Goal: Task Accomplishment & Management: Complete application form

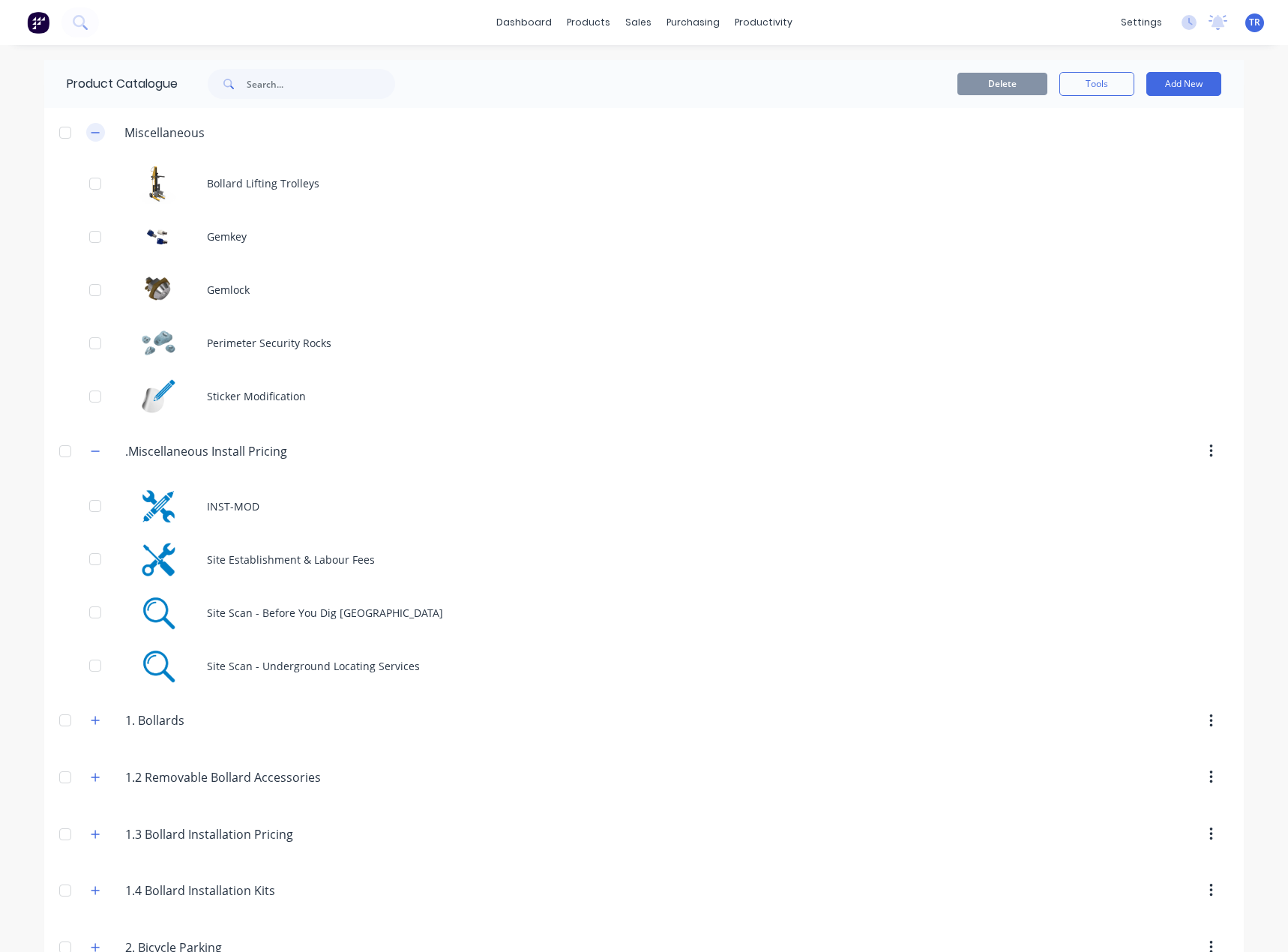
drag, startPoint x: 86, startPoint y: 128, endPoint x: 87, endPoint y: 137, distance: 9.1
click at [91, 128] on icon "button" at bounding box center [96, 133] width 9 height 11
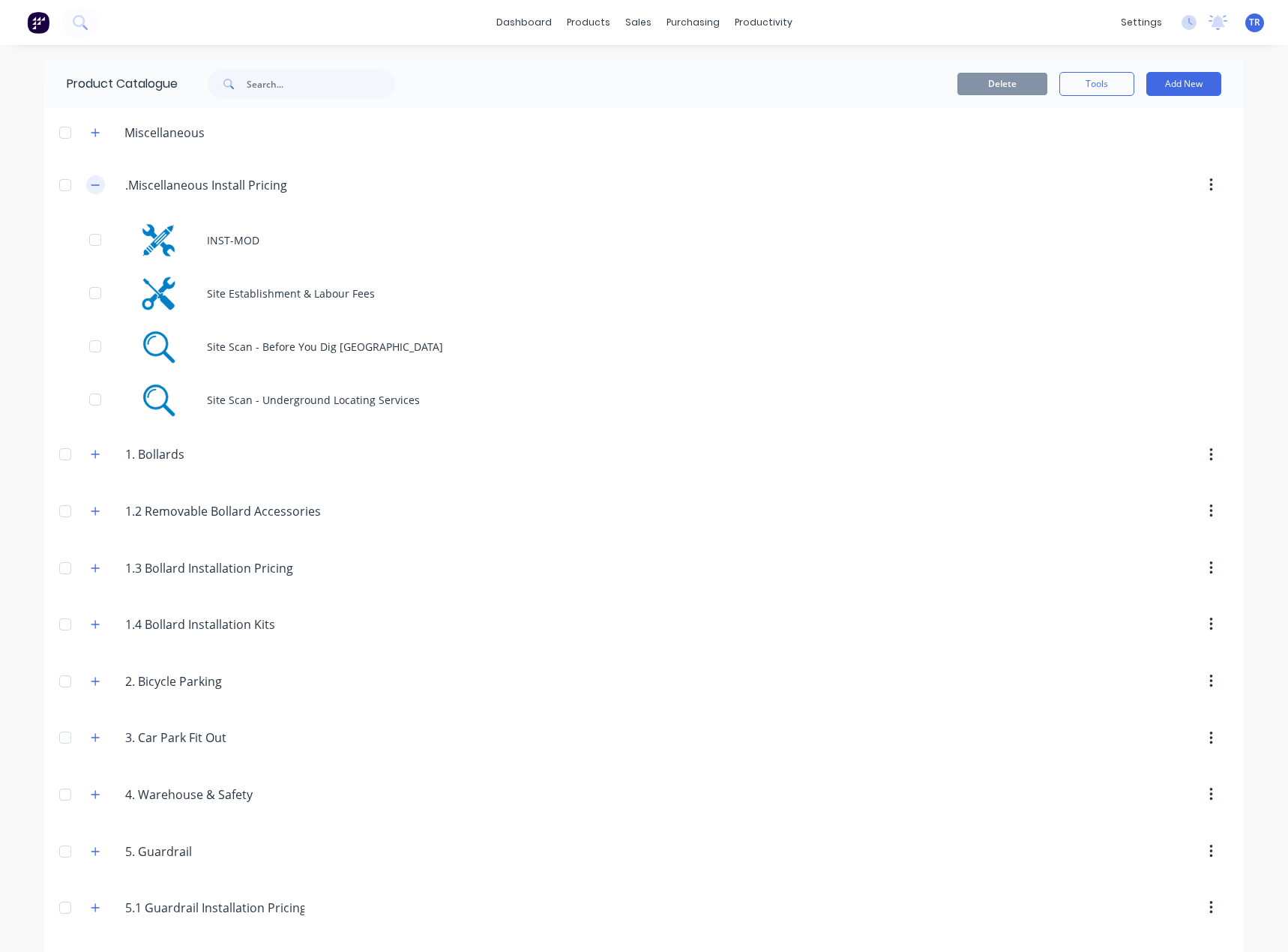
click at [94, 188] on icon "button" at bounding box center [96, 185] width 9 height 11
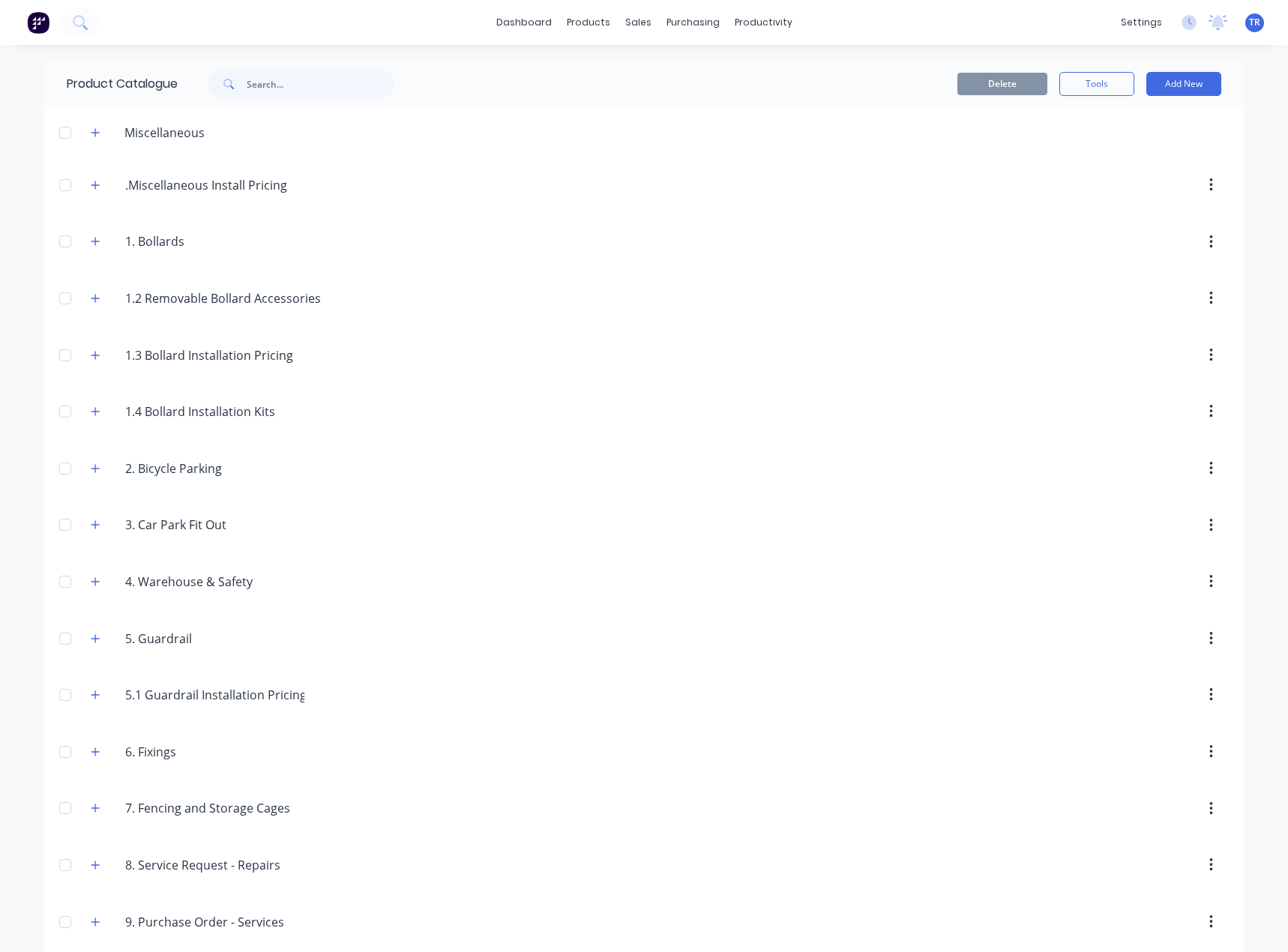
scroll to position [69, 0]
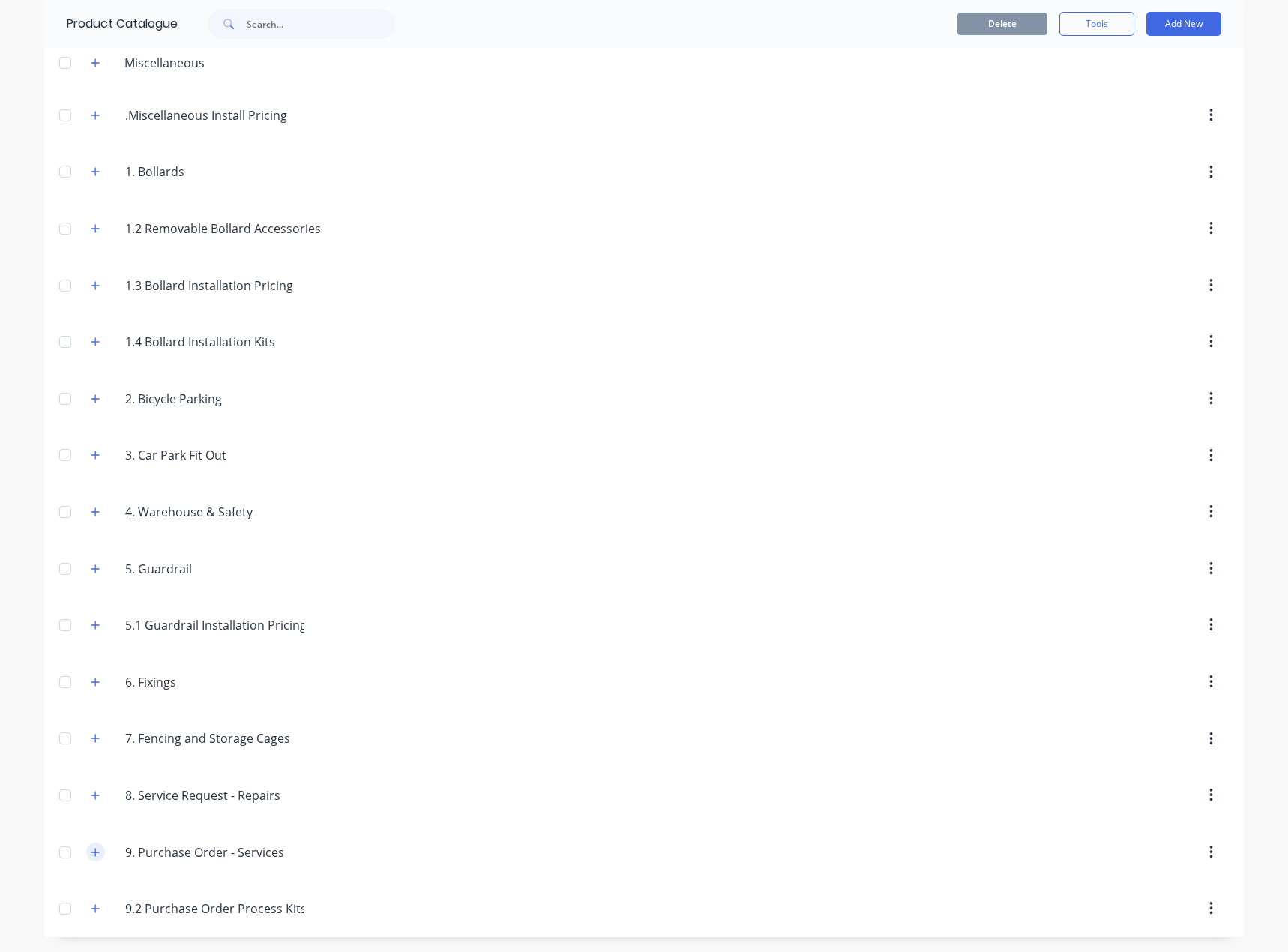
click at [87, 855] on button "button" at bounding box center [96, 851] width 19 height 19
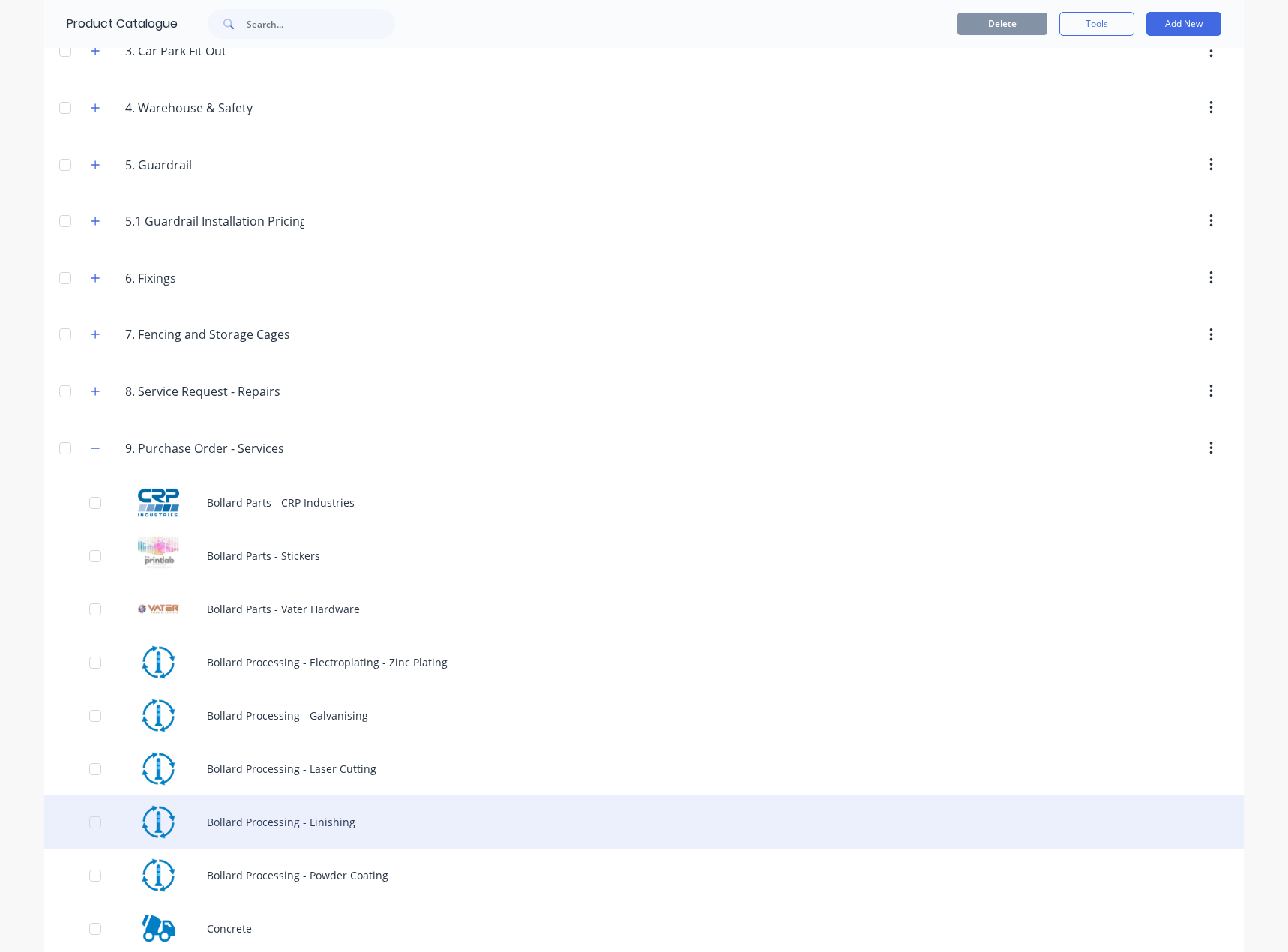
scroll to position [594, 0]
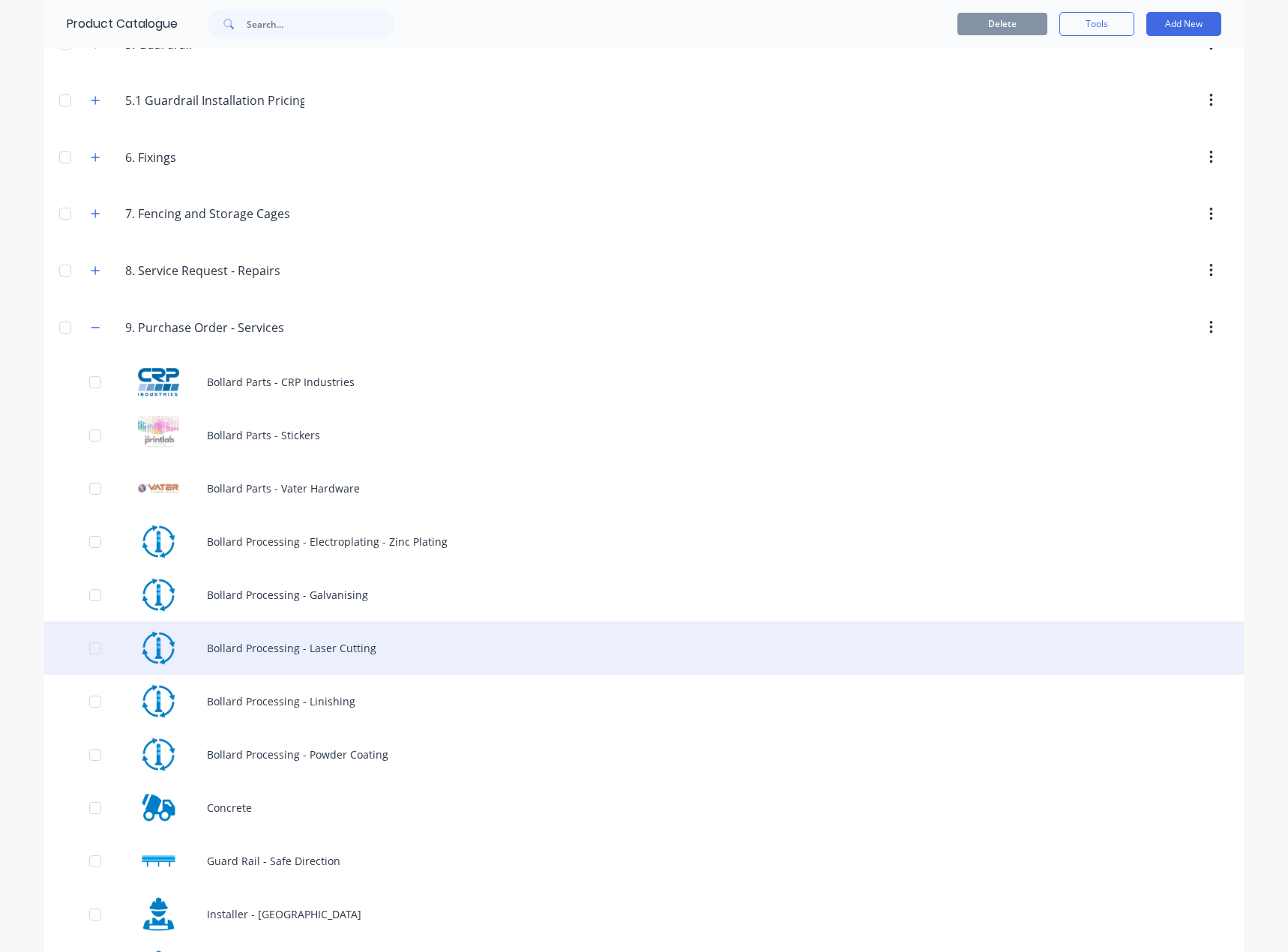
click at [391, 637] on div "Bollard Processing - Laser Cutting" at bounding box center [644, 647] width 1200 height 53
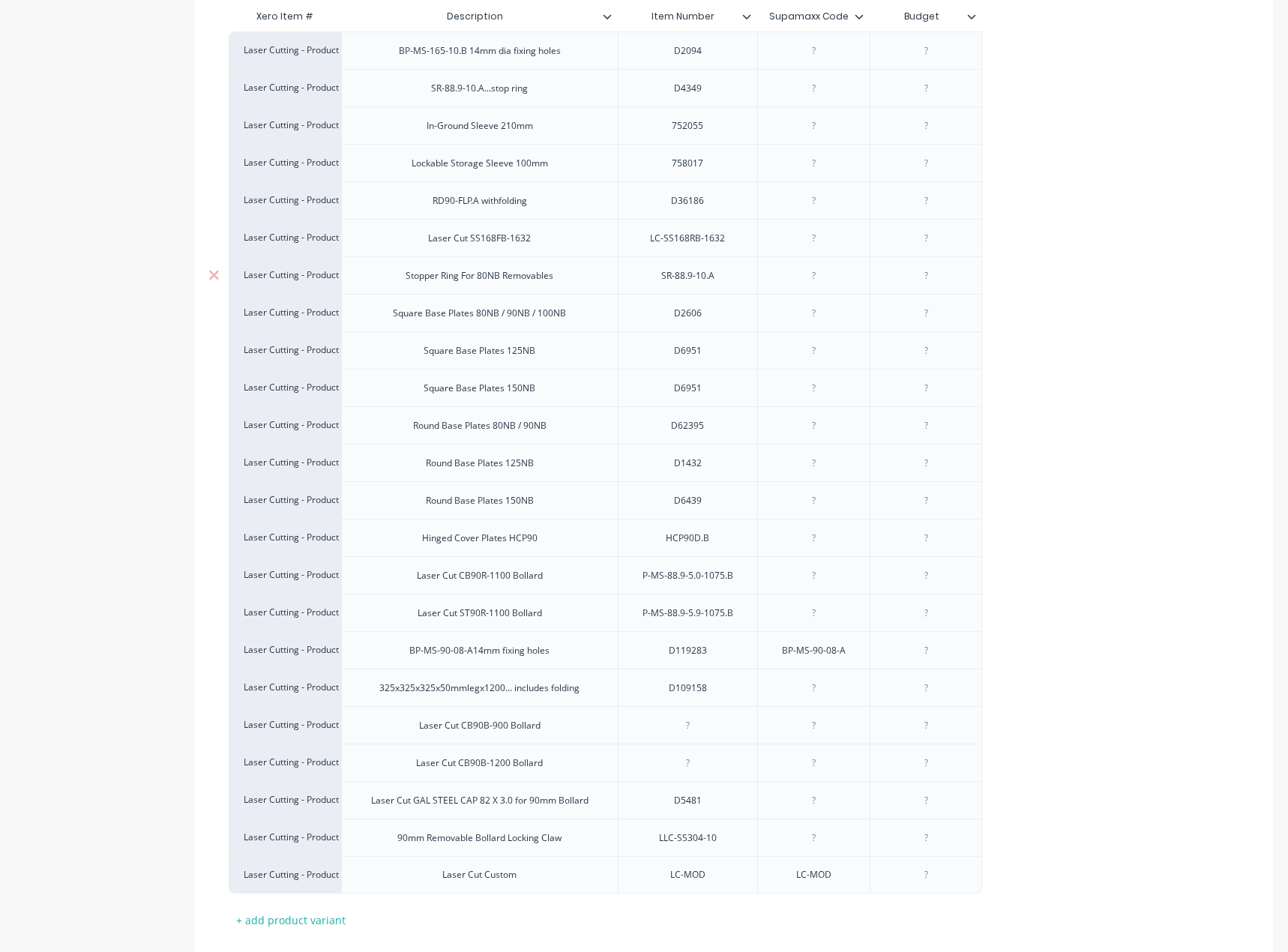
scroll to position [455, 0]
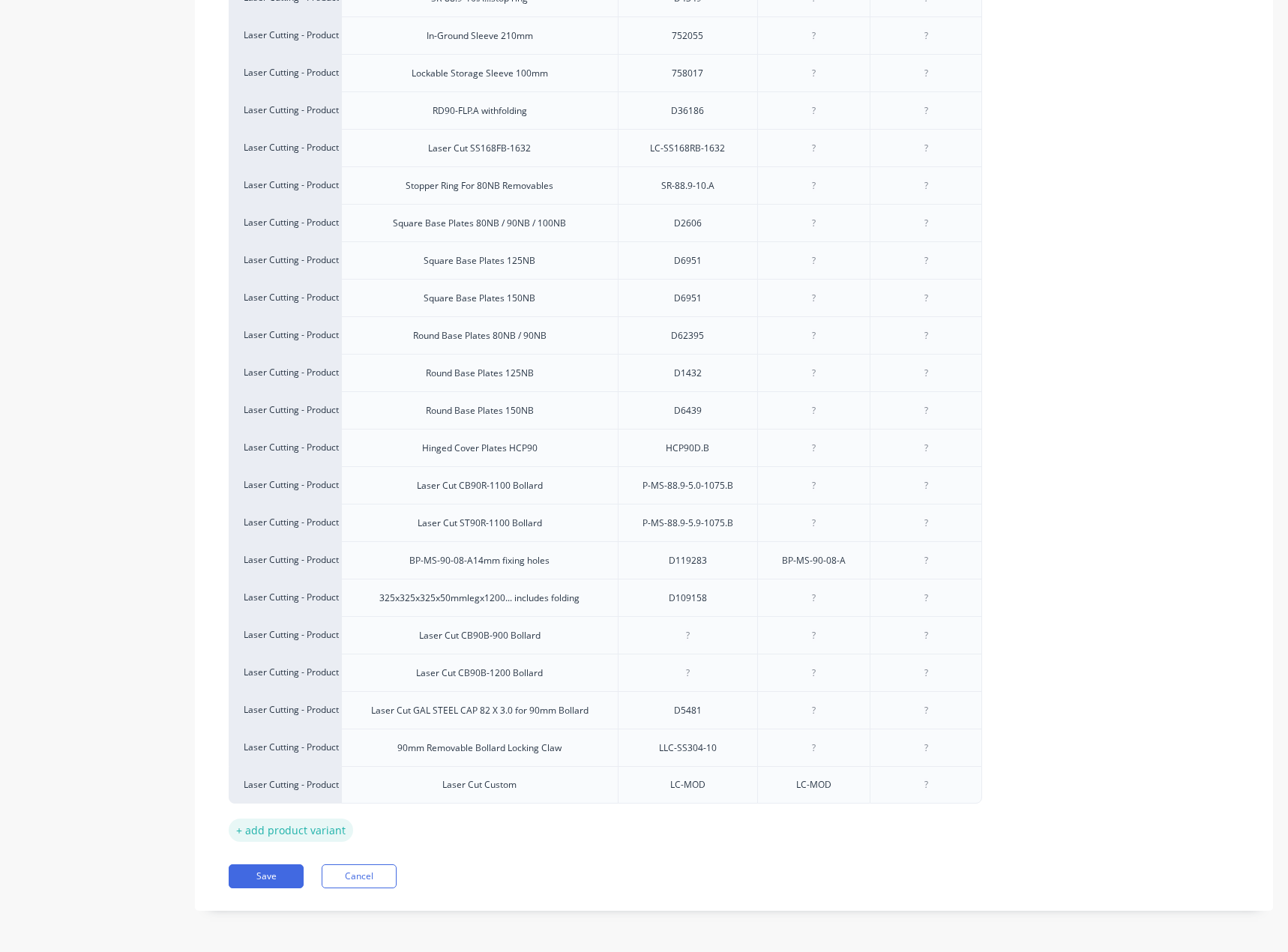
click at [302, 830] on div "+ add product variant" at bounding box center [291, 830] width 124 height 23
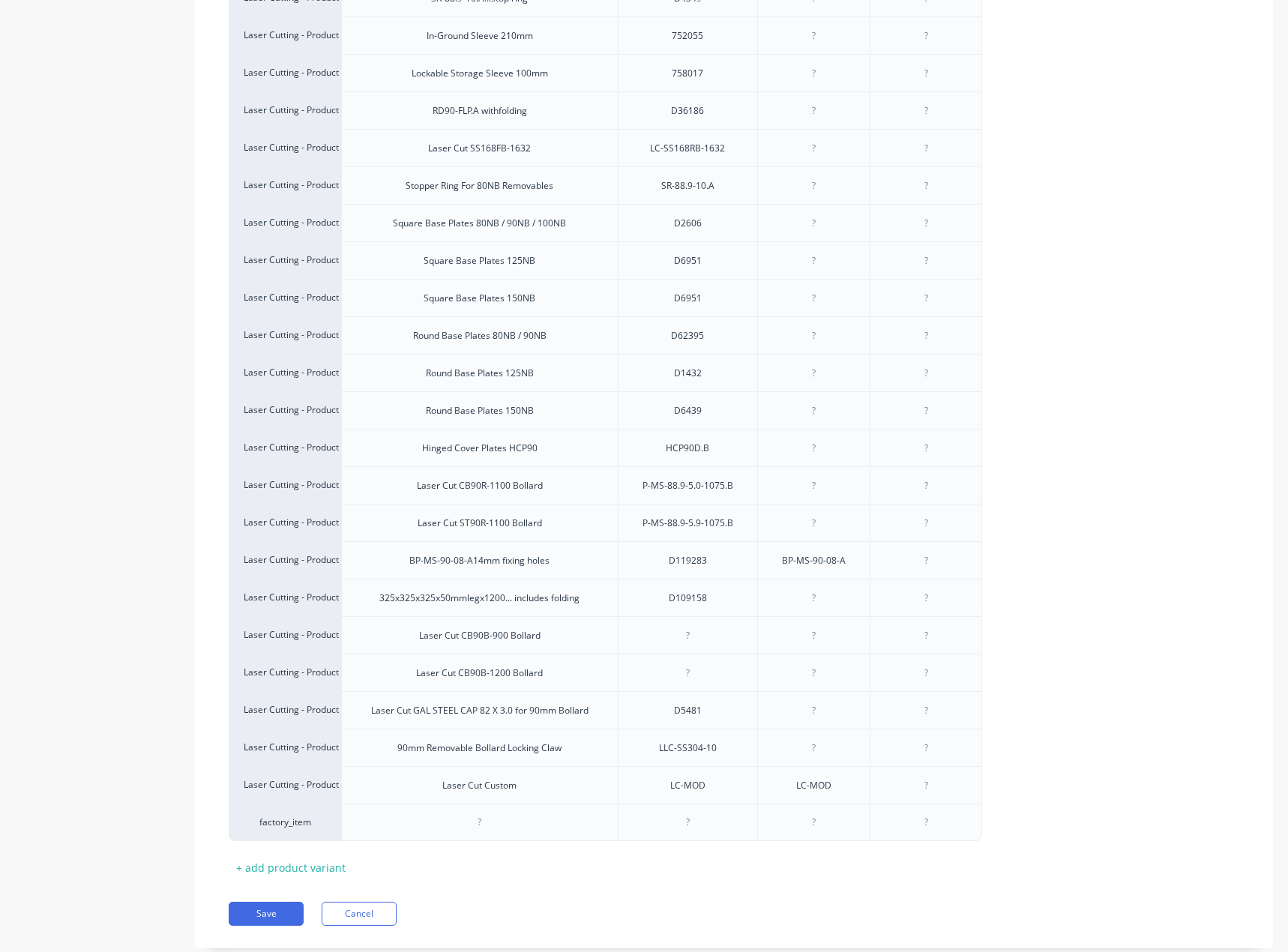
click at [215, 825] on icon at bounding box center [214, 821] width 11 height 15
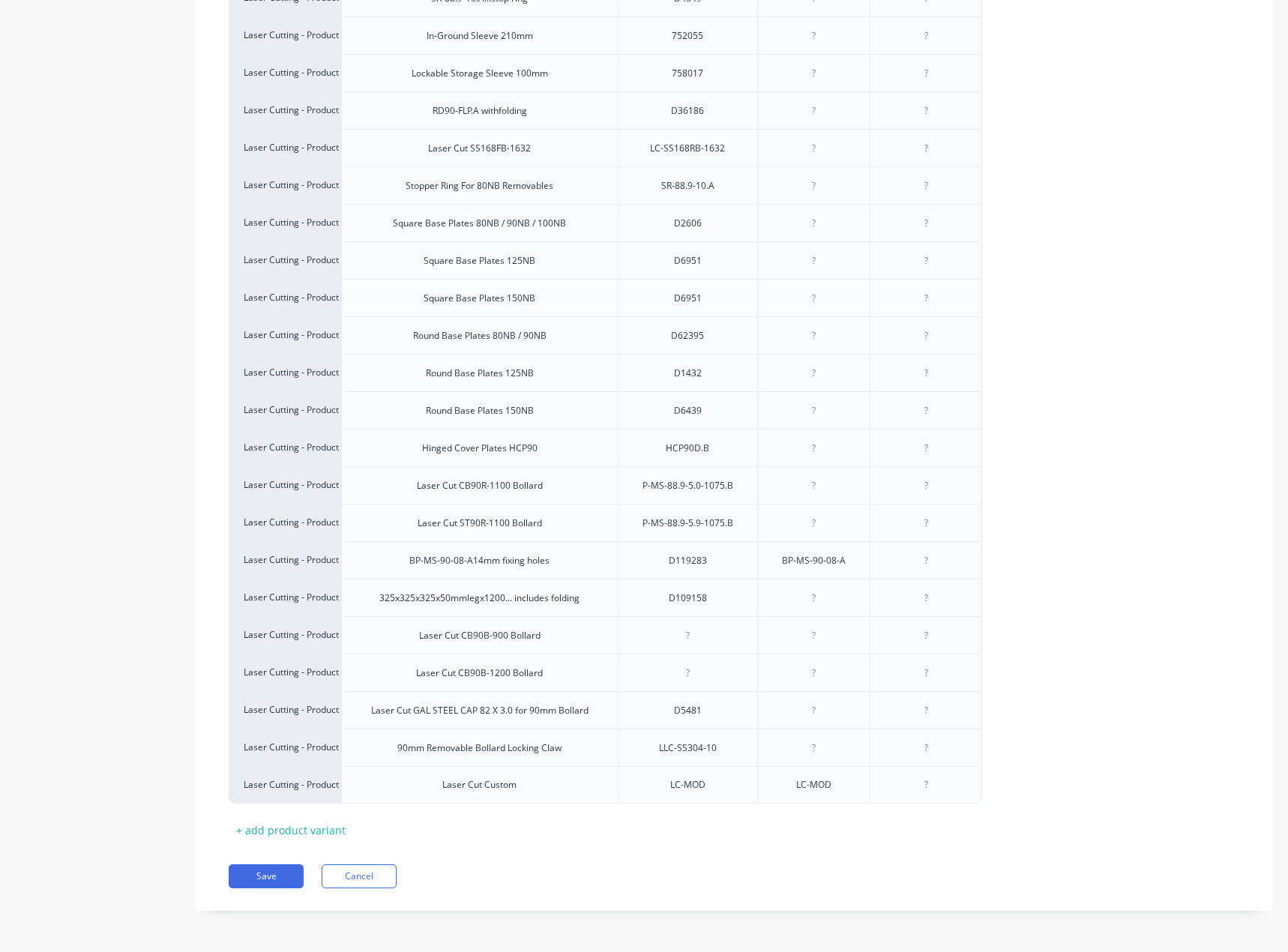
click at [1093, 384] on div "Laser Cutting - Product Processing BP-MS-165-10.B 14mm dia fixing holes D2094 L…" at bounding box center [734, 372] width 1010 height 862
click at [312, 828] on div "+ add product variant" at bounding box center [291, 830] width 124 height 23
type textarea "x"
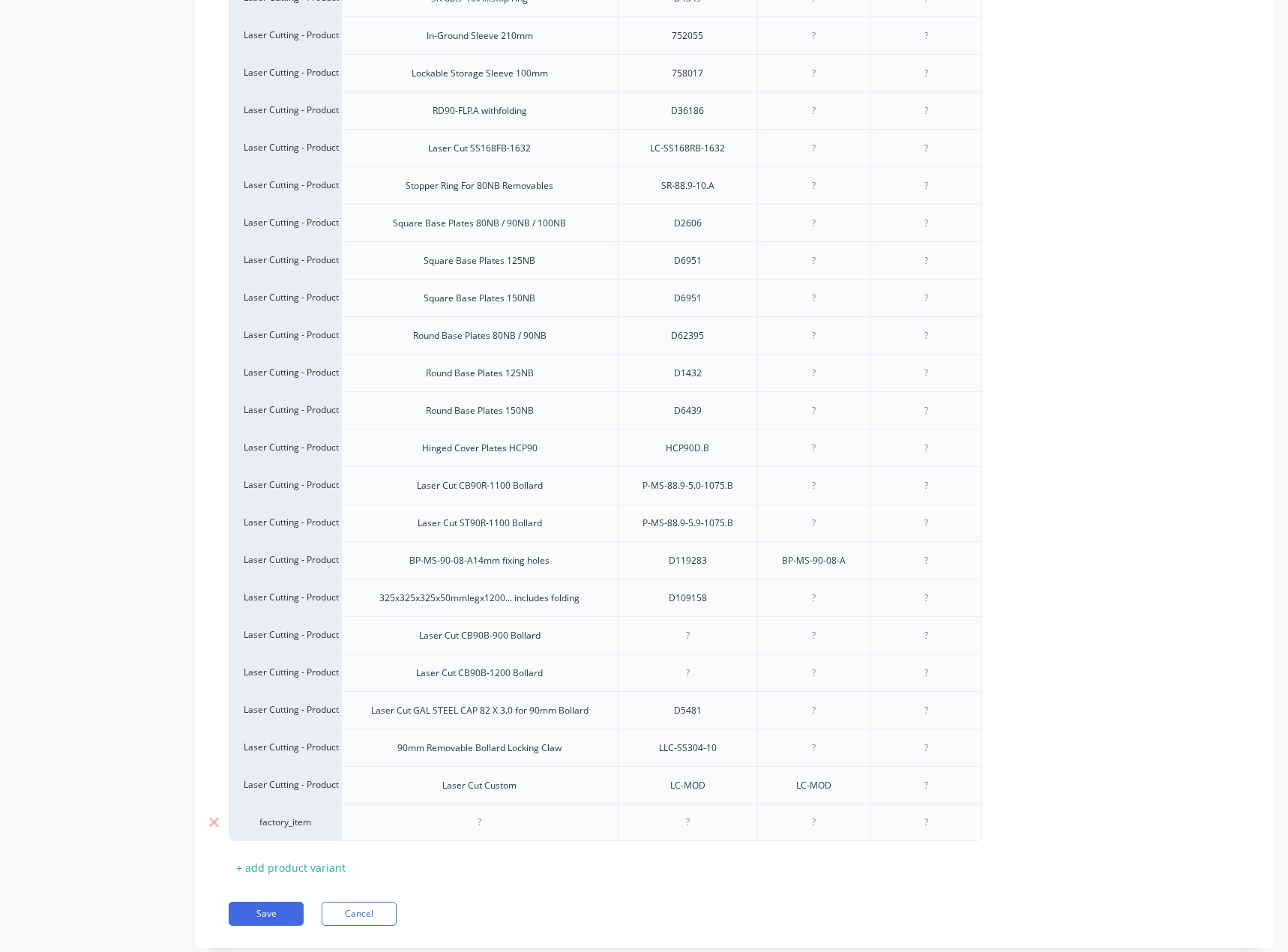
click at [699, 829] on div at bounding box center [687, 822] width 75 height 20
paste div
click at [507, 826] on div at bounding box center [479, 822] width 75 height 20
click at [491, 827] on div at bounding box center [479, 822] width 75 height 20
type textarea "x"
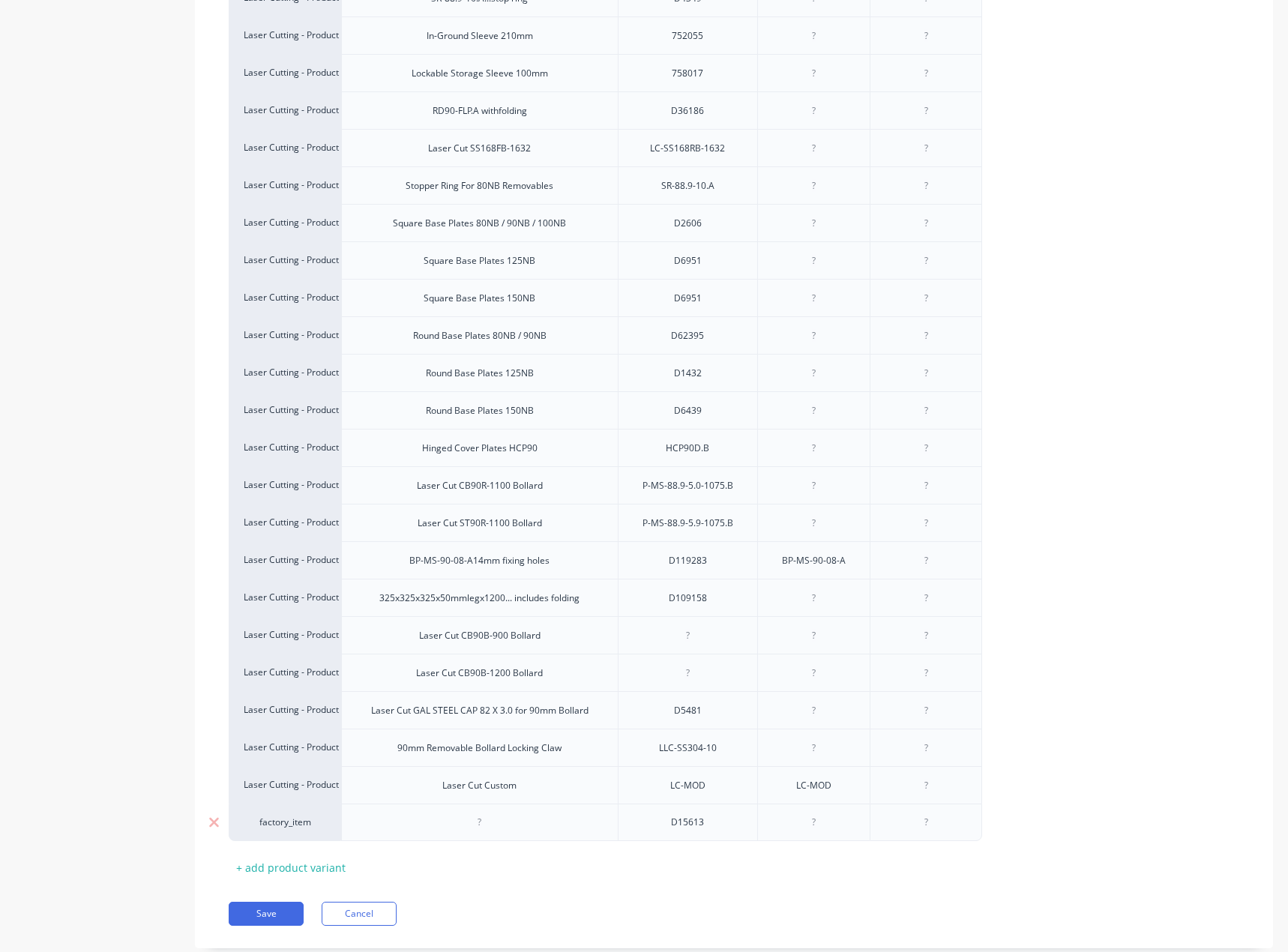
click at [474, 820] on div at bounding box center [479, 822] width 75 height 20
paste div
click at [446, 828] on div "CPD-90.B" at bounding box center [479, 822] width 75 height 20
click at [429, 834] on div "Cover Plate CPD-90.B" at bounding box center [479, 822] width 277 height 38
click at [425, 828] on div "Cover Plate CPD-90.B" at bounding box center [480, 822] width 114 height 20
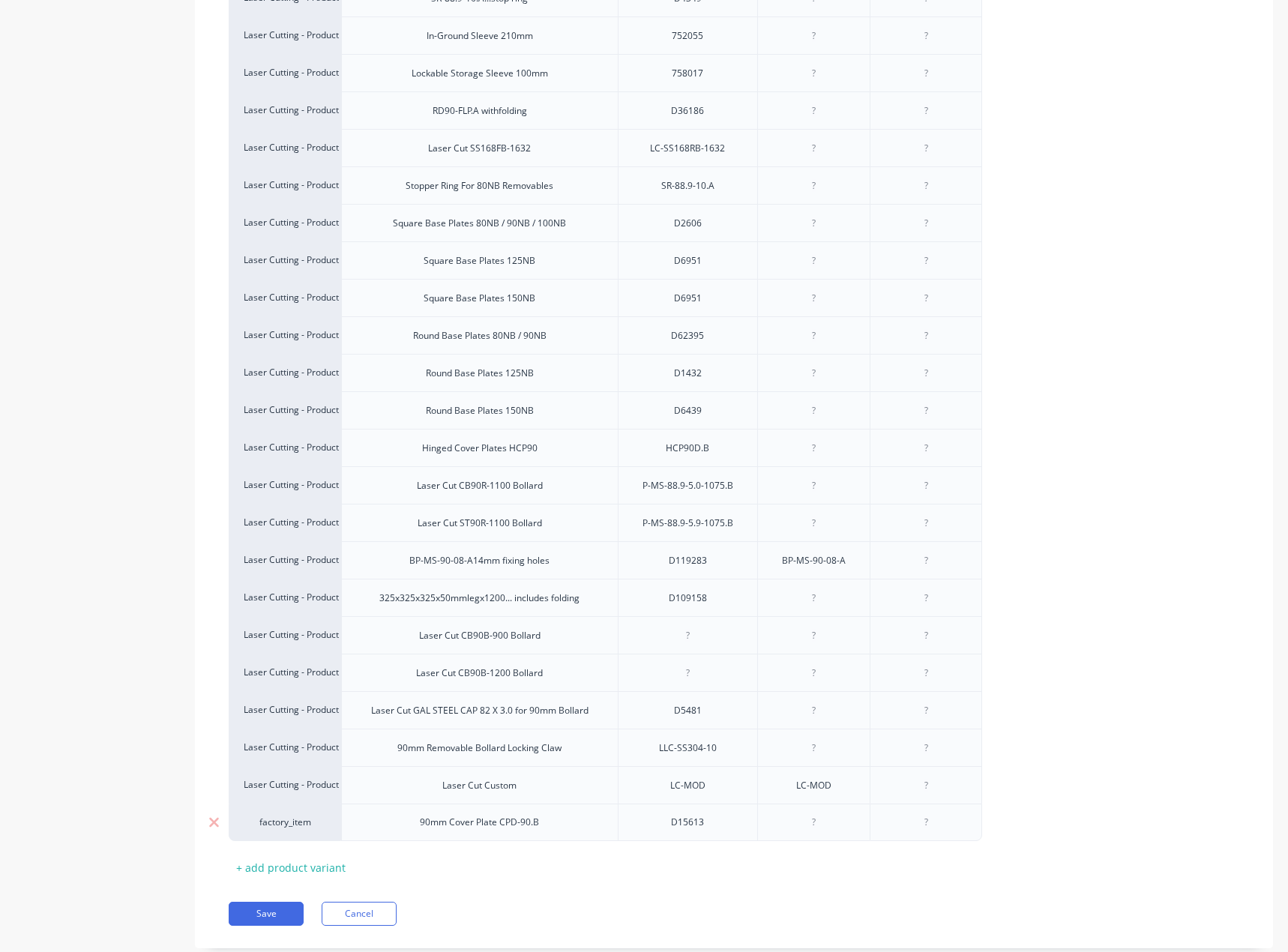
click at [307, 830] on div "factory_item" at bounding box center [285, 822] width 113 height 38
click at [299, 827] on div "factory_item" at bounding box center [284, 821] width 82 height 14
type textarea "x"
click at [299, 827] on div "factory_item" at bounding box center [284, 821] width 82 height 14
type input "laser"
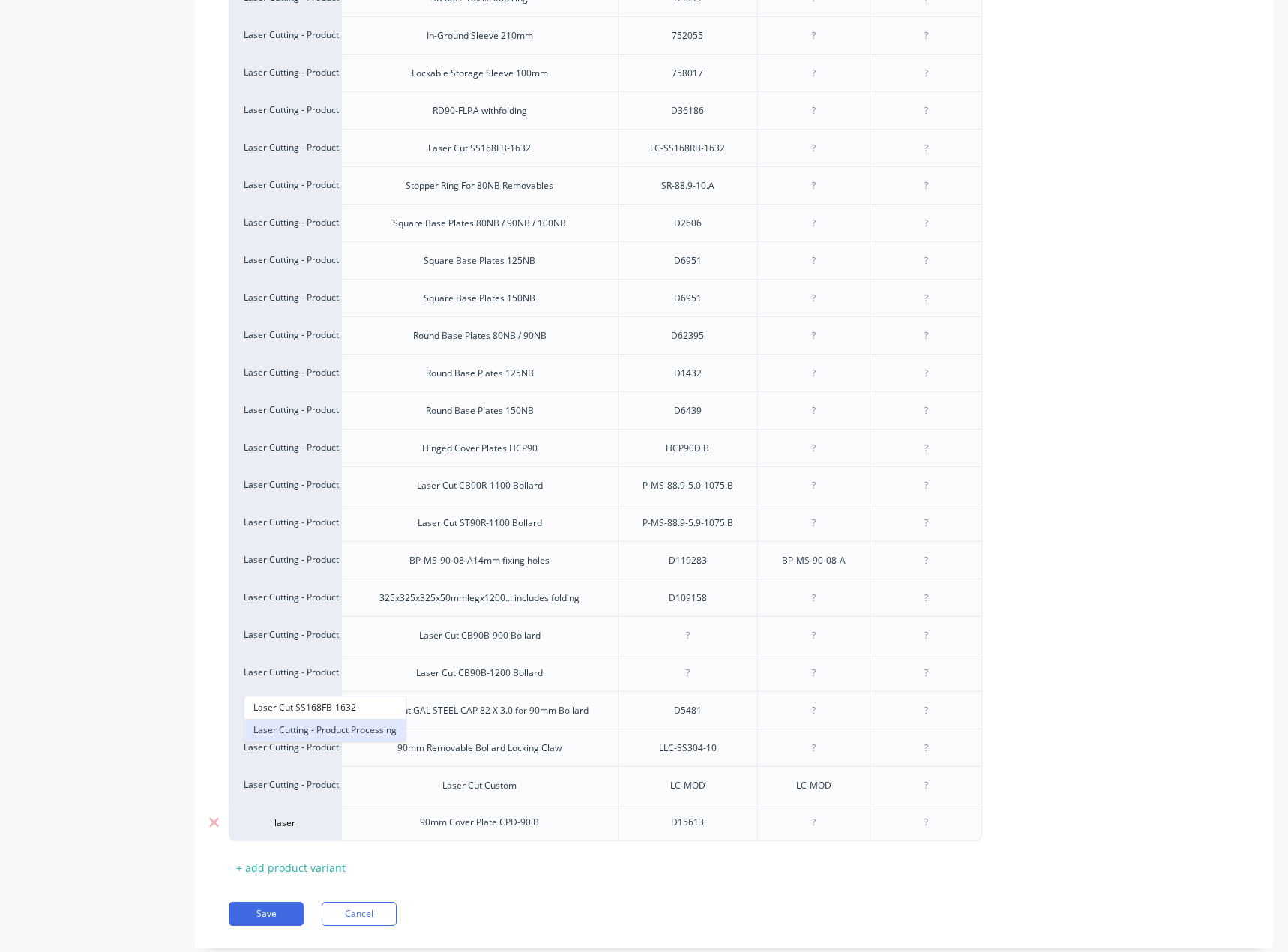
click at [345, 734] on button "Laser Cutting - Product Processing" at bounding box center [325, 729] width 161 height 23
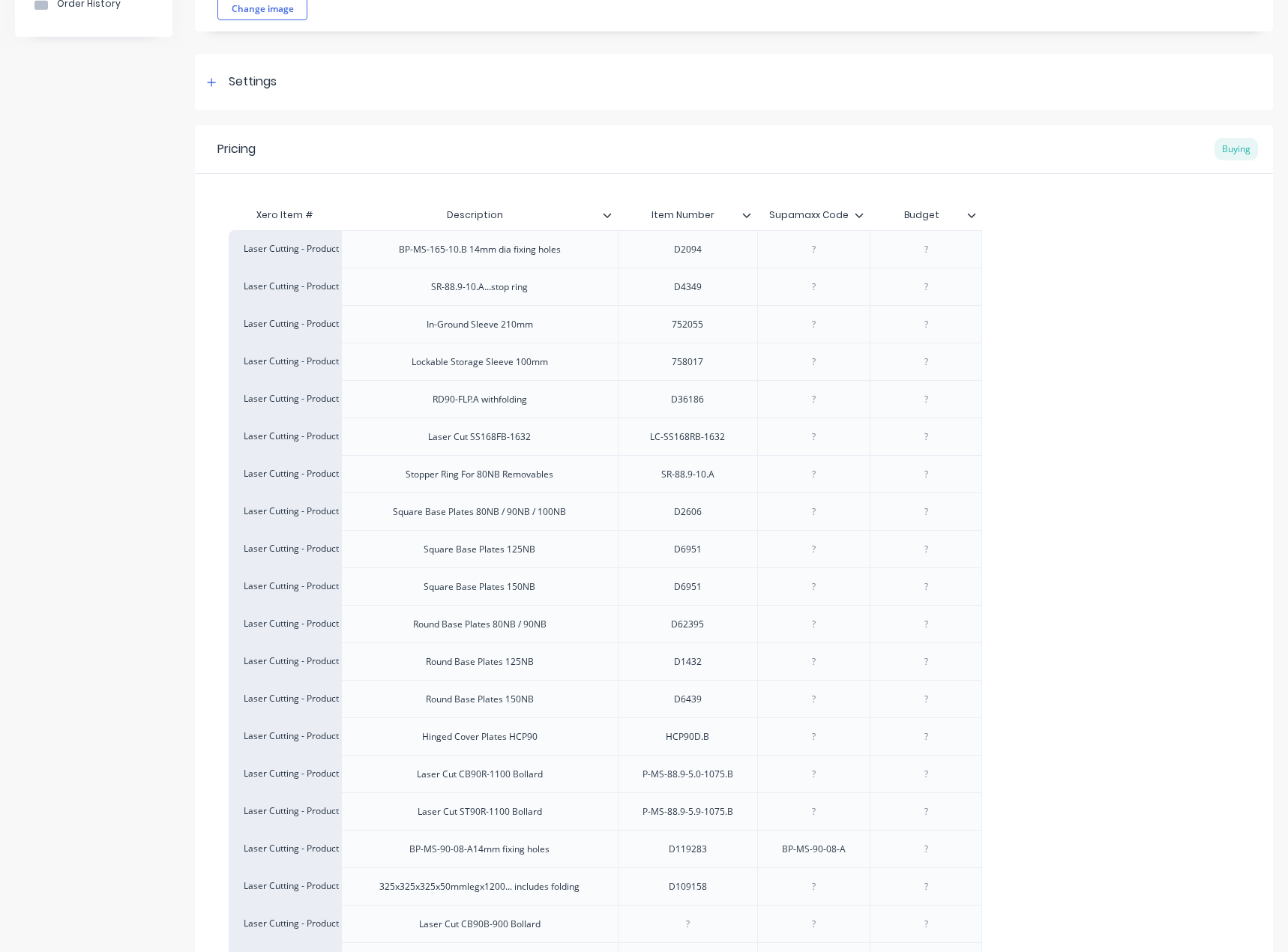
scroll to position [118, 0]
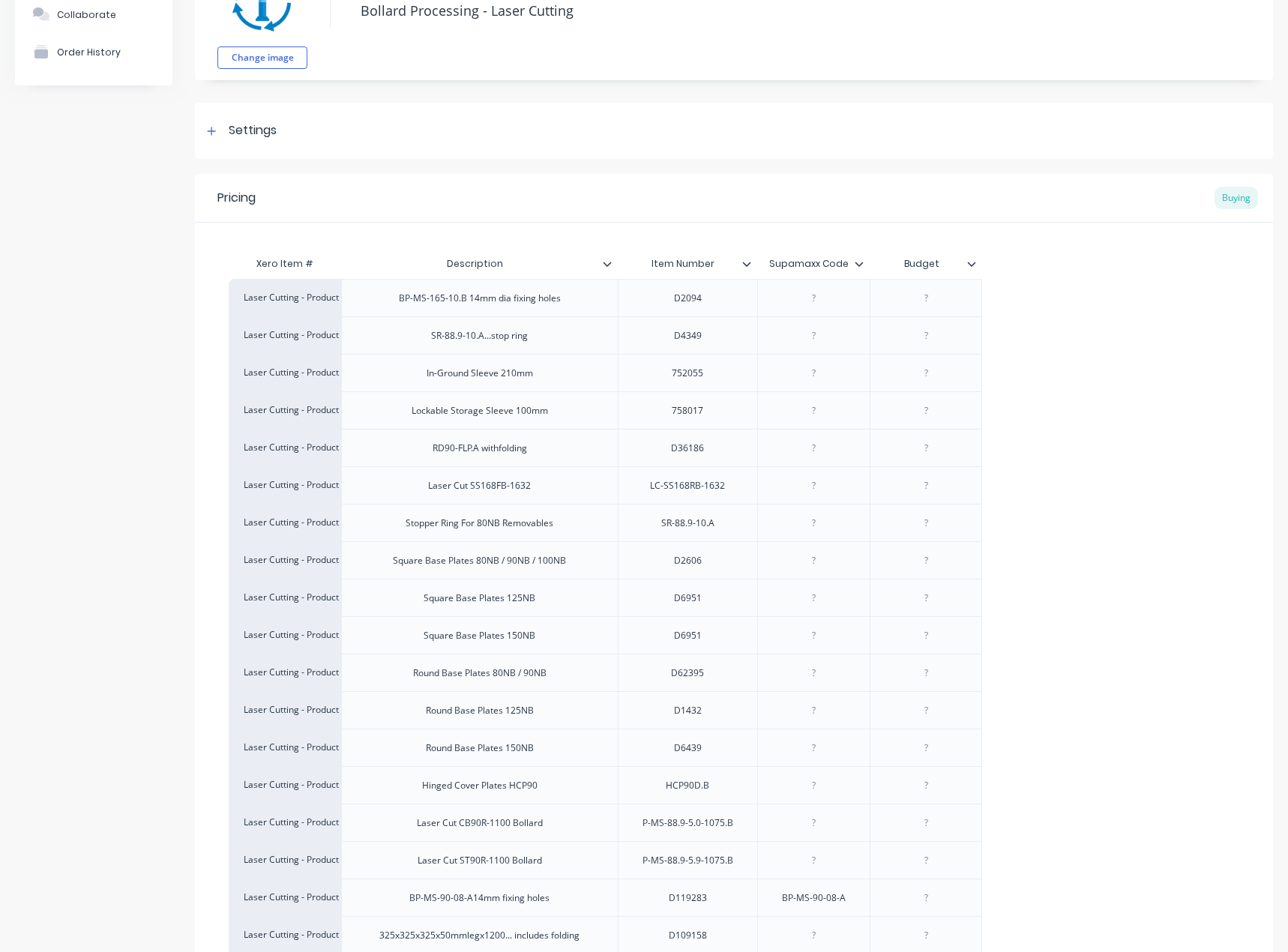
click at [974, 268] on icon at bounding box center [971, 264] width 9 height 9
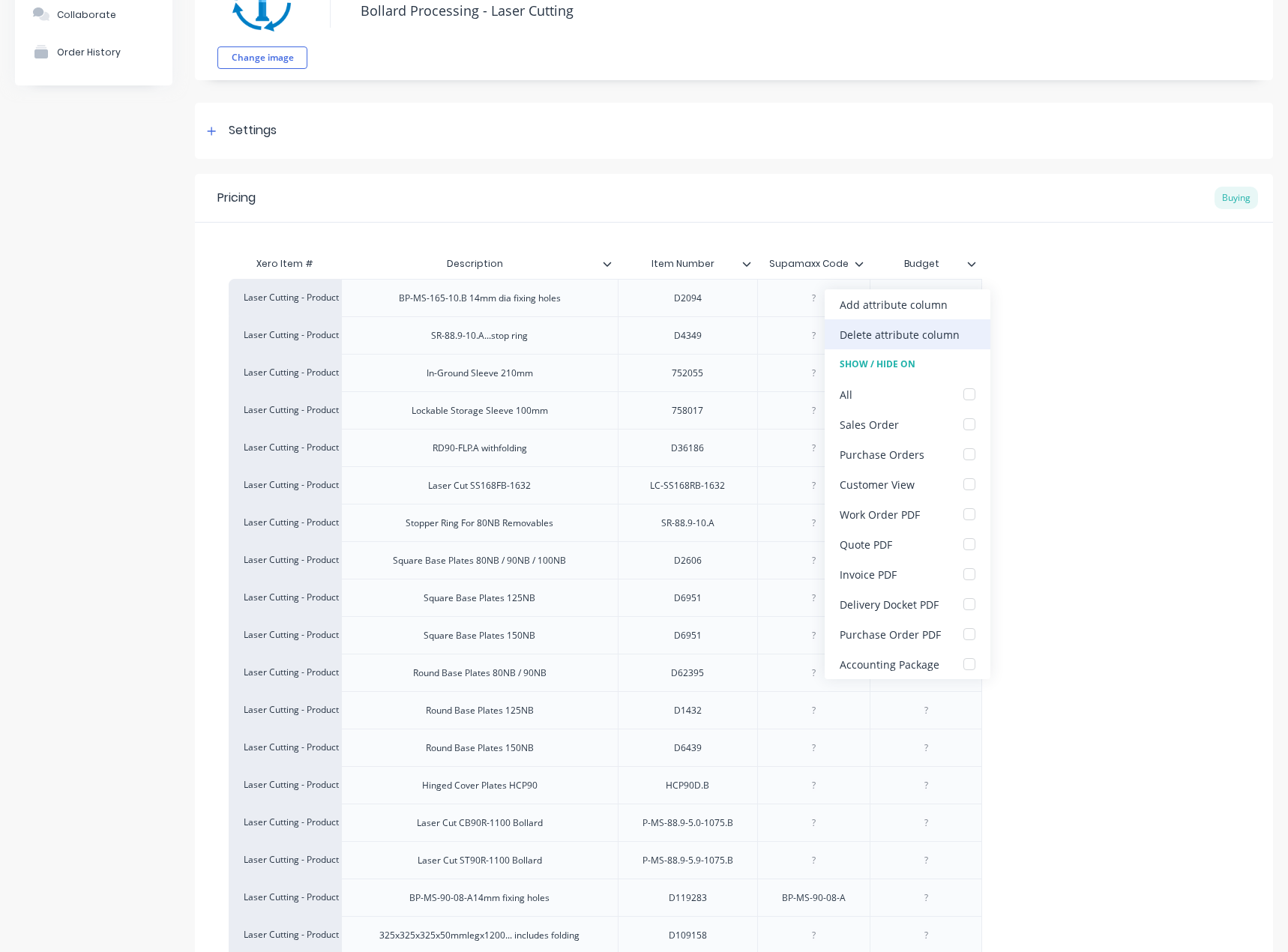
click at [956, 326] on div "Delete attribute column" at bounding box center [899, 334] width 120 height 15
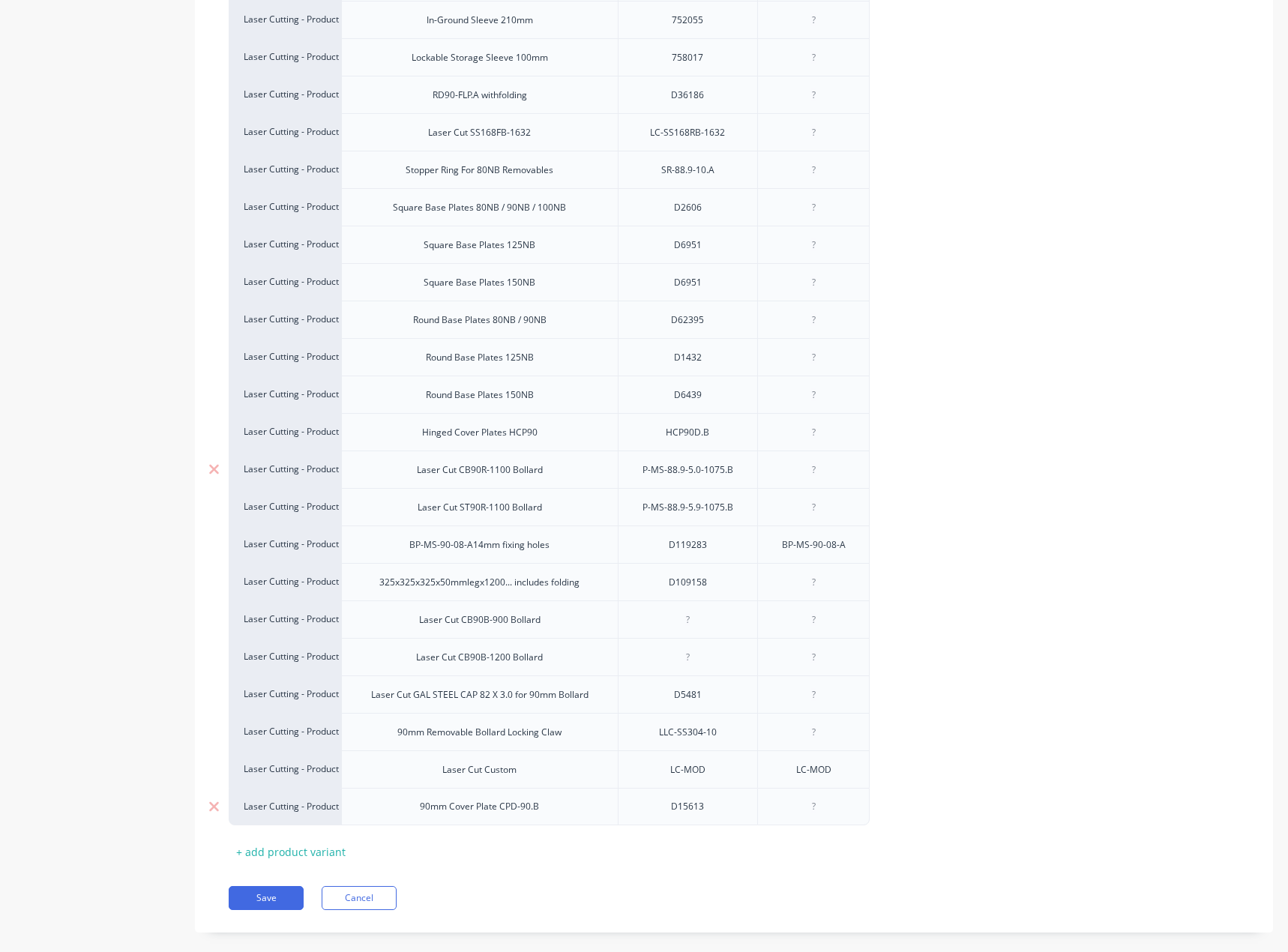
scroll to position [493, 0]
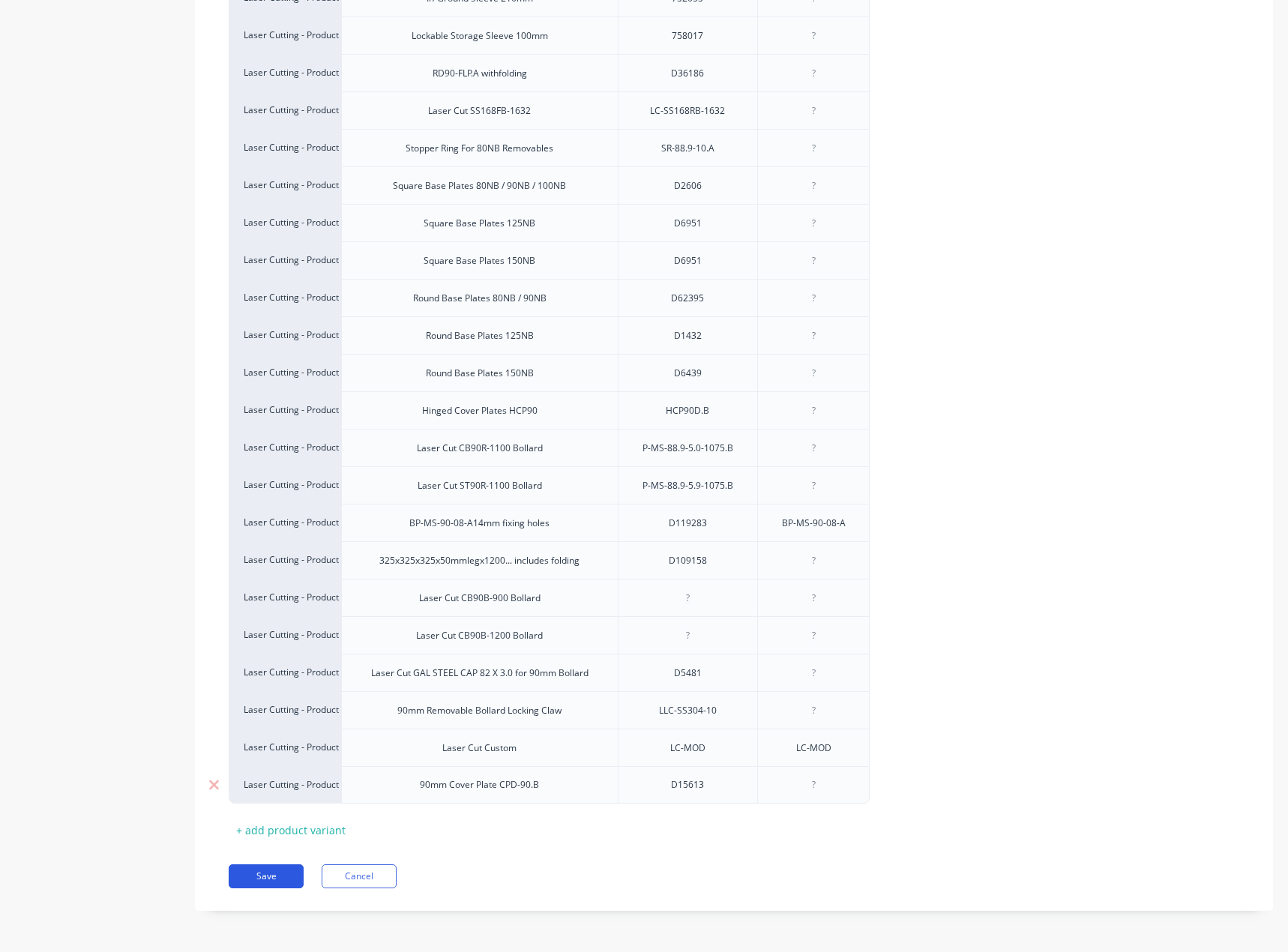
click at [253, 879] on button "Save" at bounding box center [266, 875] width 75 height 24
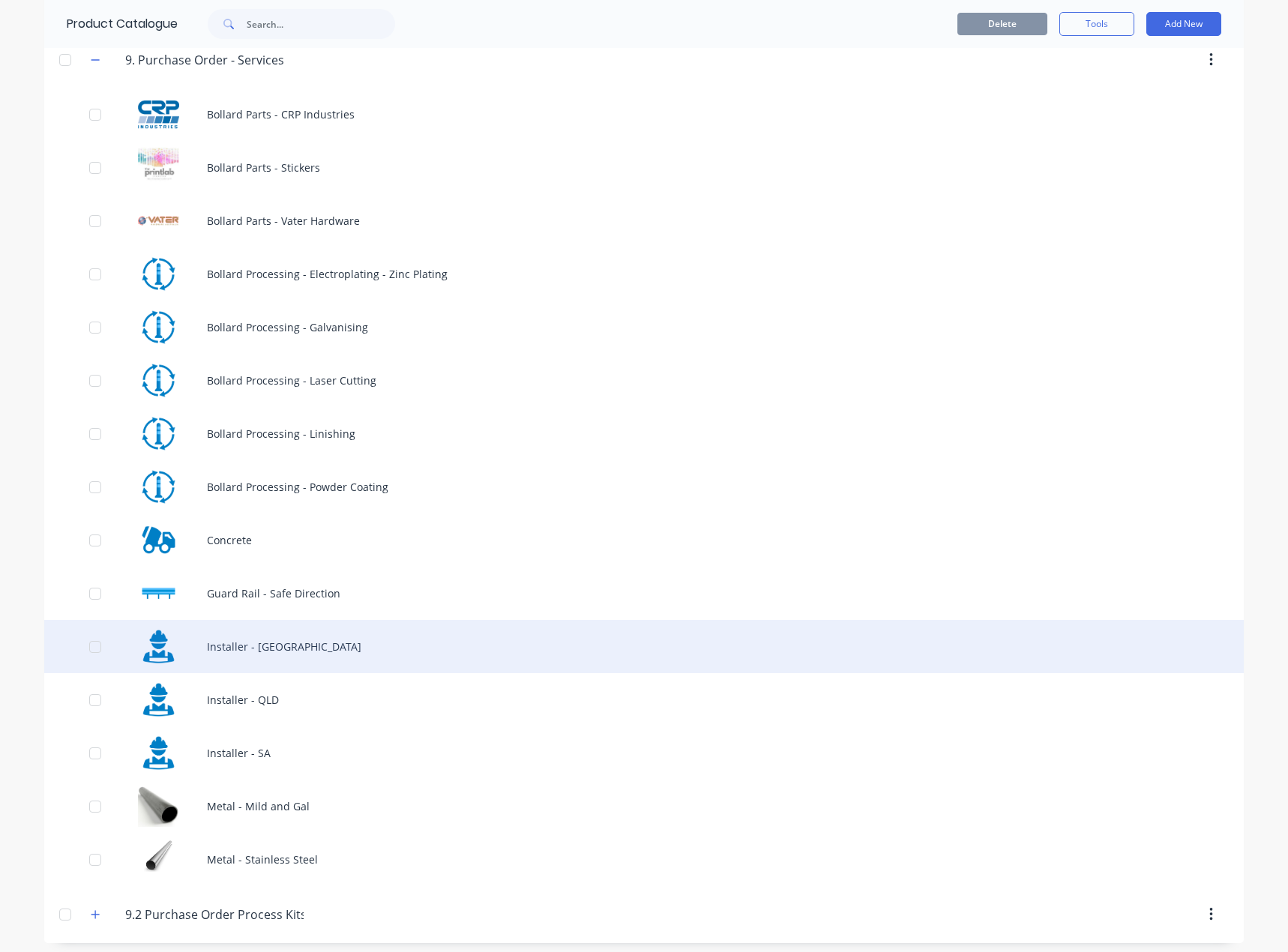
scroll to position [868, 0]
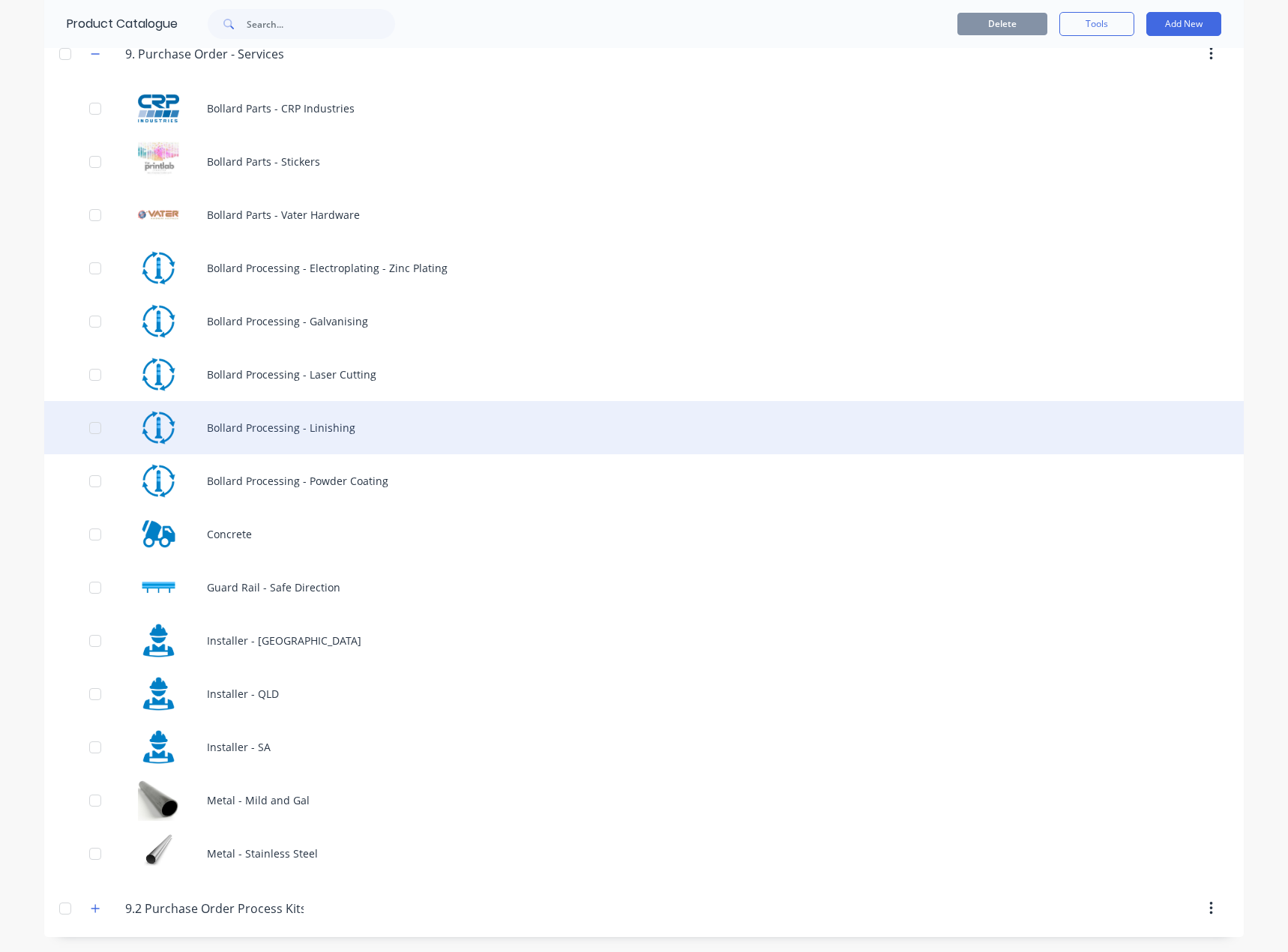
click at [300, 407] on div "Bollard Processing - Linishing" at bounding box center [644, 427] width 1200 height 53
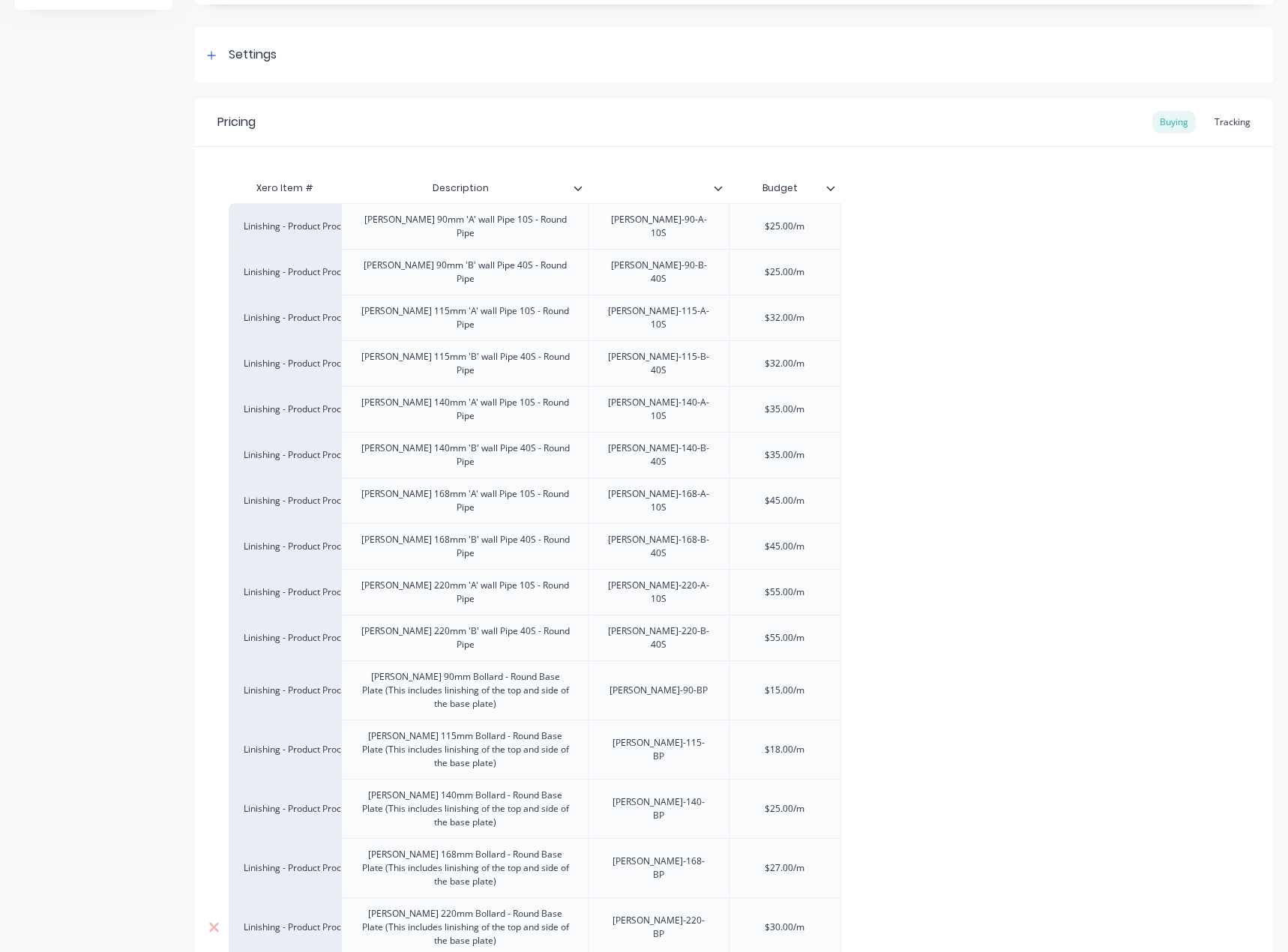
scroll to position [340, 0]
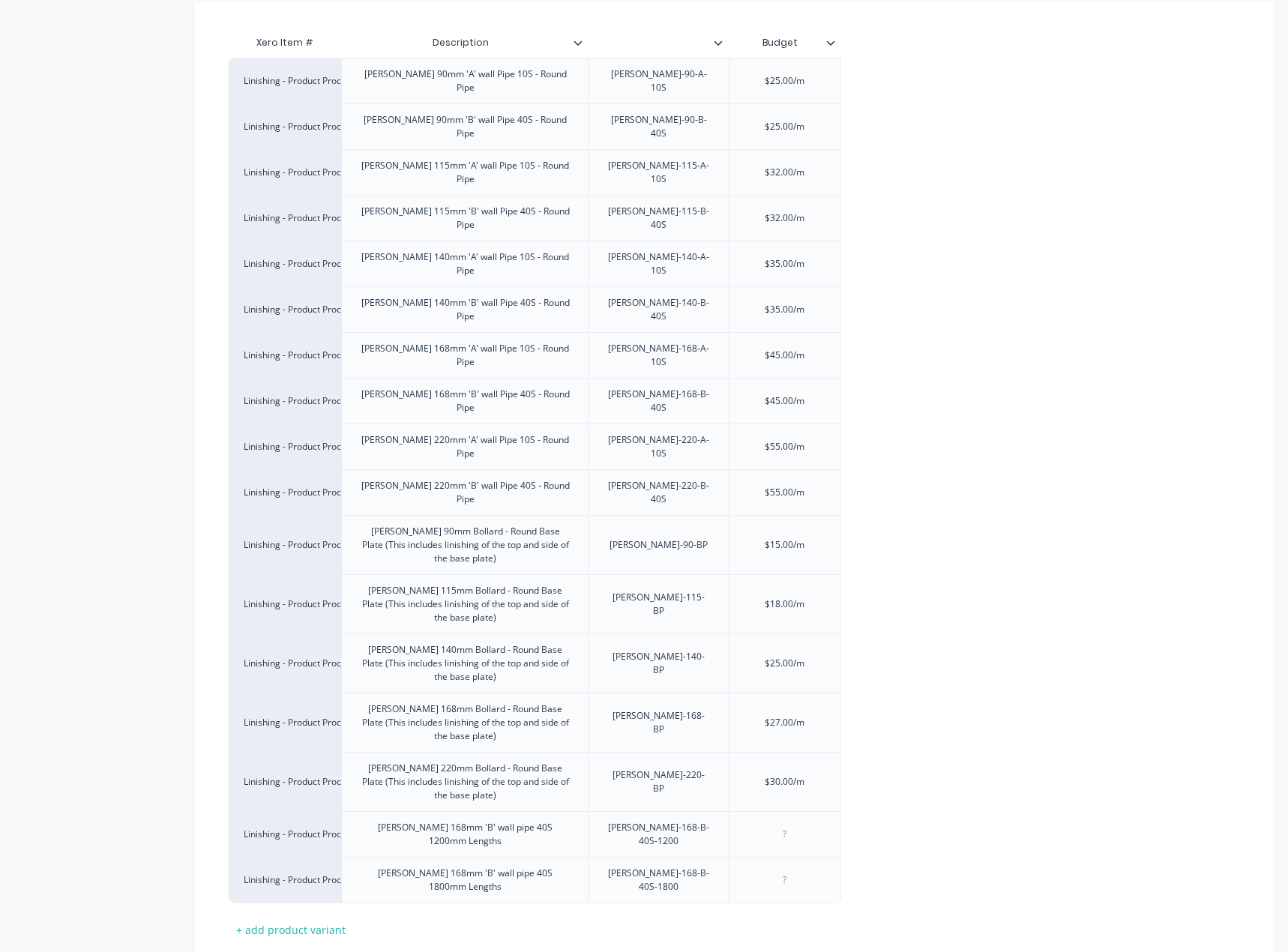
click at [369, 890] on div "Pricing Buying Tracking Xero Item # Description Budget Linishing - Product Proc…" at bounding box center [733, 481] width 1078 height 1057
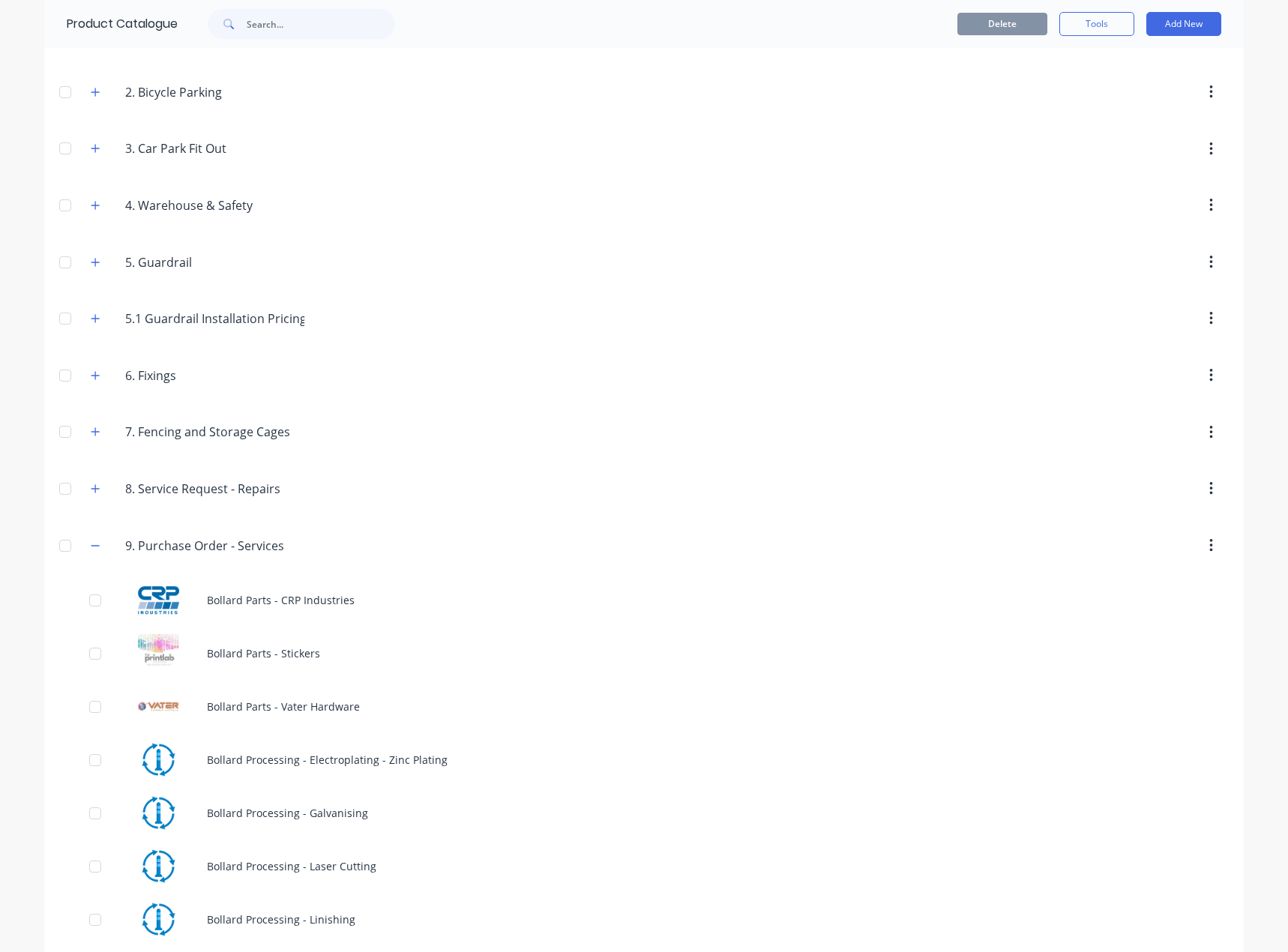
scroll to position [525, 0]
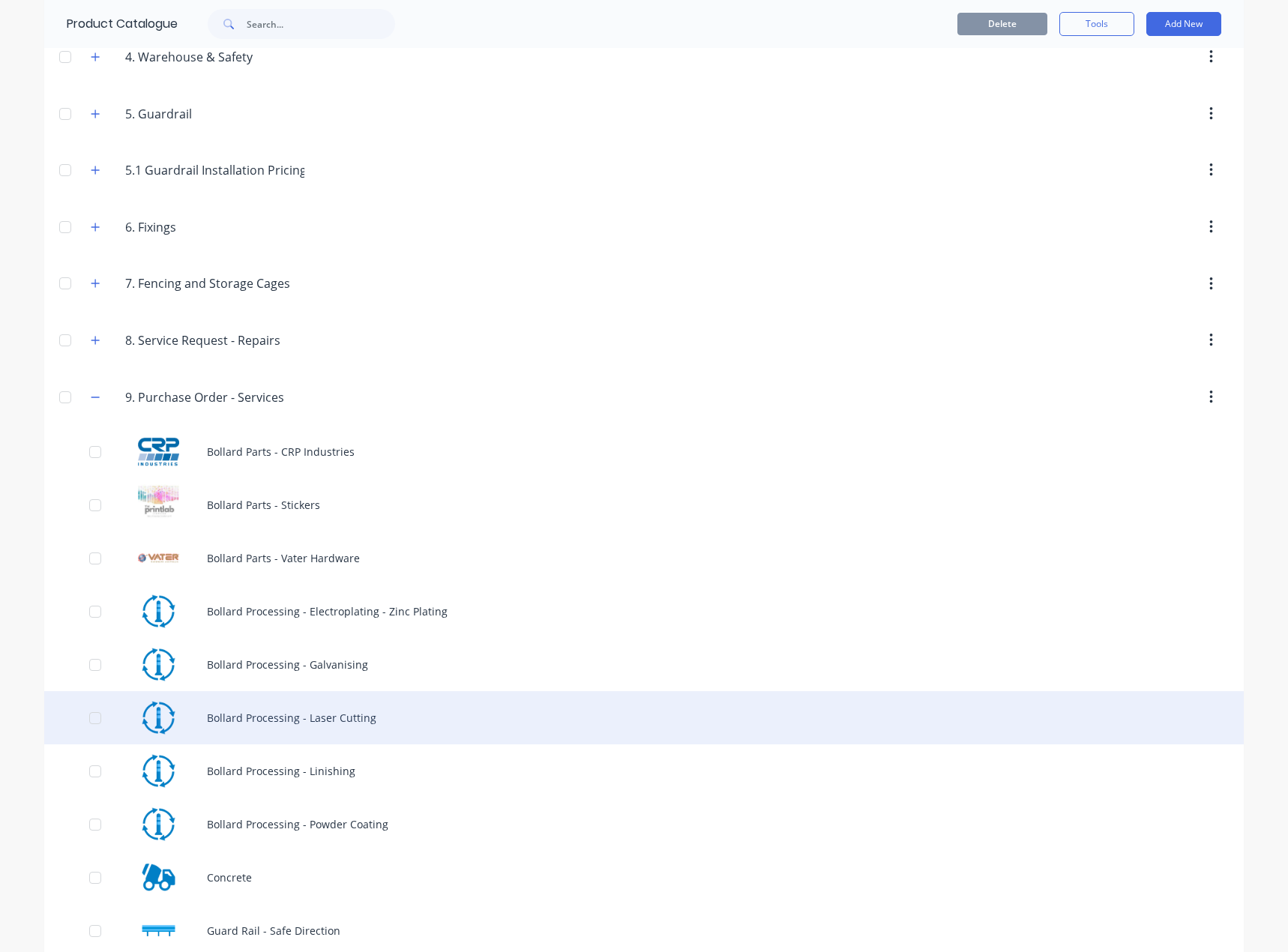
click at [353, 718] on div "Bollard Processing - Laser Cutting" at bounding box center [644, 717] width 1200 height 53
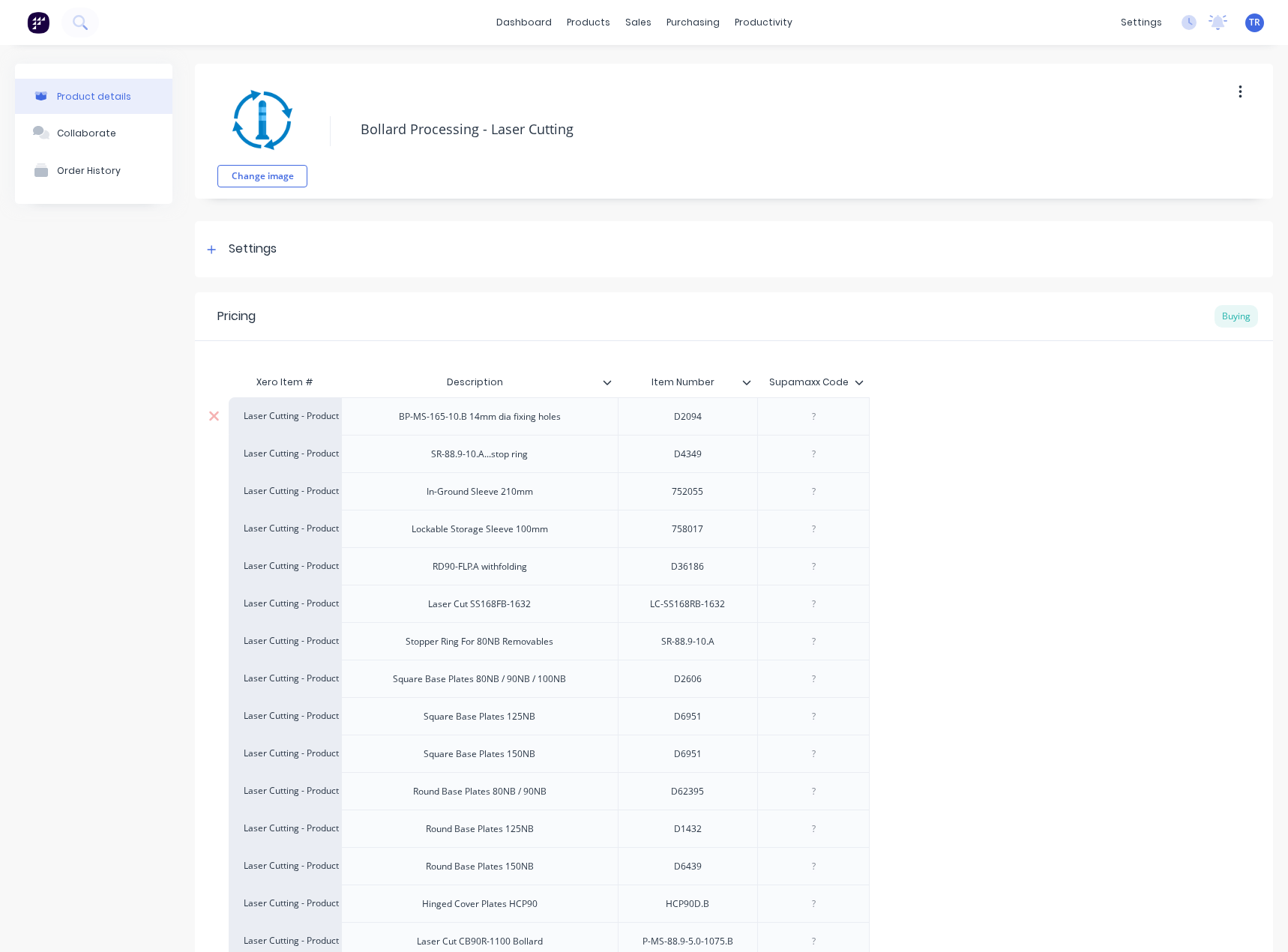
type textarea "x"
click at [458, 237] on div "Settings" at bounding box center [733, 249] width 1078 height 56
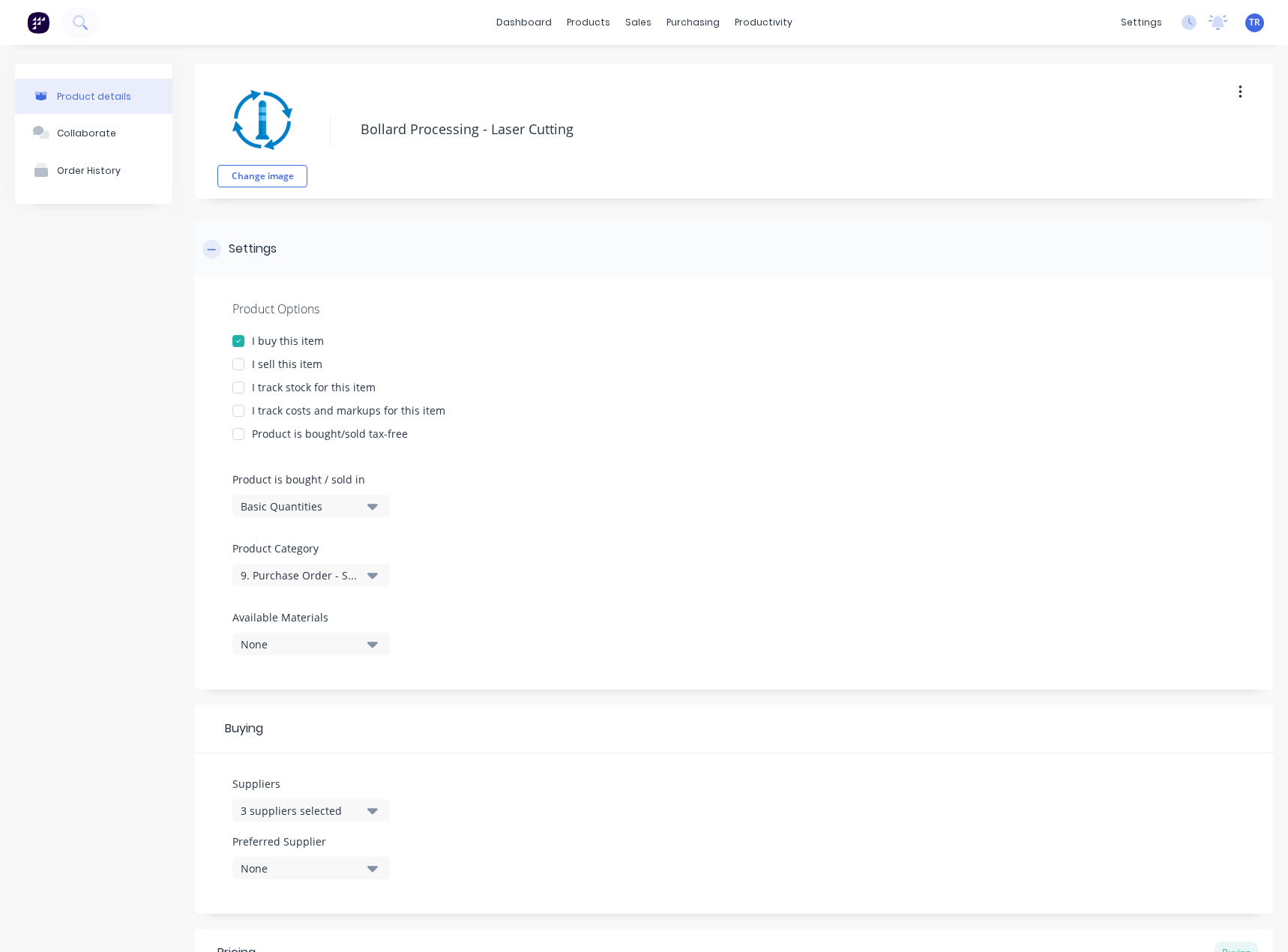
click at [458, 237] on div "Settings" at bounding box center [733, 249] width 1078 height 56
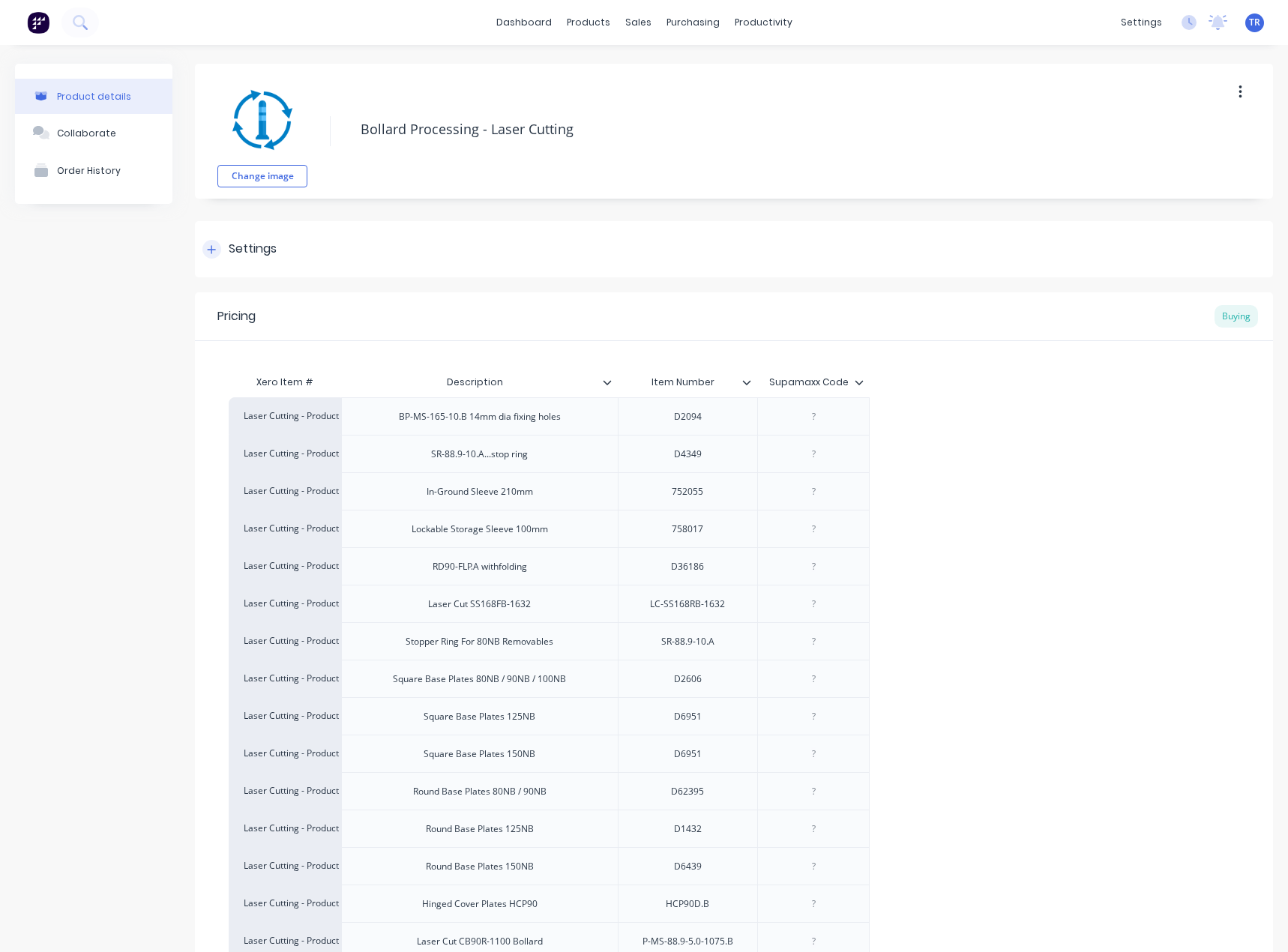
click at [380, 273] on div "Settings" at bounding box center [733, 249] width 1078 height 56
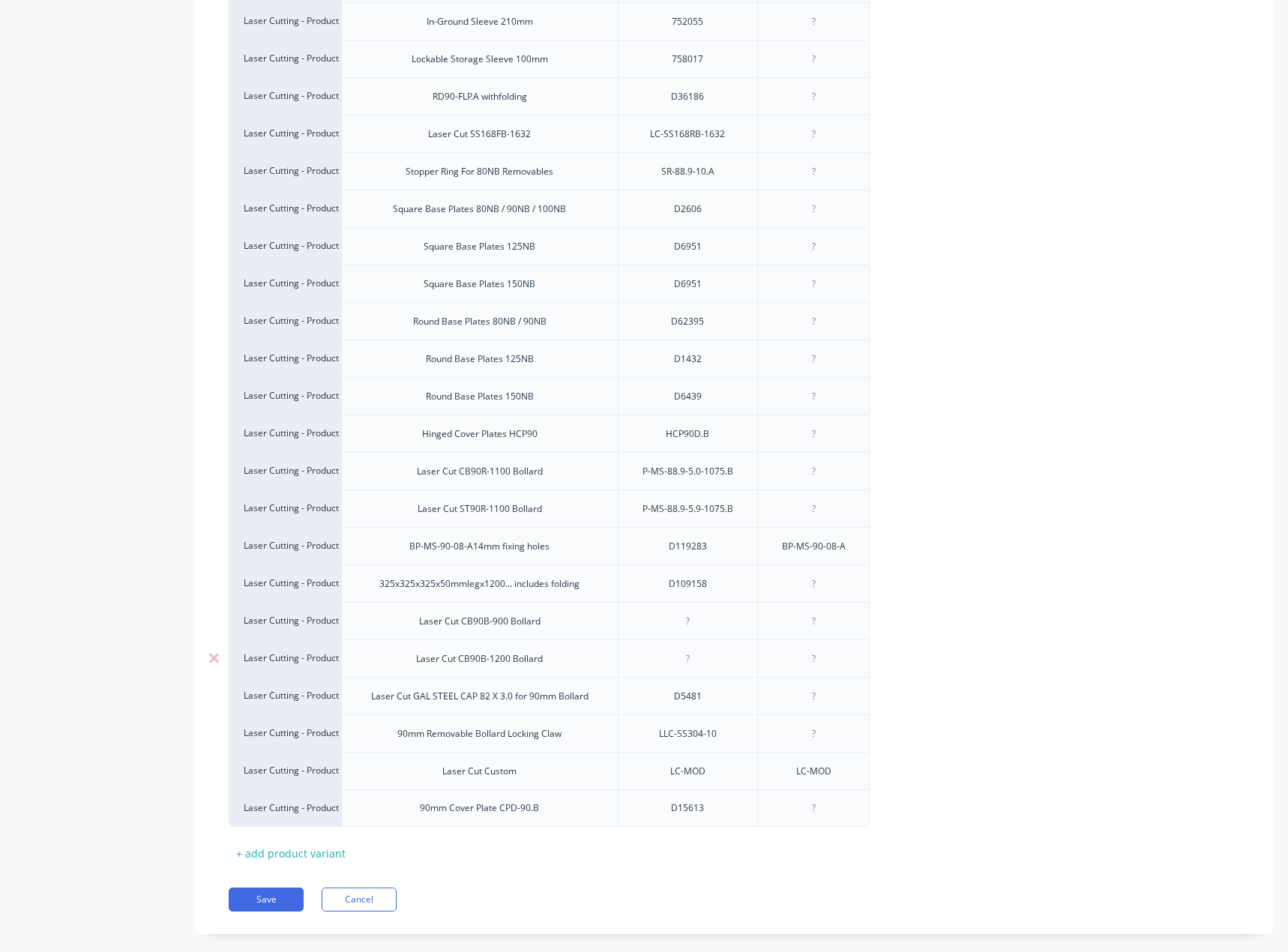
scroll to position [1130, 0]
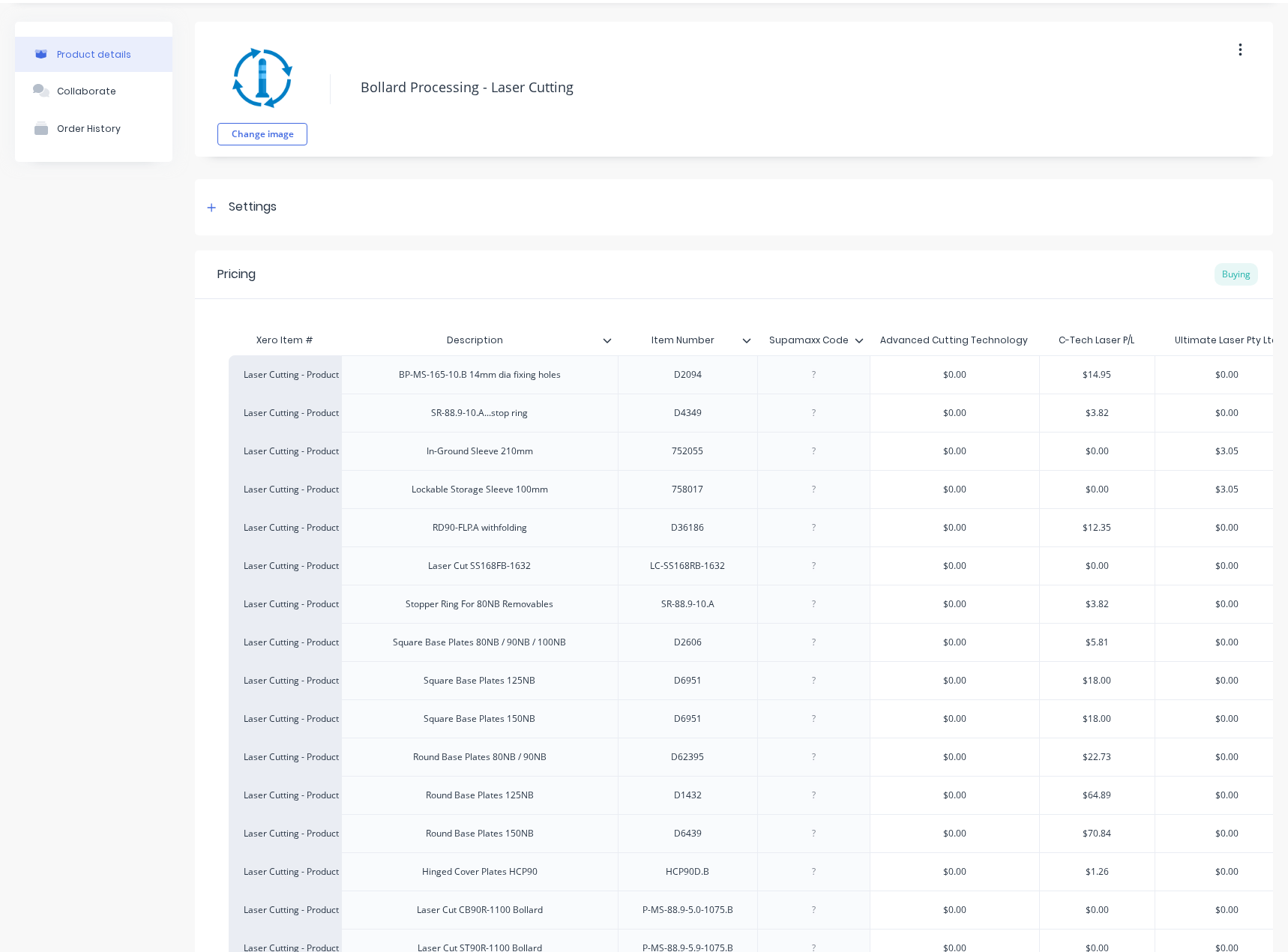
scroll to position [523, 0]
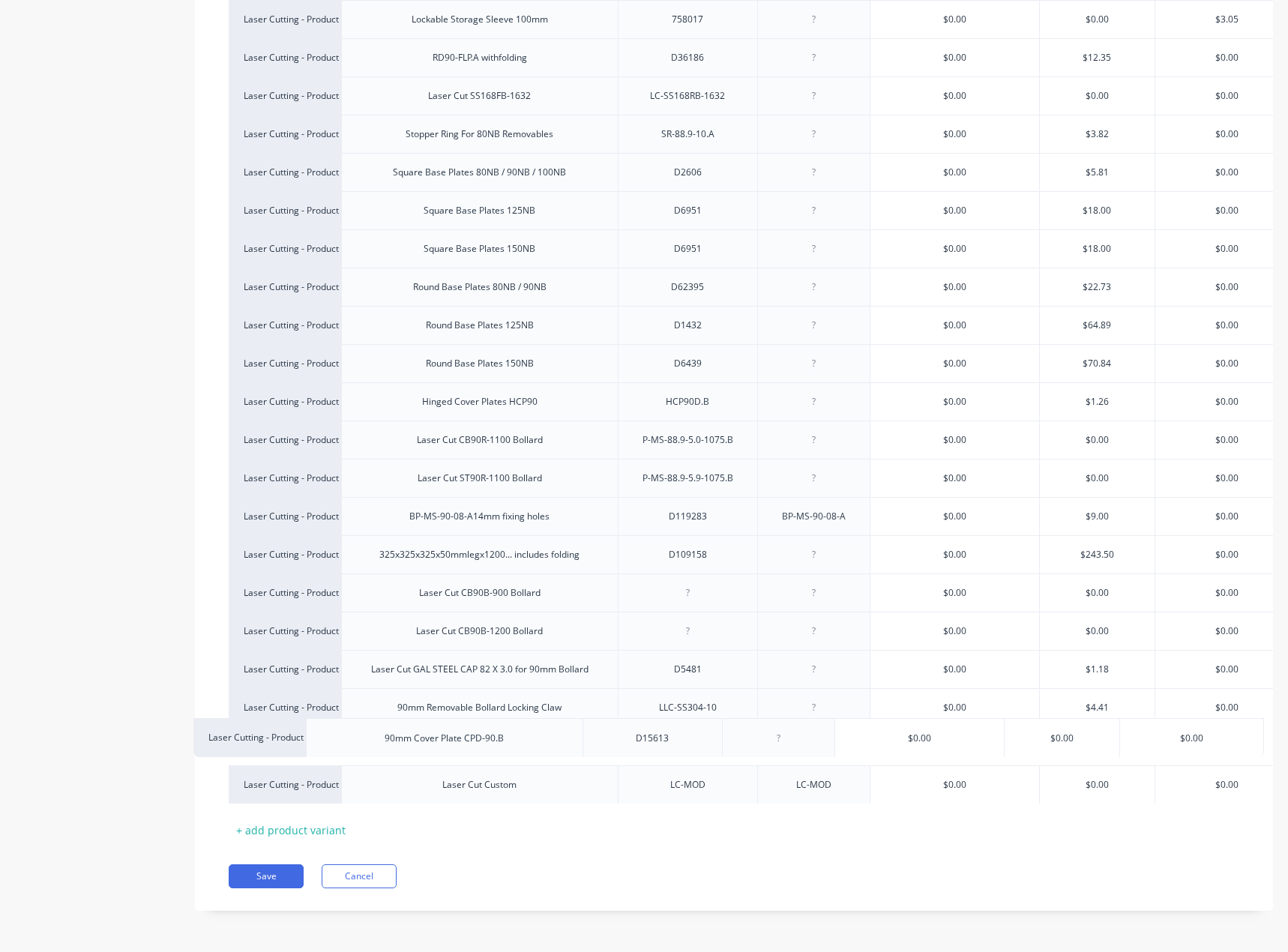
drag, startPoint x: 393, startPoint y: 783, endPoint x: 353, endPoint y: 748, distance: 53.2
click at [353, 748] on div "Laser Cutting - Product Processing BP-MS-165-10.B 14mm dia fixing holes D2094 $…" at bounding box center [734, 344] width 1010 height 918
type textarea "x"
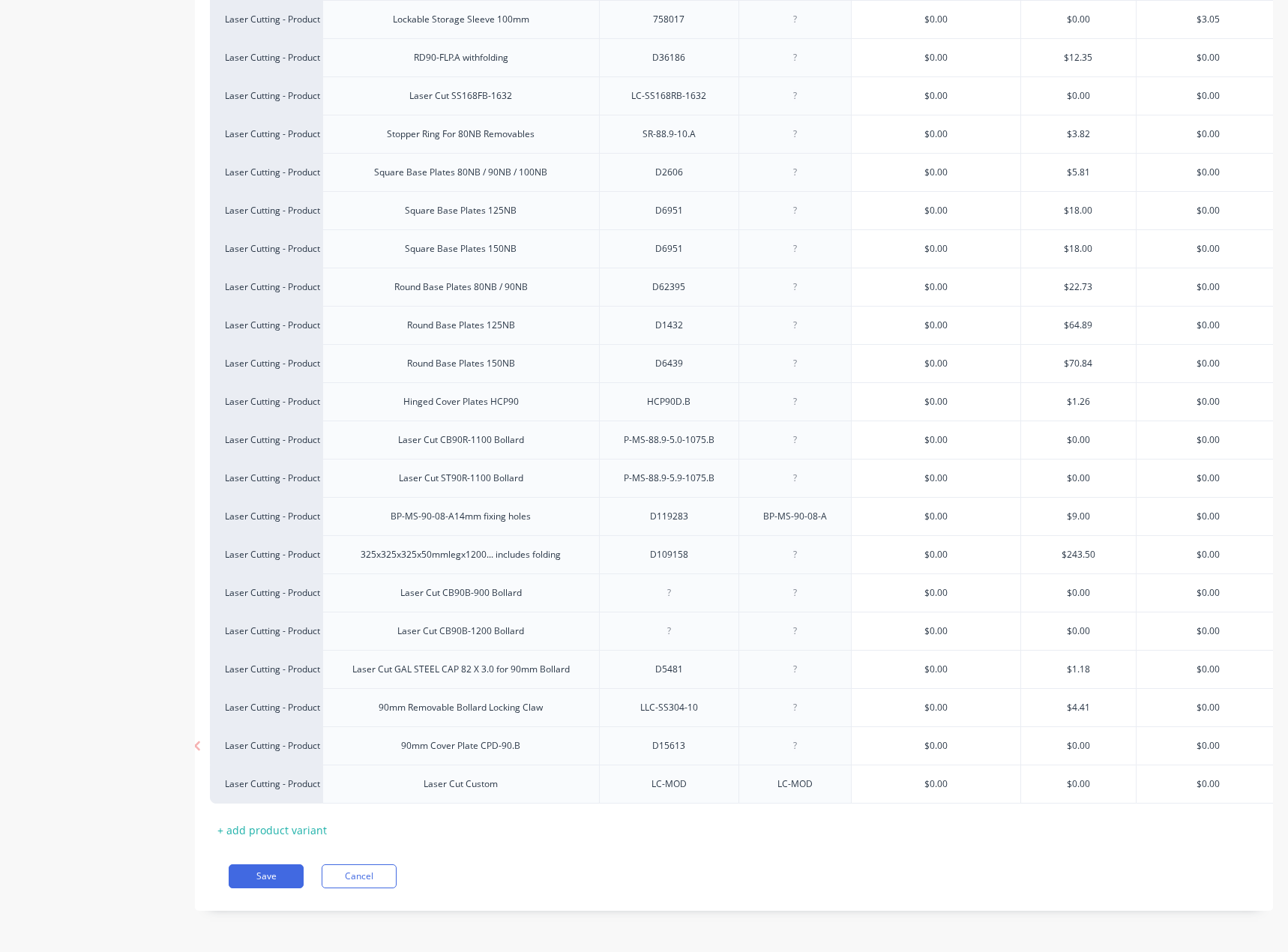
scroll to position [0, 38]
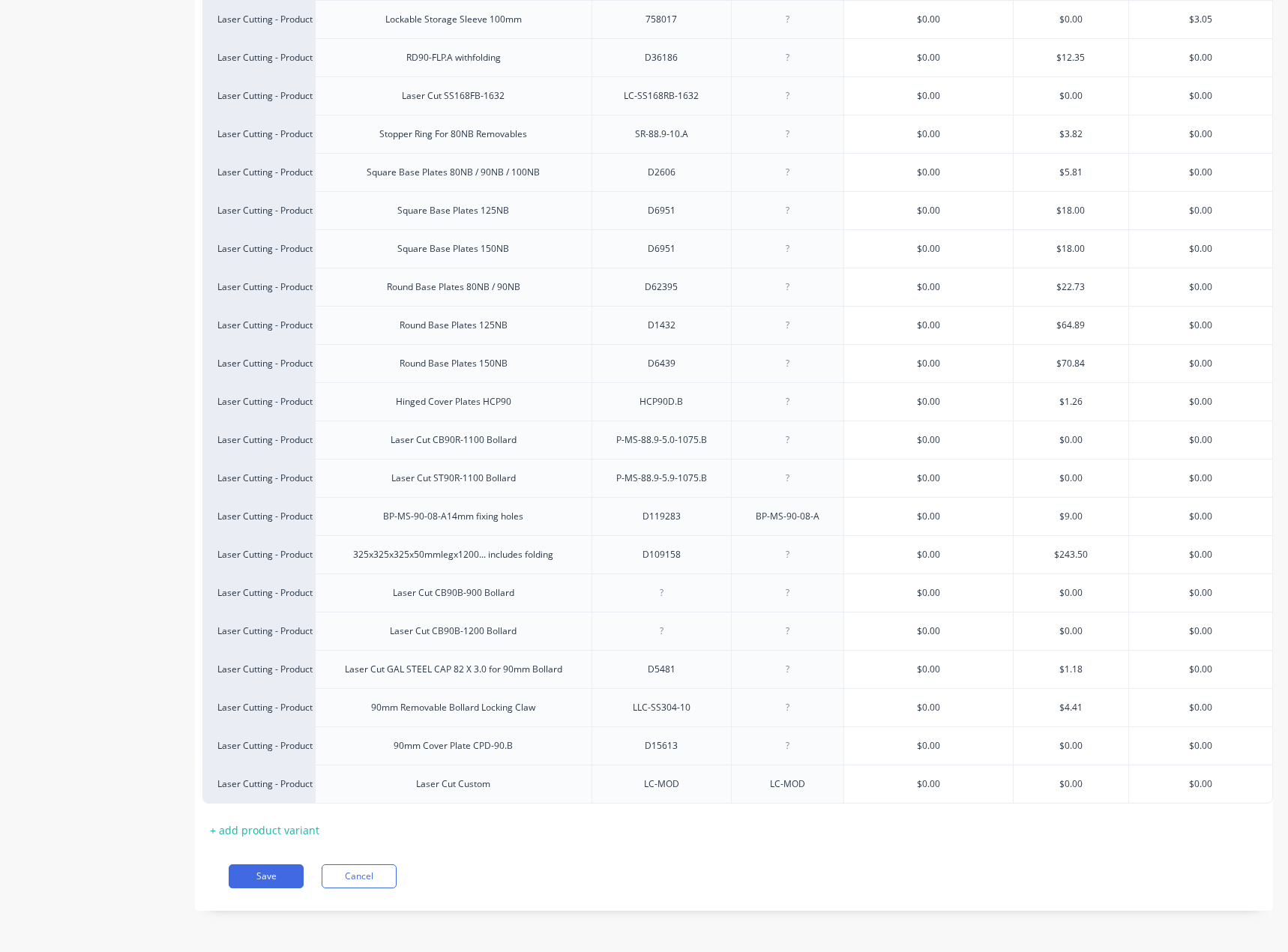
type input "$0.00"
click at [912, 739] on input "$0.00" at bounding box center [928, 746] width 169 height 14
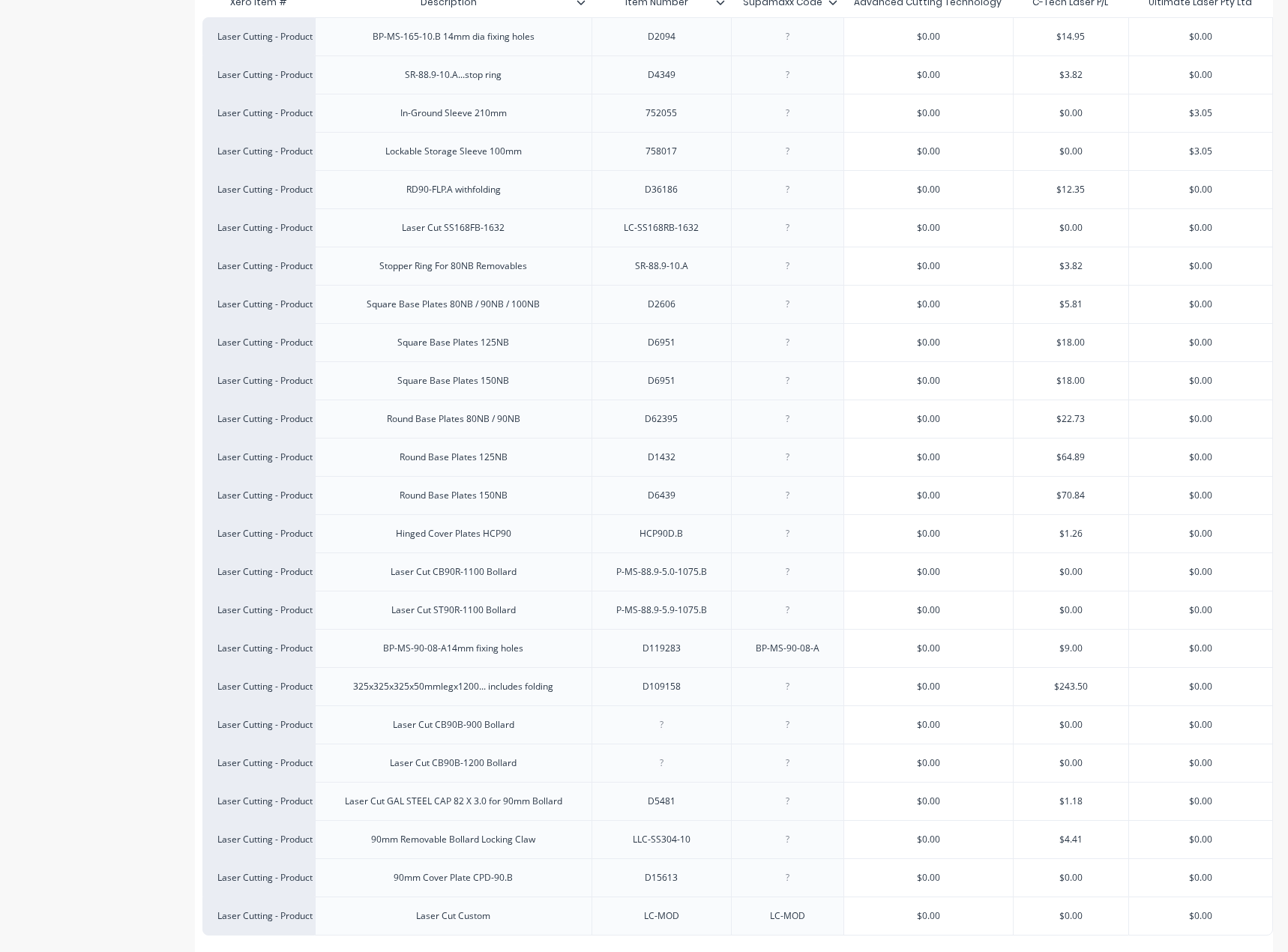
scroll to position [373, 0]
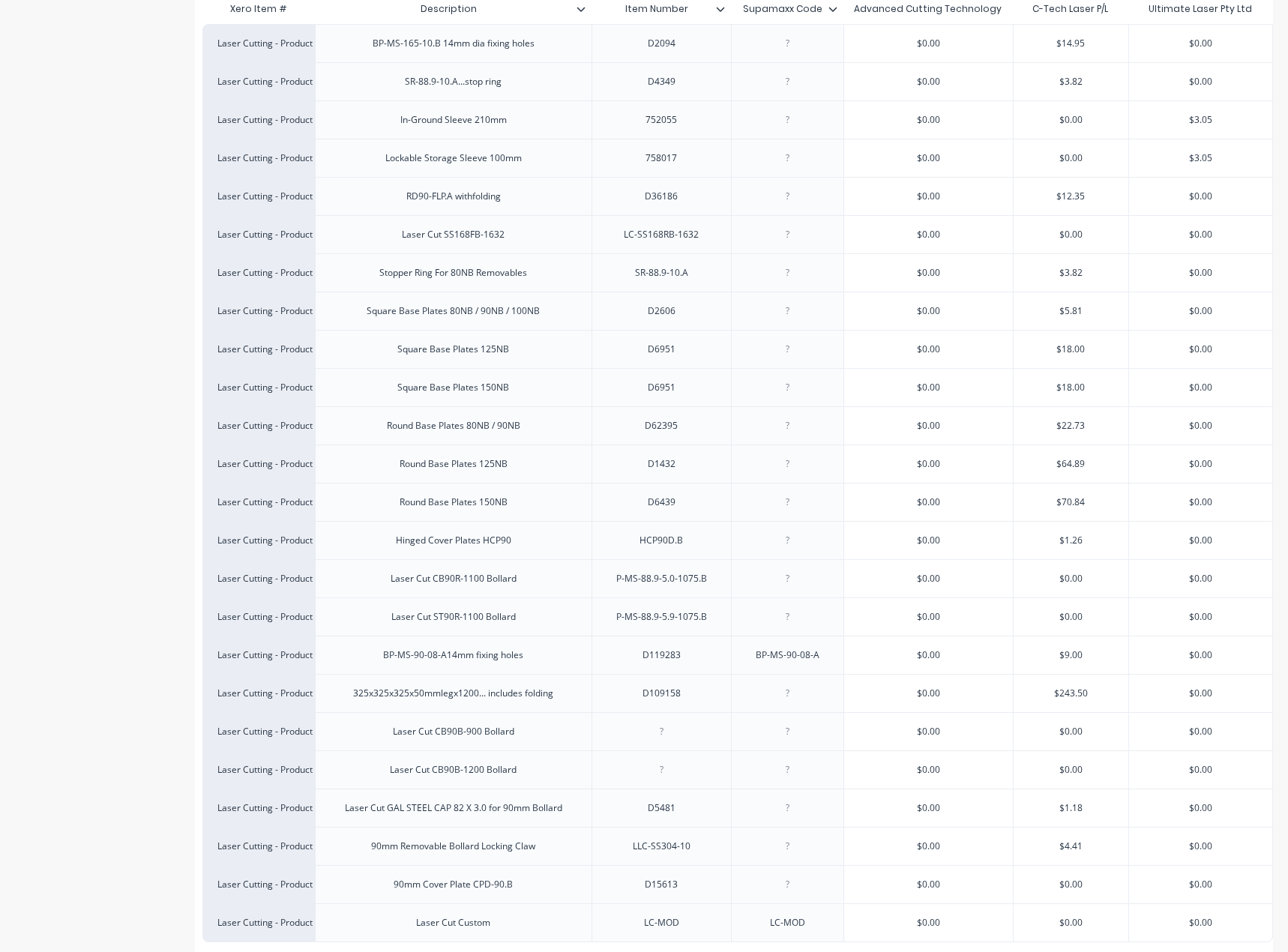
type input "$0.00"
click at [1059, 880] on input "$0.00" at bounding box center [1071, 883] width 115 height 14
paste input "1.6"
type textarea "x"
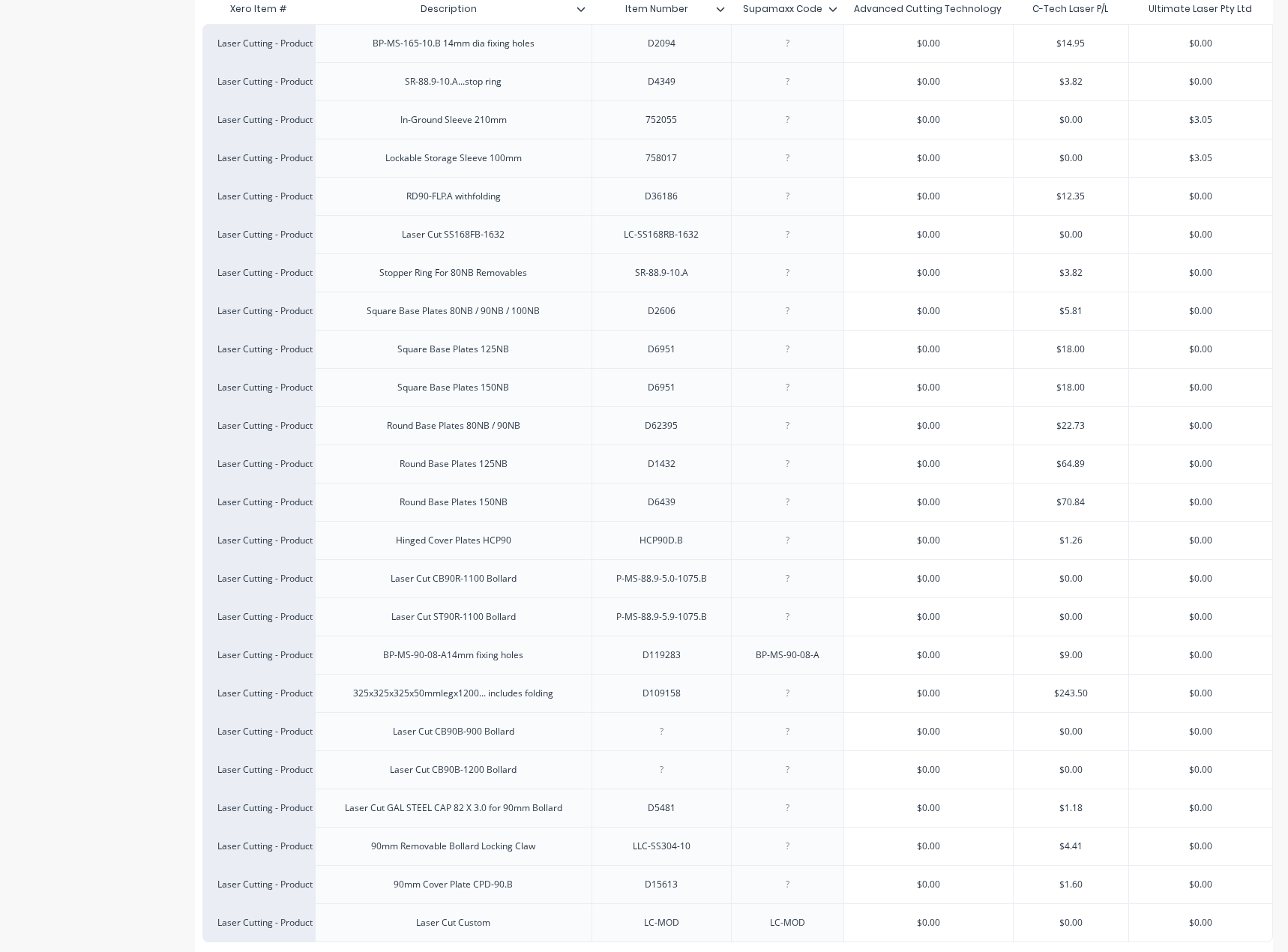
type input "$1.60"
click at [983, 886] on input "$0.00" at bounding box center [928, 883] width 169 height 14
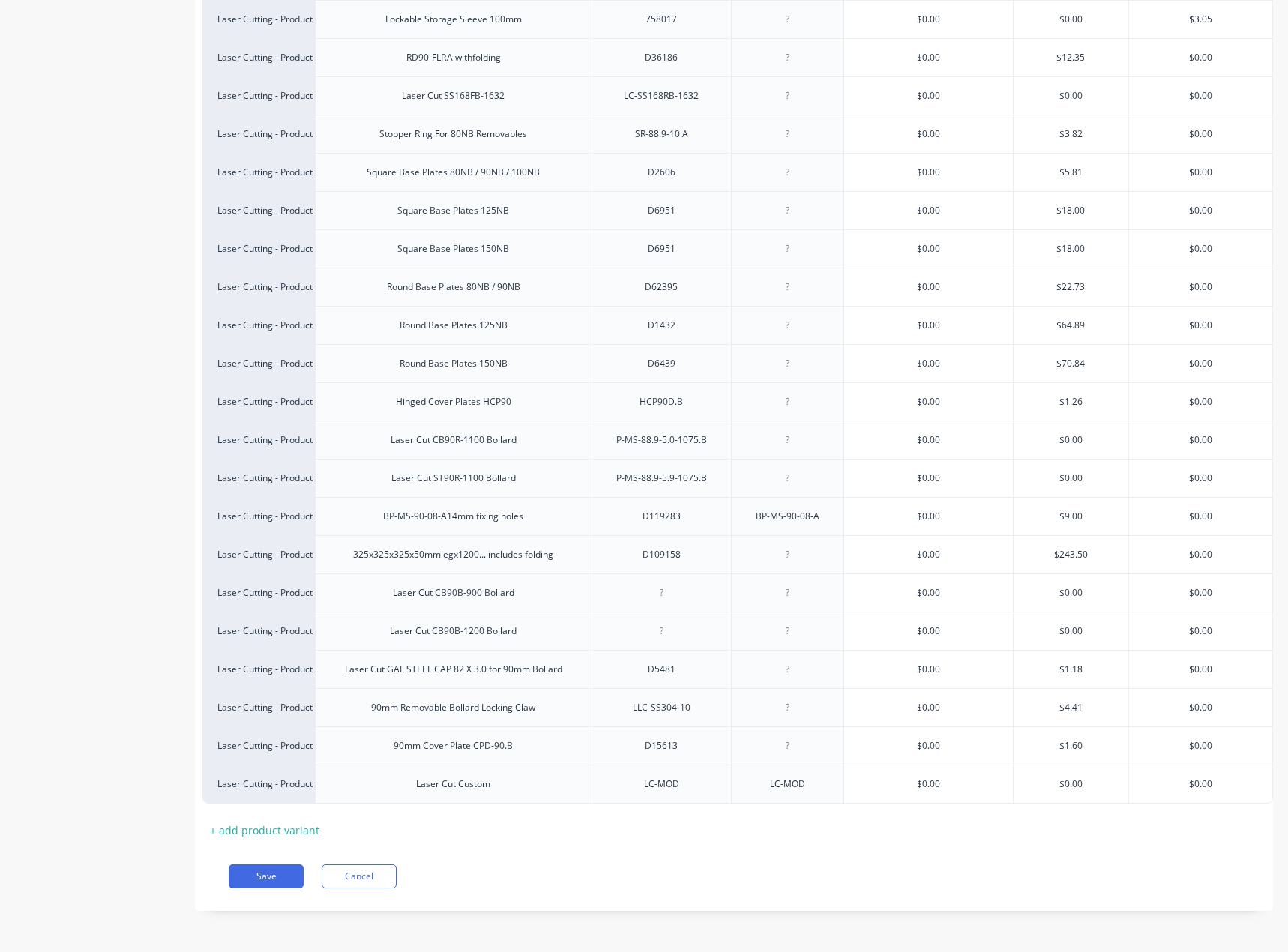
scroll to position [523, 0]
click at [257, 883] on button "Save" at bounding box center [266, 875] width 75 height 24
type textarea "x"
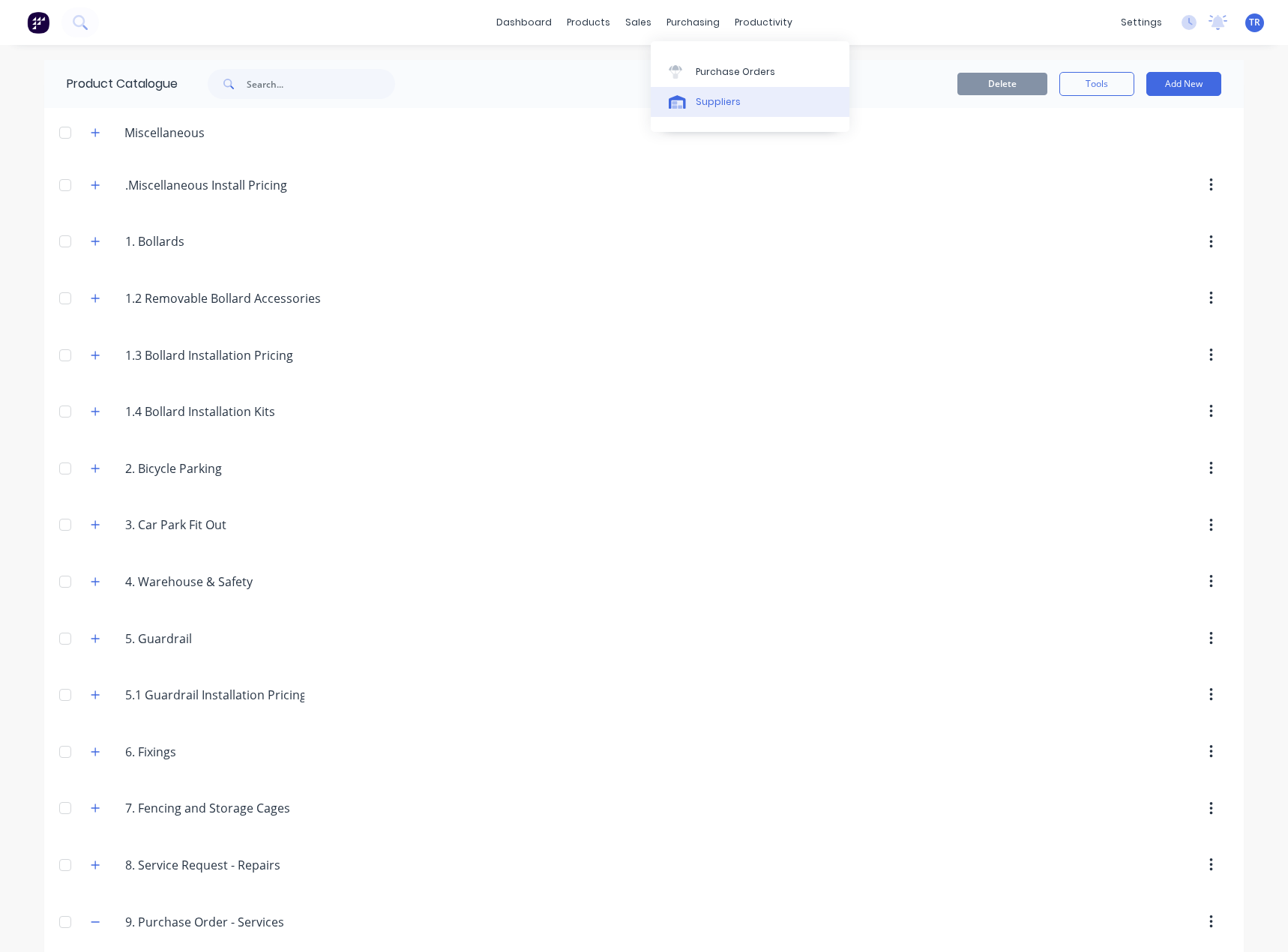
click at [686, 98] on div at bounding box center [679, 102] width 23 height 14
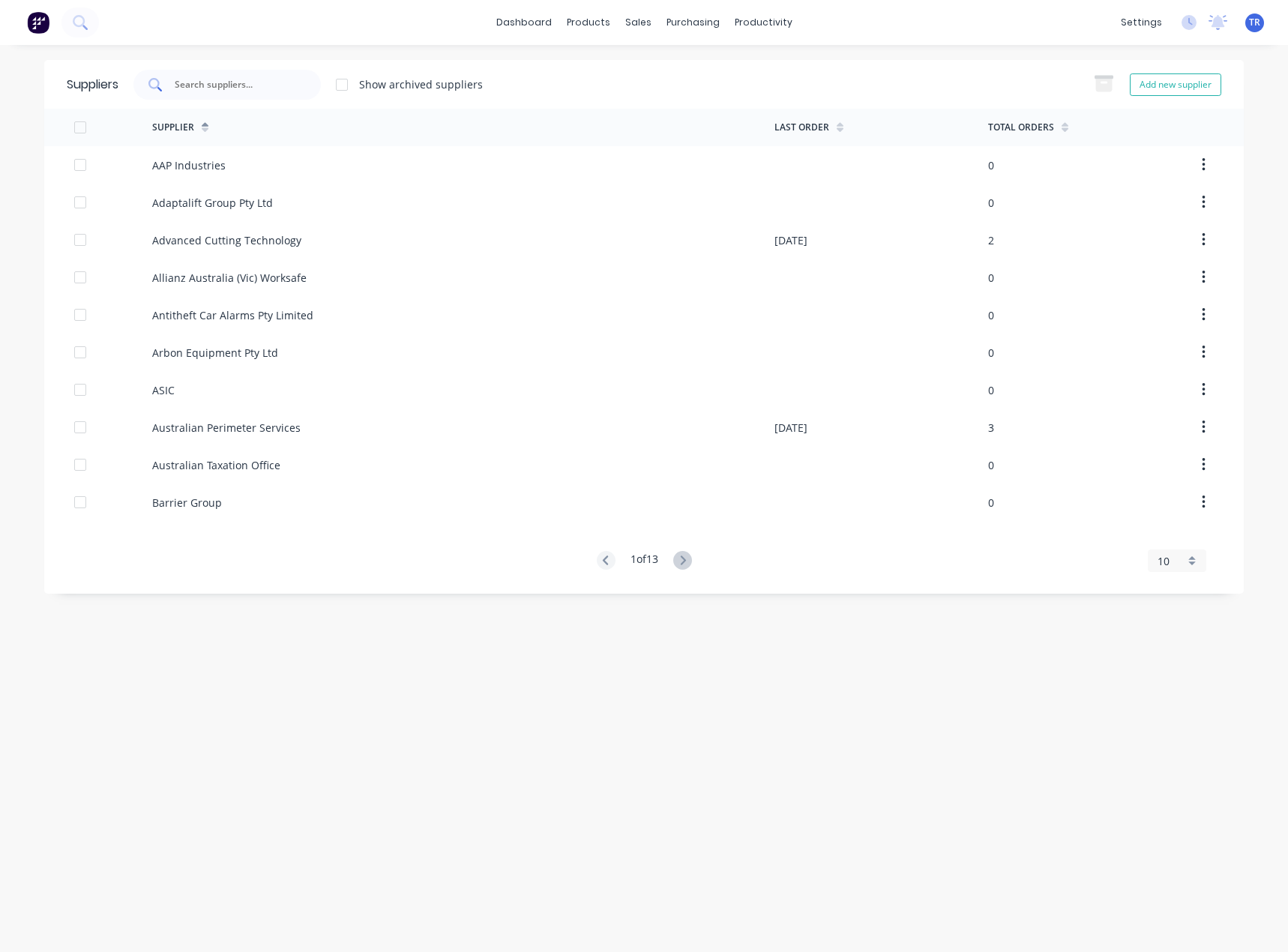
click at [241, 95] on div at bounding box center [227, 84] width 188 height 30
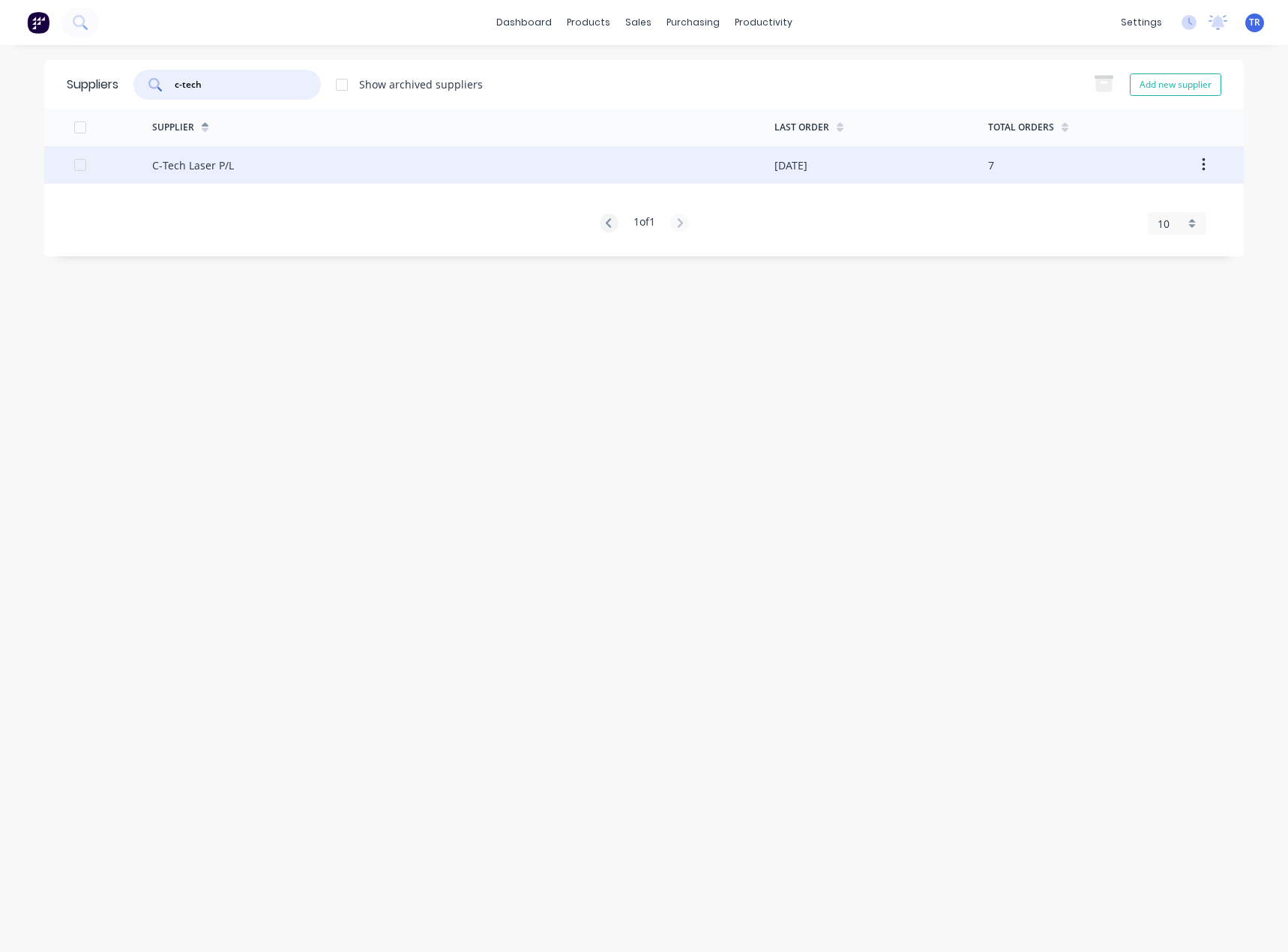
type input "c-tech"
click at [242, 158] on div "C-Tech Laser P/L" at bounding box center [464, 165] width 622 height 38
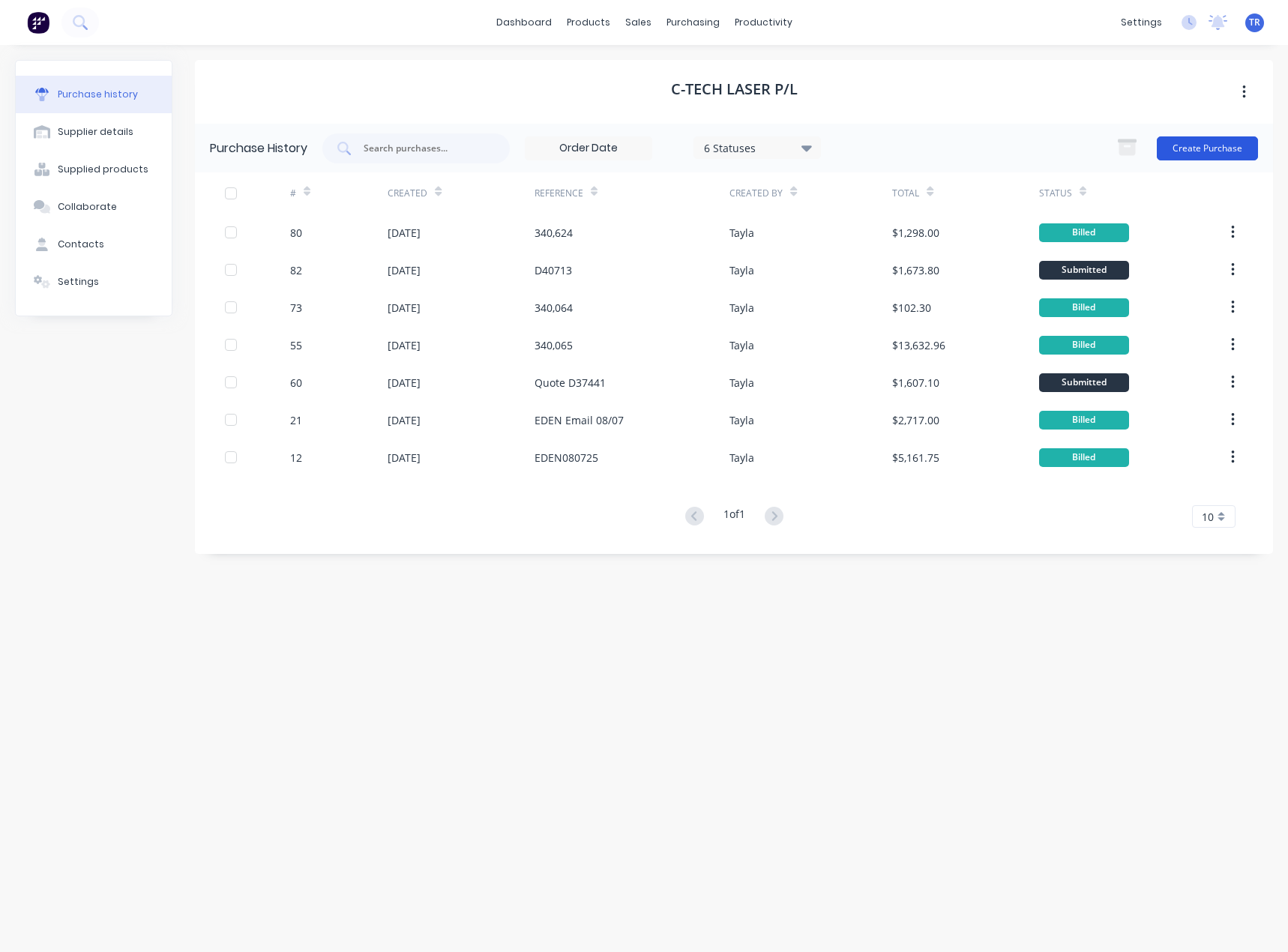
click at [1183, 142] on button "Create Purchase" at bounding box center [1208, 148] width 101 height 24
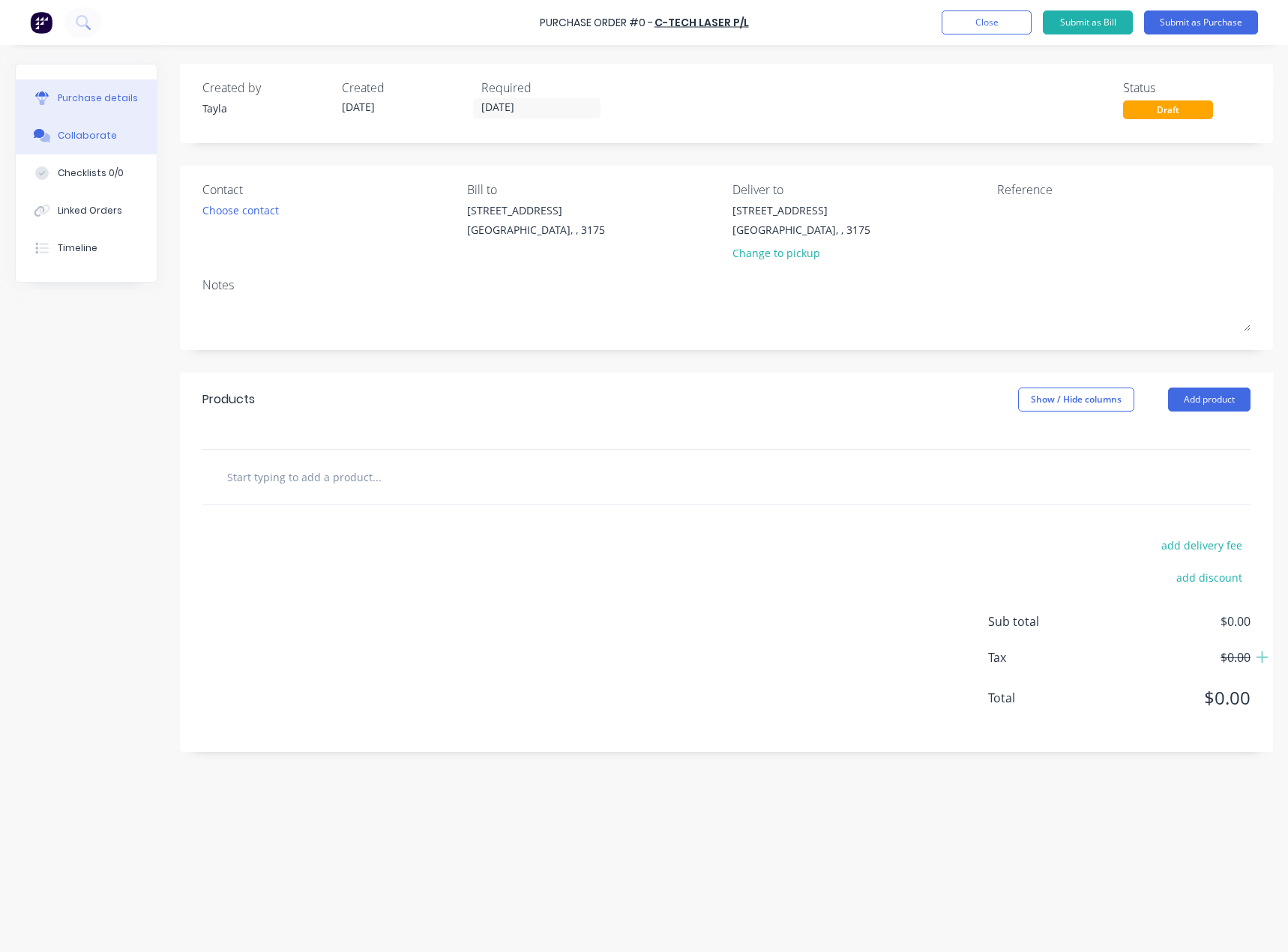
click at [84, 142] on button "Collaborate" at bounding box center [86, 136] width 141 height 38
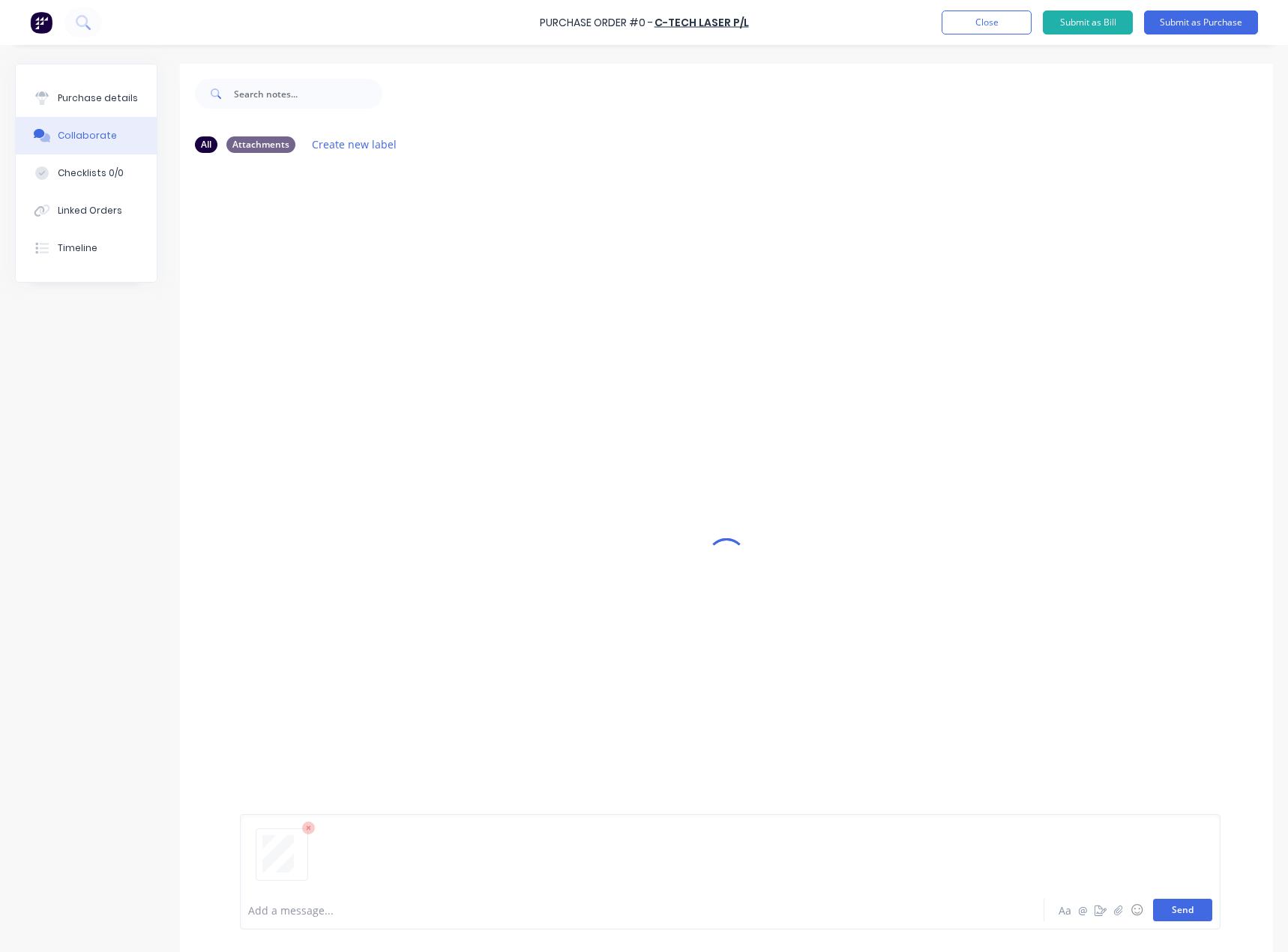
click at [1164, 907] on button "Send" at bounding box center [1182, 910] width 60 height 23
click at [114, 100] on div "Purchase details" at bounding box center [97, 97] width 80 height 14
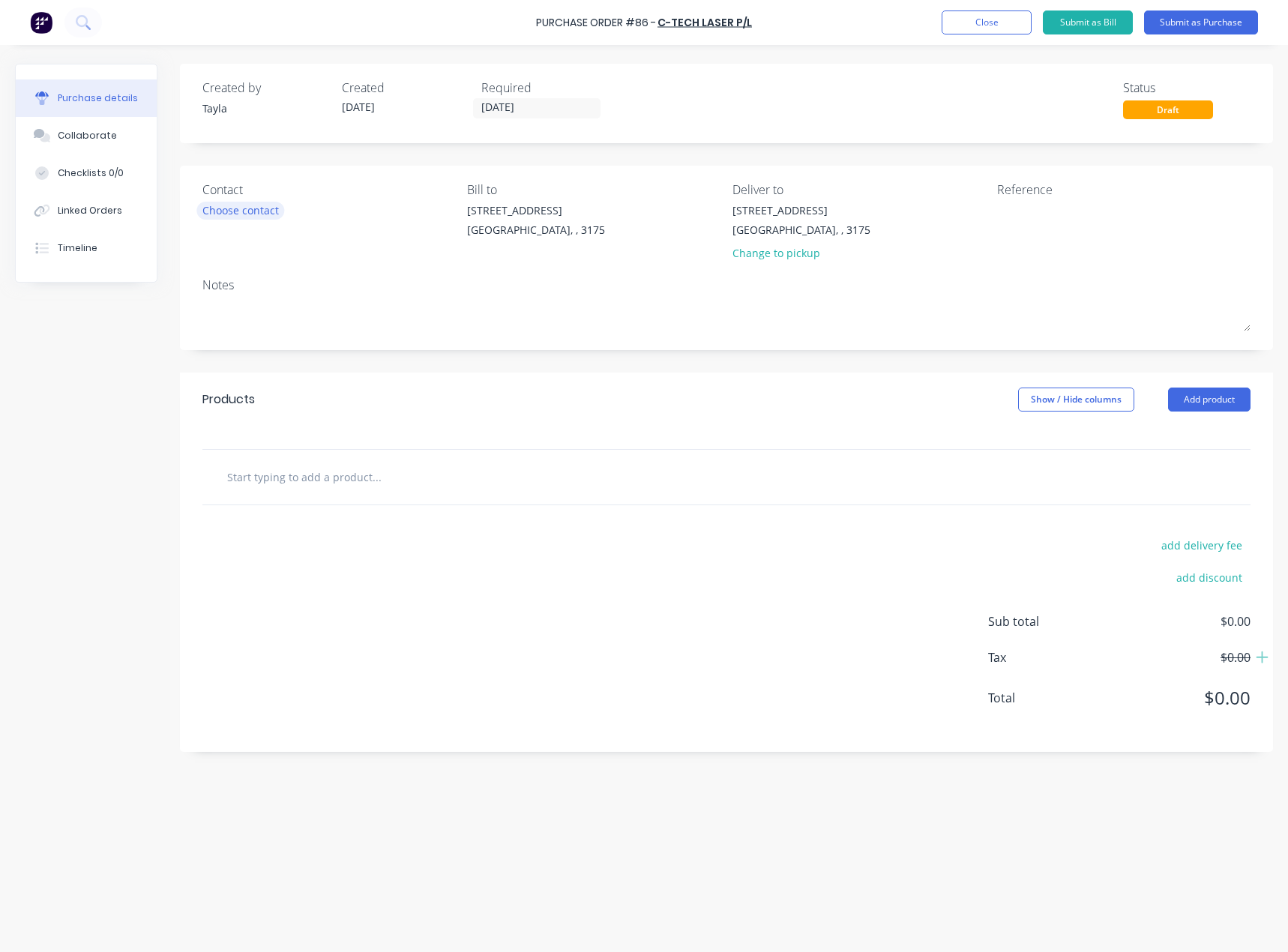
click at [262, 206] on div "Choose contact" at bounding box center [240, 209] width 77 height 15
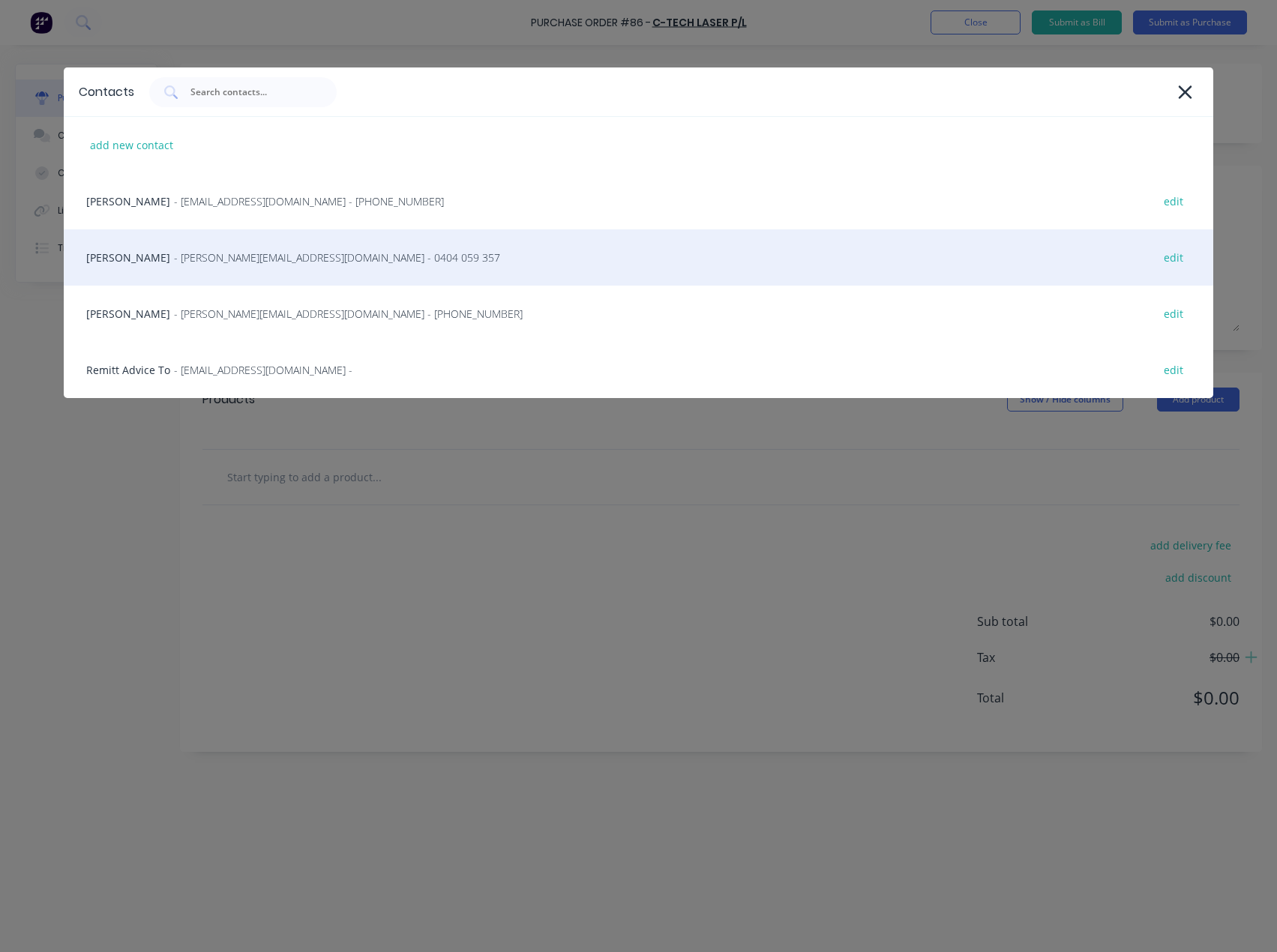
click at [215, 264] on span "- liem@ctechlaser.com.au - 0404 059 357" at bounding box center [337, 257] width 326 height 15
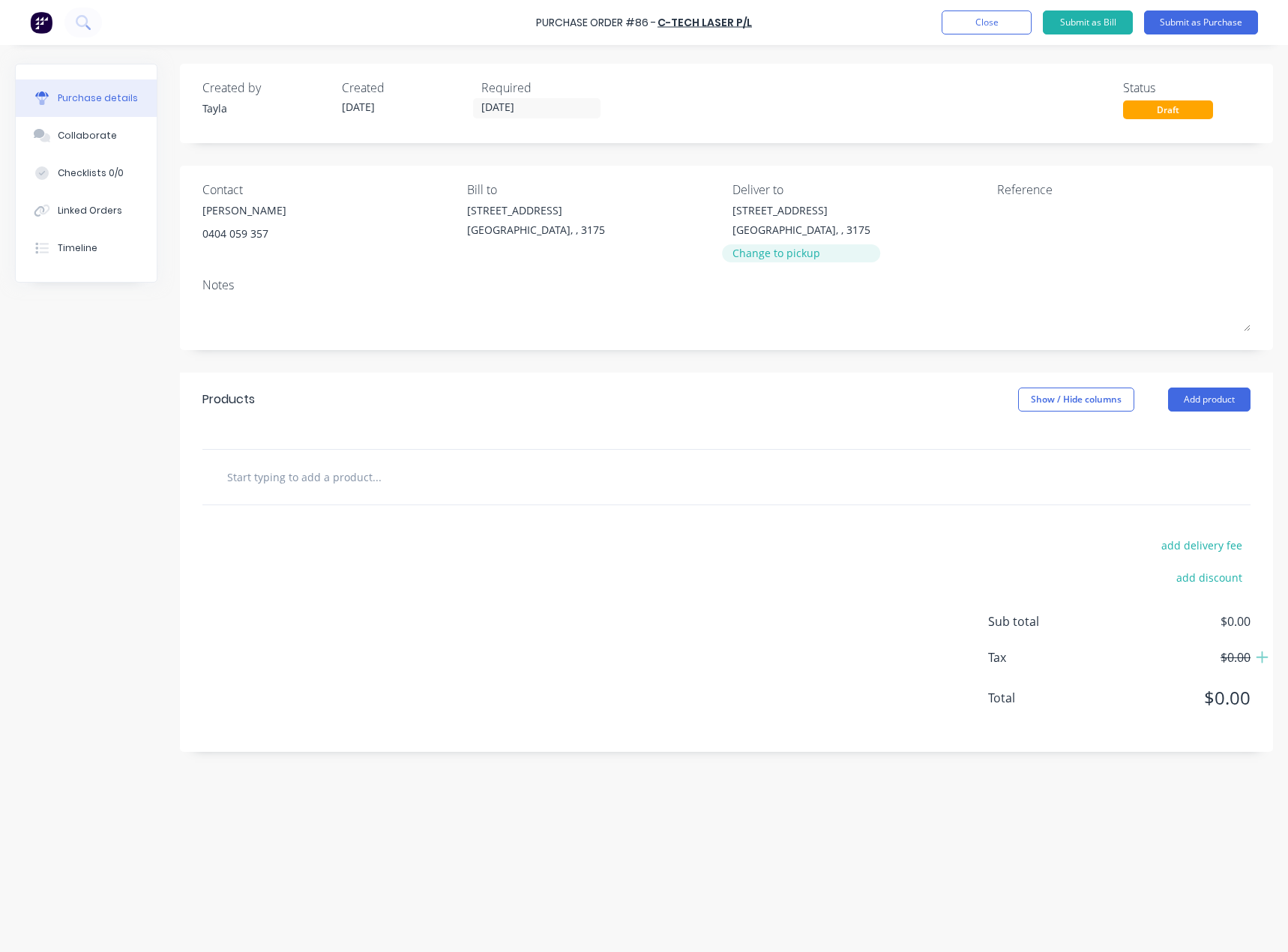
click at [751, 246] on div "Change to pickup" at bounding box center [801, 252] width 138 height 15
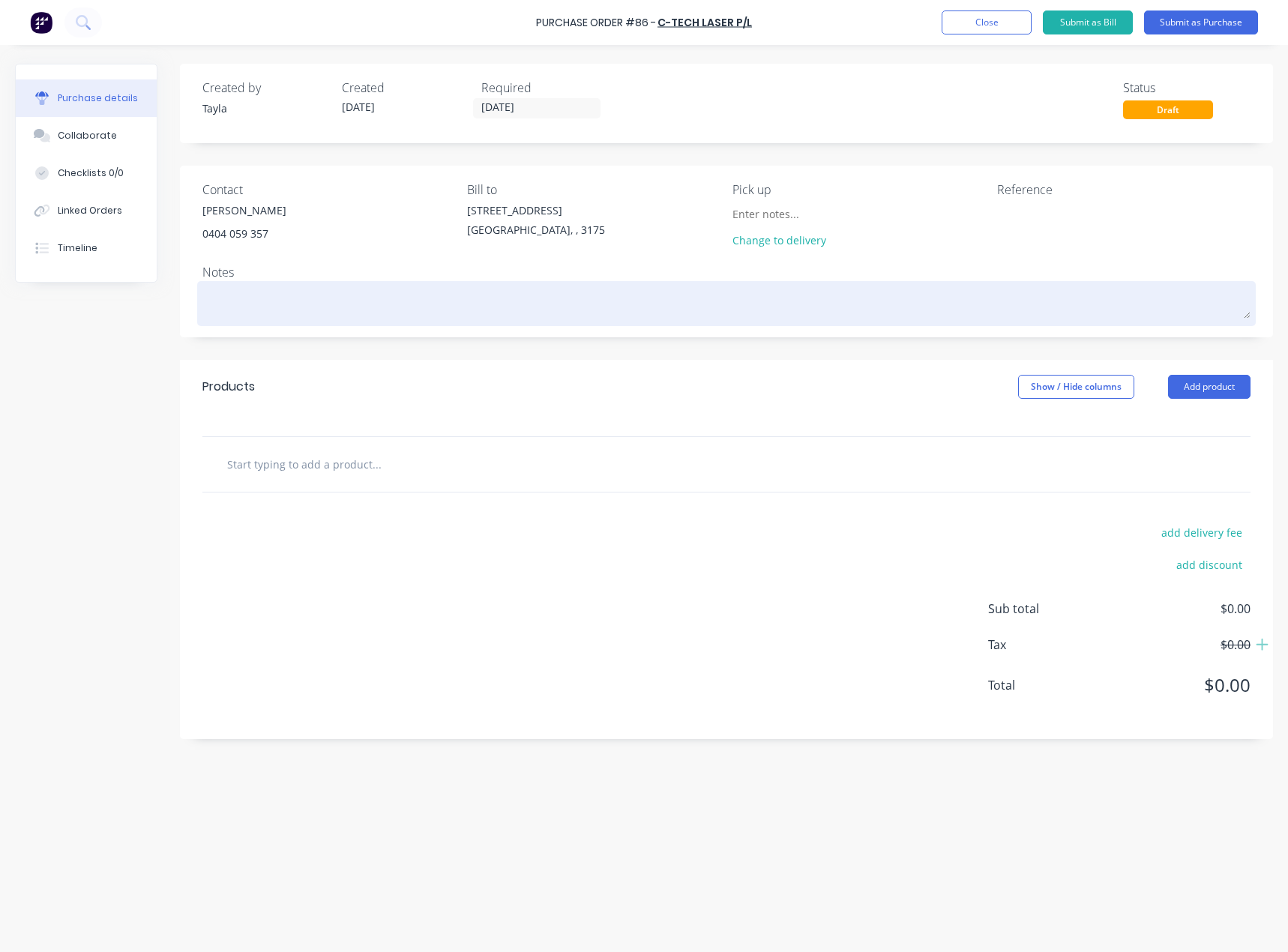
drag, startPoint x: 315, startPoint y: 335, endPoint x: 324, endPoint y: 317, distance: 20.1
click at [316, 334] on div "Contact Liem 0404 059 357 Bill to 37 Marni St Dandenong South, , 3175 Pick up C…" at bounding box center [726, 252] width 1093 height 171
click at [332, 309] on textarea at bounding box center [726, 301] width 1048 height 33
type textarea "x"
type textarea "E"
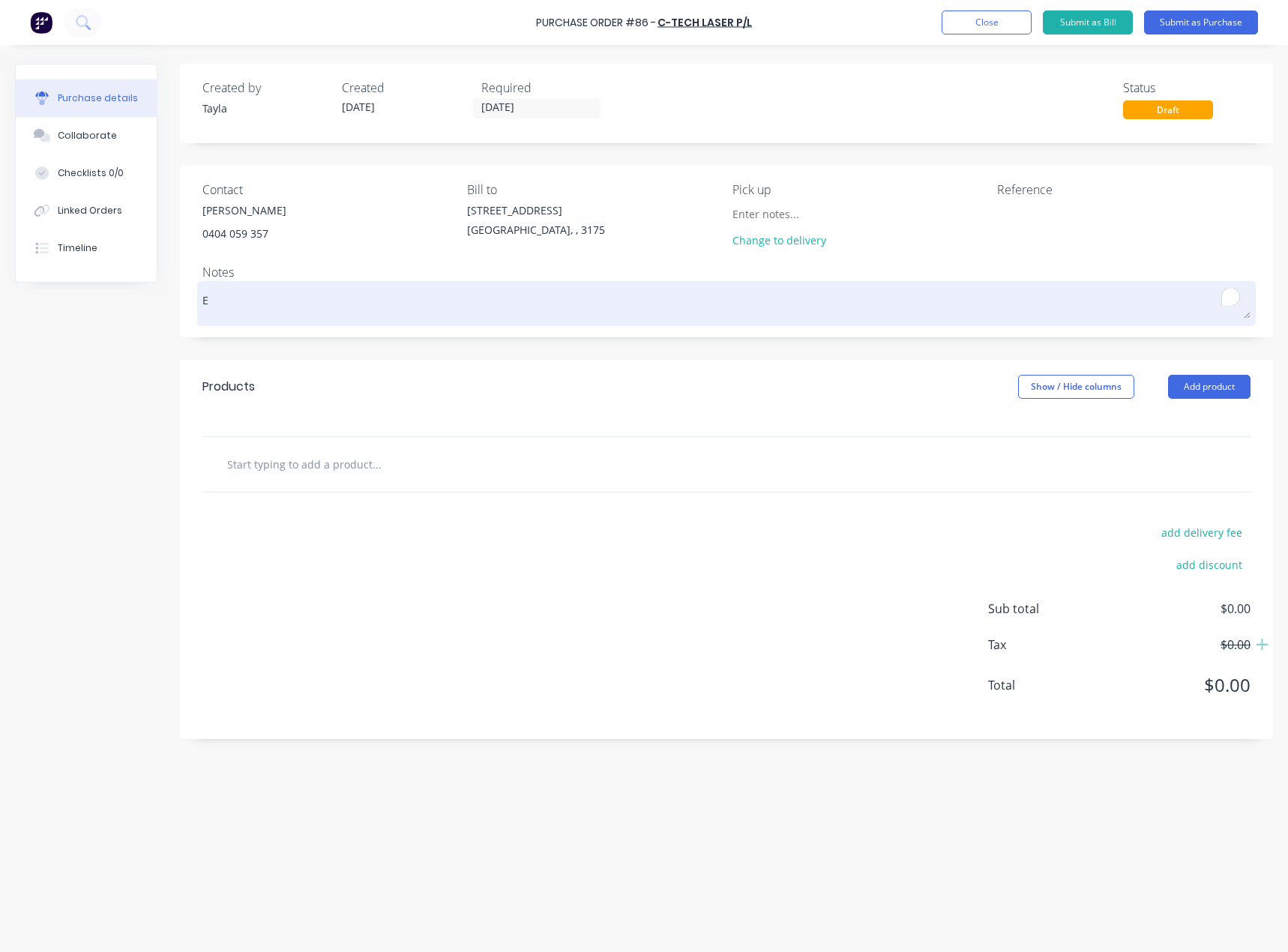
type textarea "x"
type textarea "Ed"
type textarea "x"
type textarea "Ede"
type textarea "x"
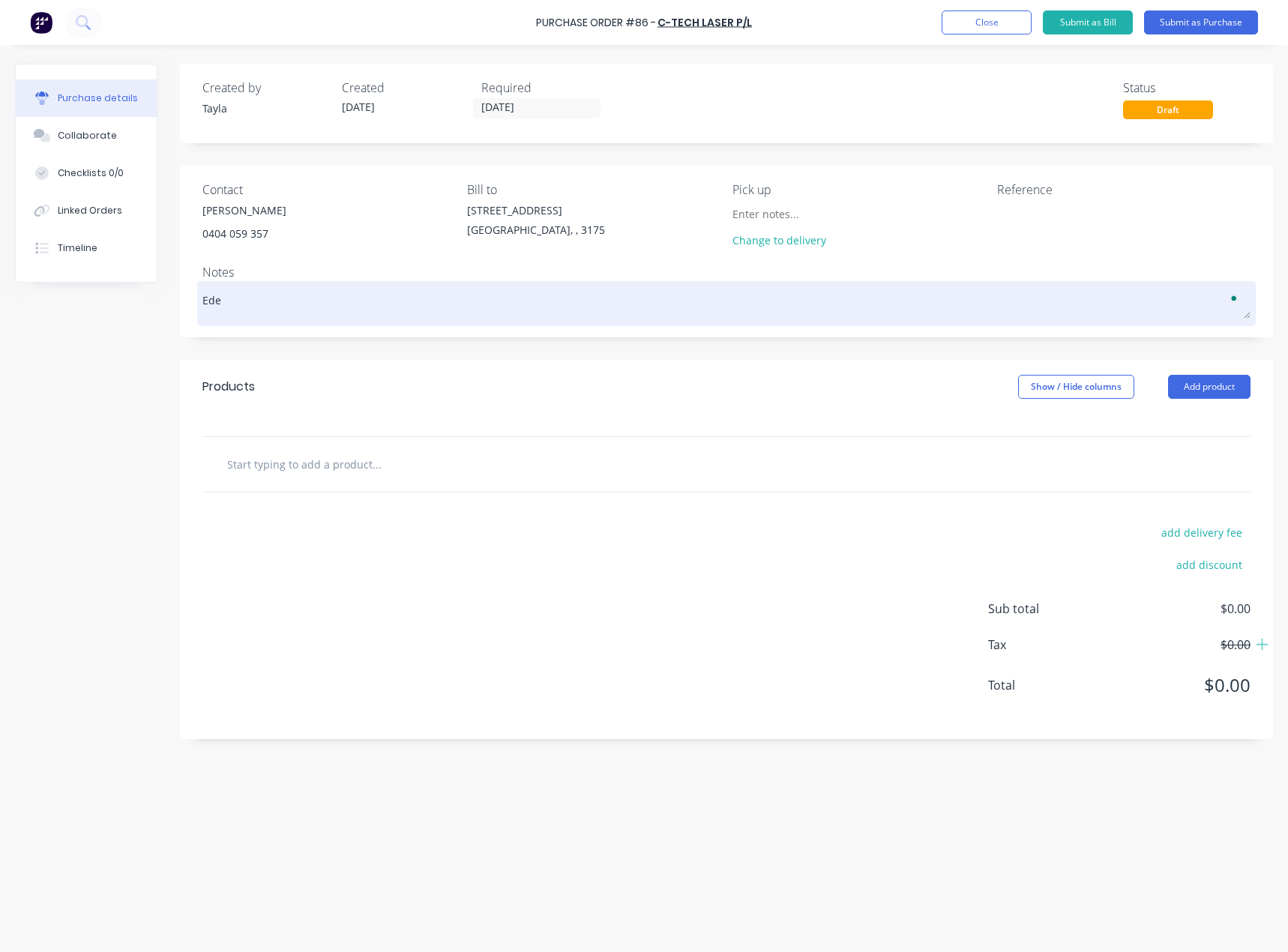
type textarea "Eden"
type textarea "x"
type textarea "Eden"
type textarea "x"
type textarea "Eden V"
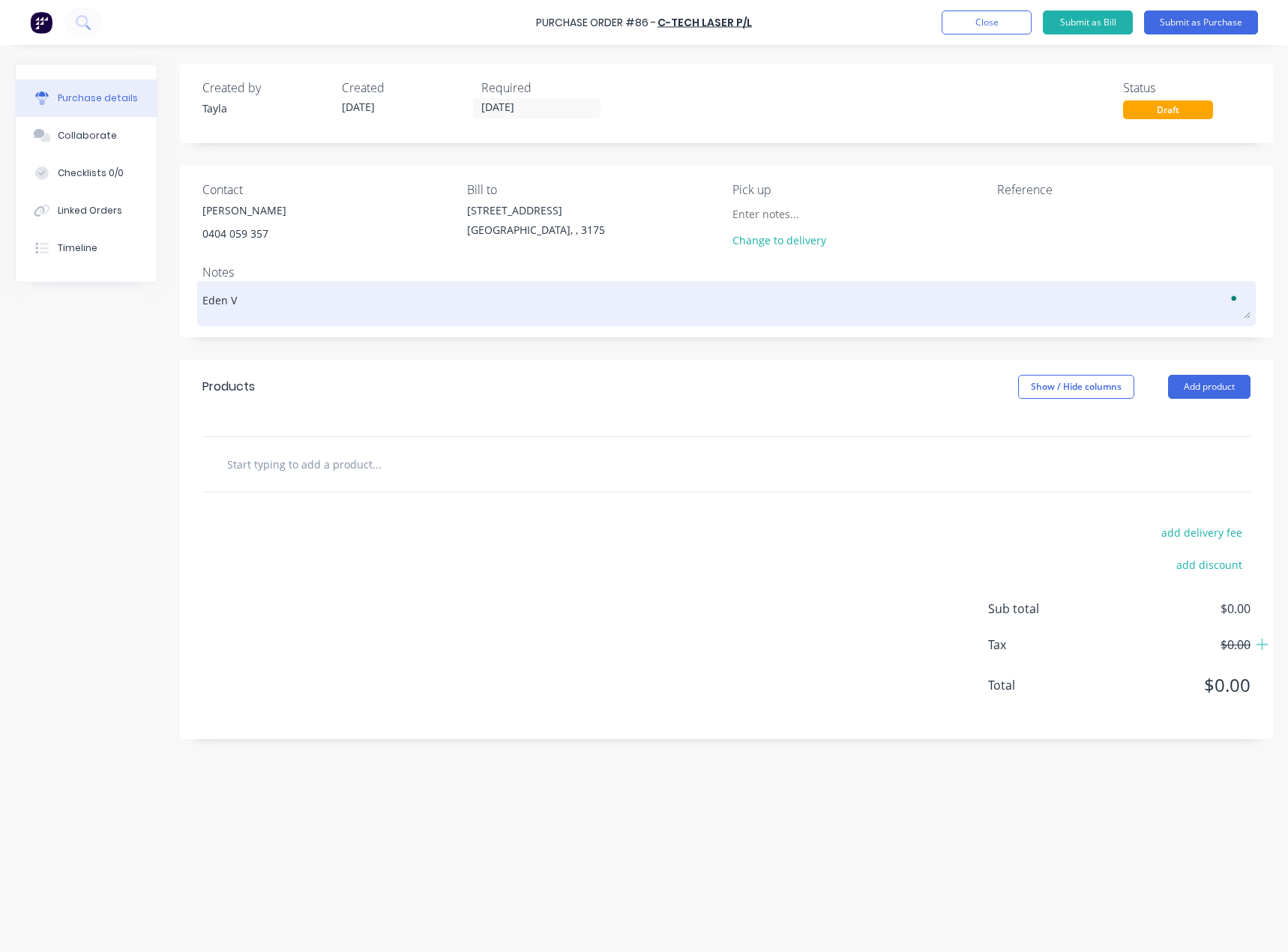
type textarea "x"
type textarea "Eden Vi"
type textarea "x"
type textarea "Eden Via"
type textarea "x"
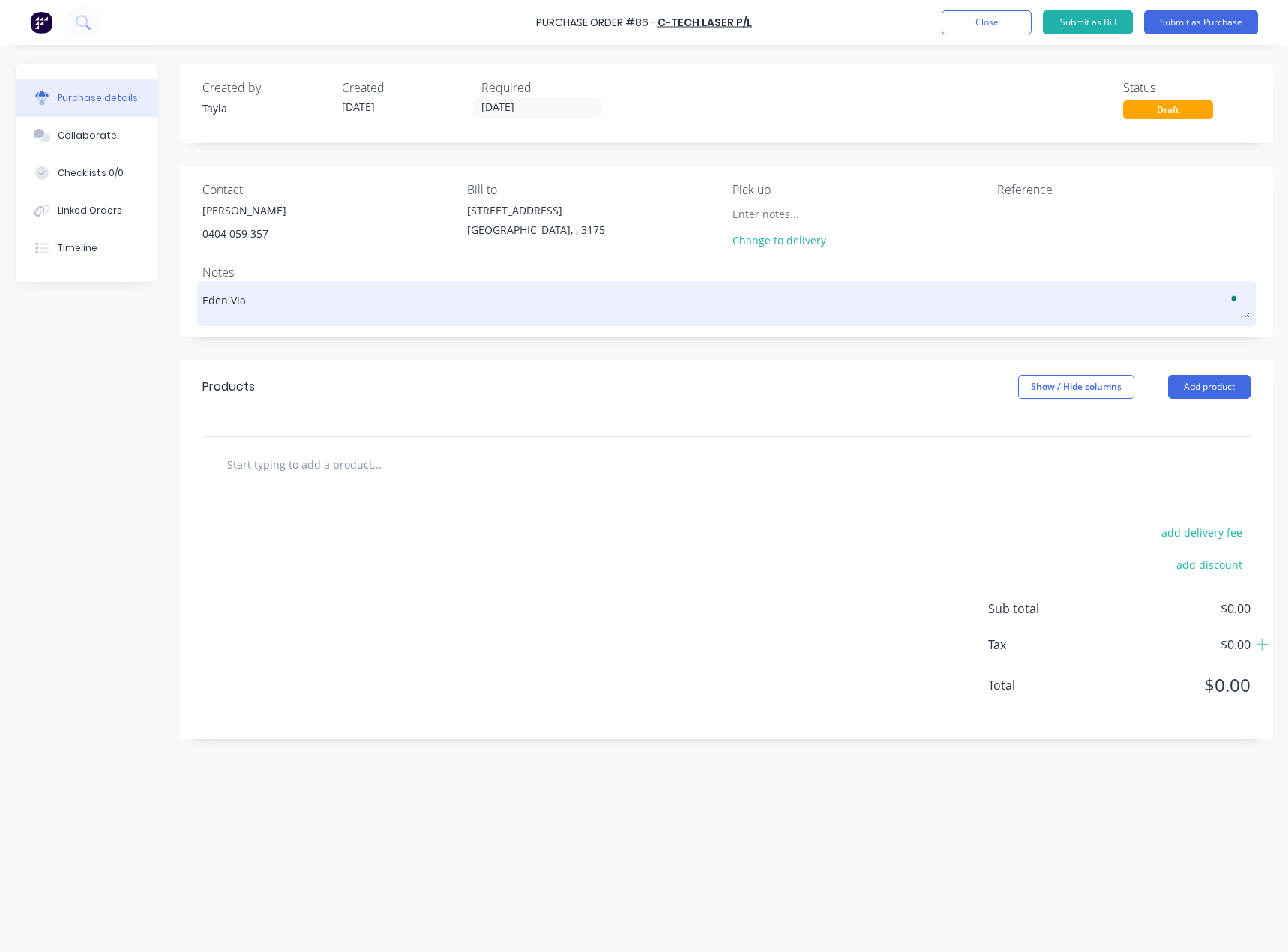
type textarea "Eden Via"
type textarea "x"
type textarea "Eden Via E"
type textarea "x"
type textarea "Eden Via Em"
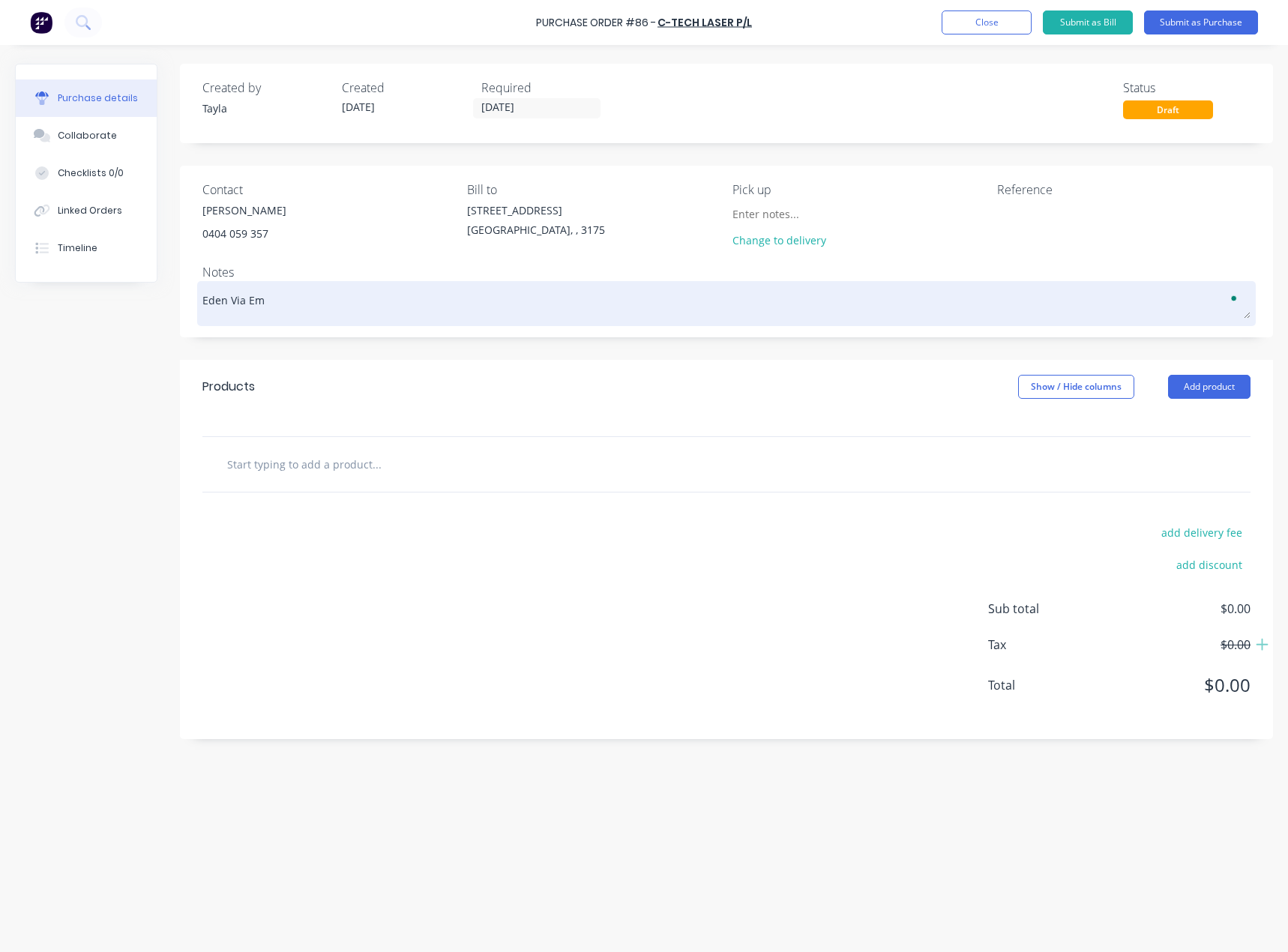
type textarea "x"
type textarea "Eden Via Ema"
type textarea "x"
type textarea "Eden Via Emai"
type textarea "x"
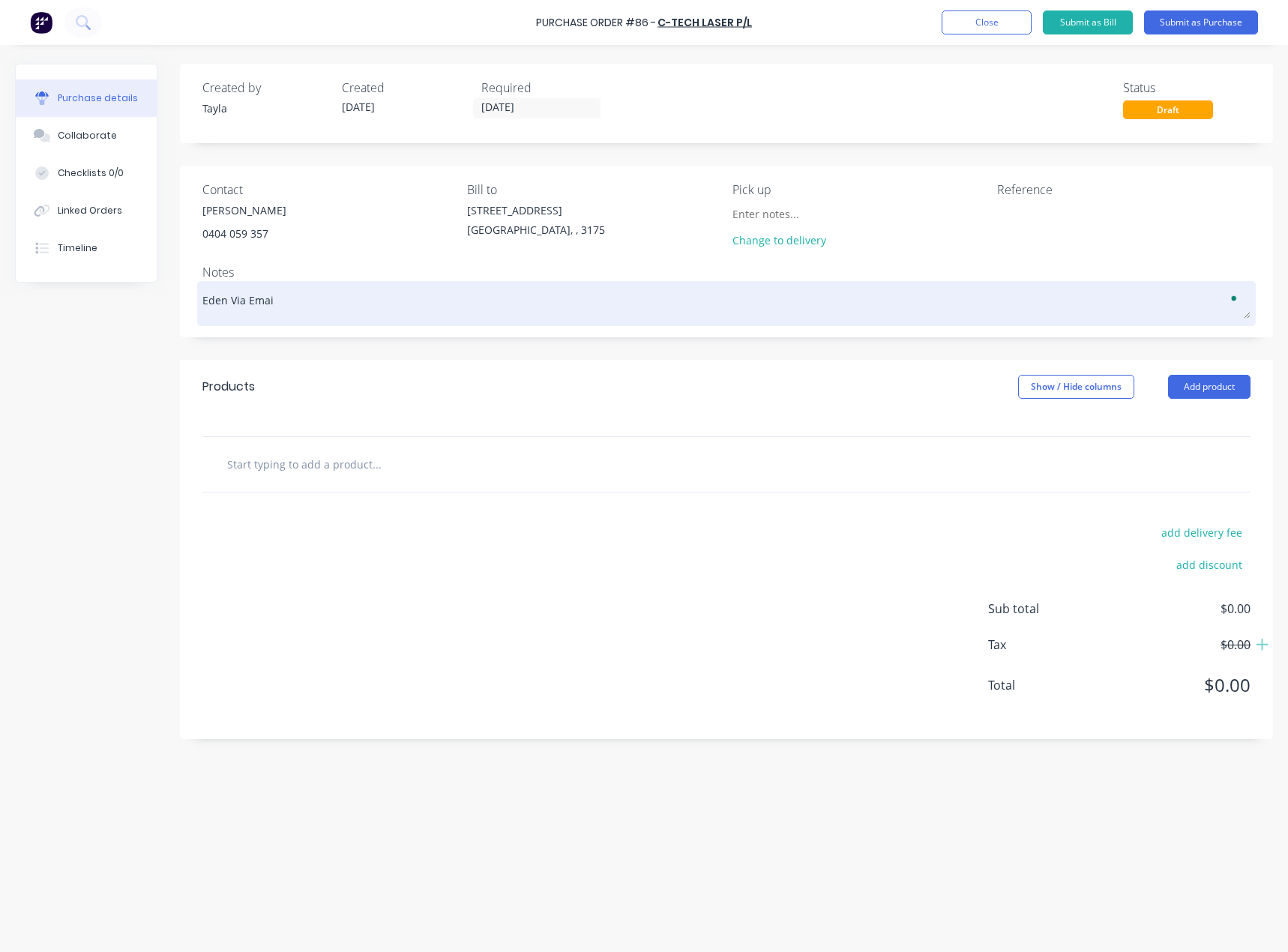
type textarea "Eden Via Email"
type textarea "x"
type textarea "Eden Via Email"
type textarea "x"
type textarea "Eden Via Email -"
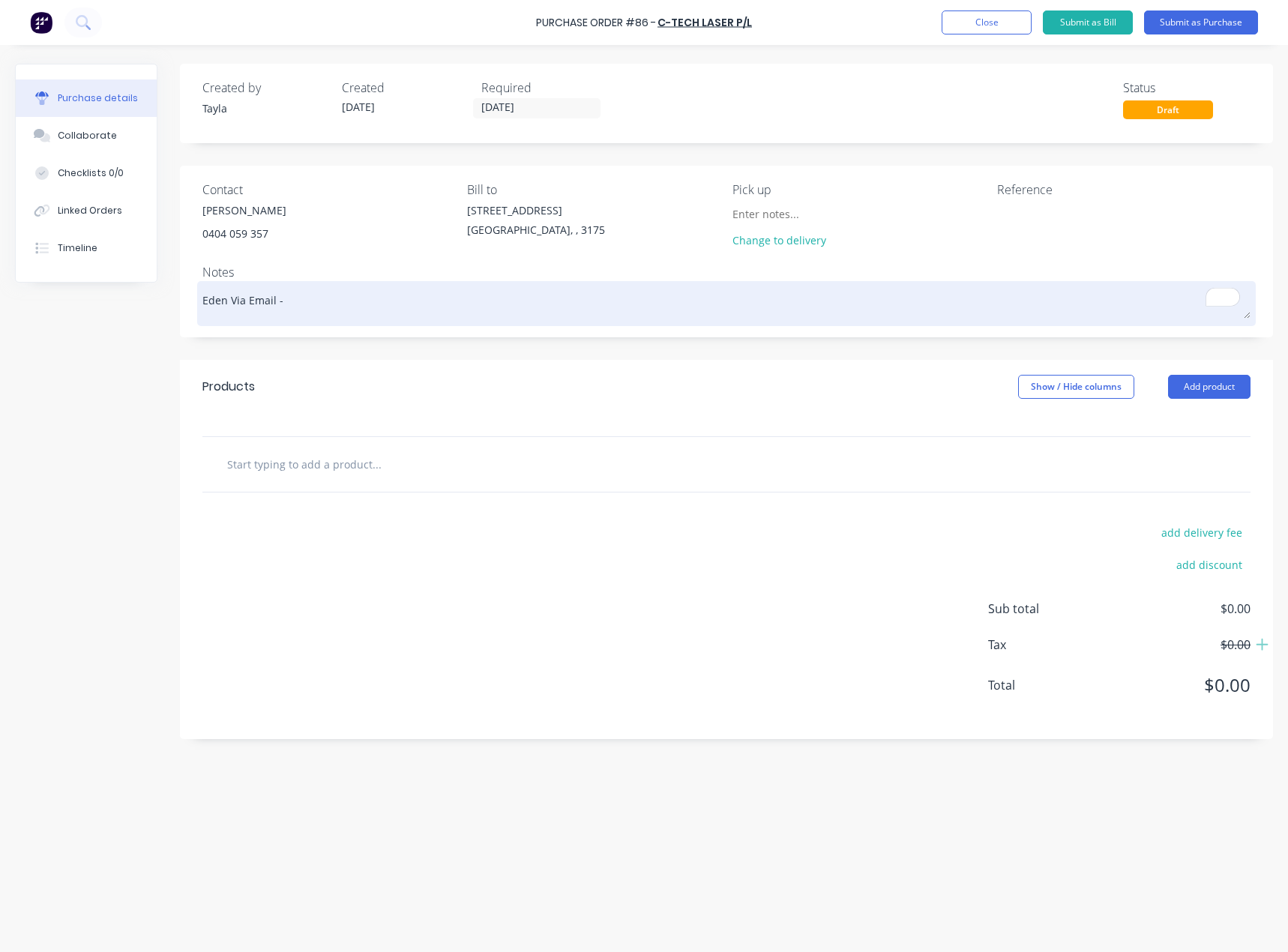
type textarea "x"
type textarea "Eden Via Email -"
type textarea "x"
type textarea "Eden Via Email - 2"
type textarea "x"
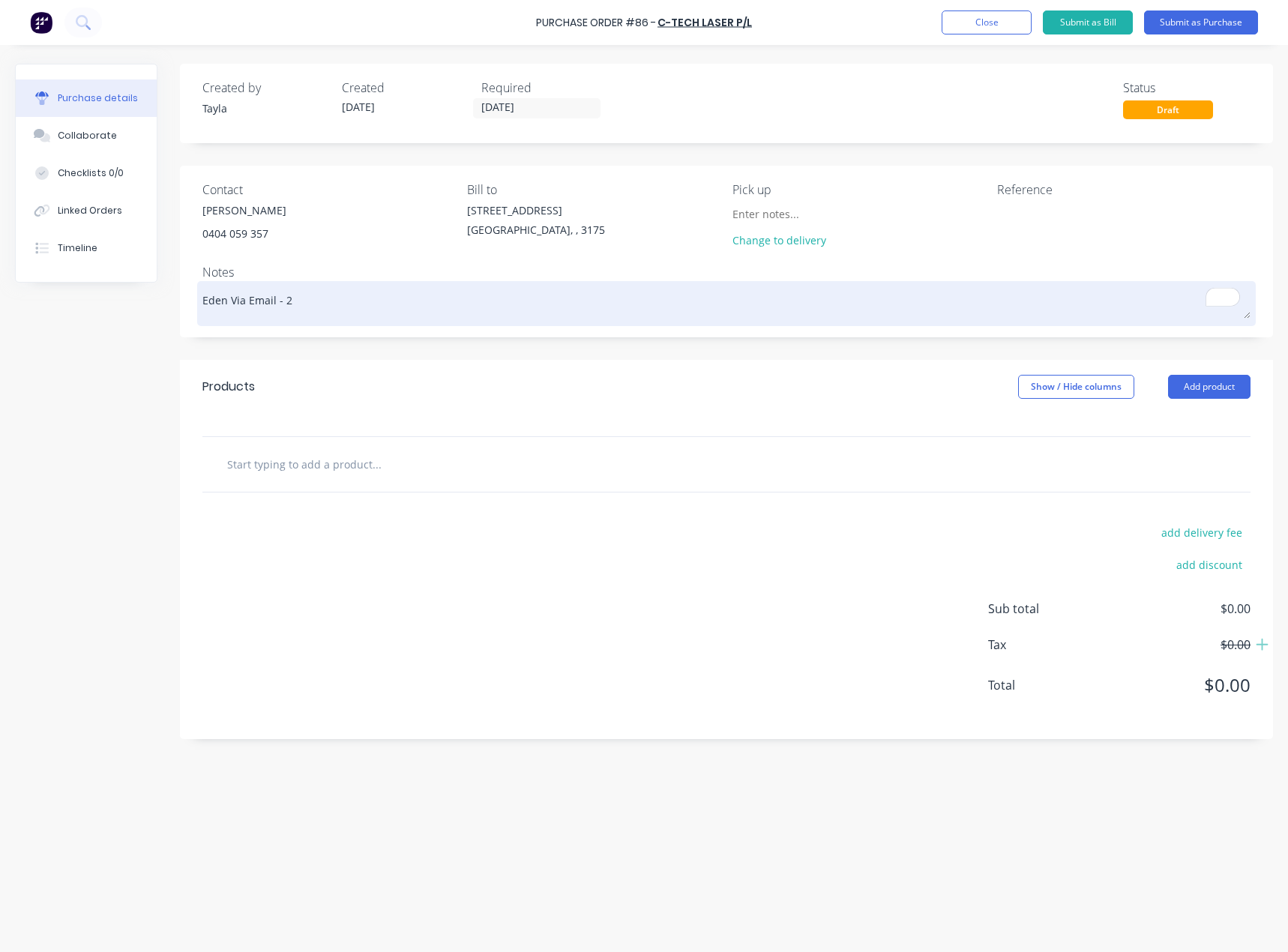
type textarea "Eden Via Email - 28"
type textarea "x"
type textarea "Eden Via Email - 28/"
type textarea "x"
type textarea "Eden Via Email - 28/0"
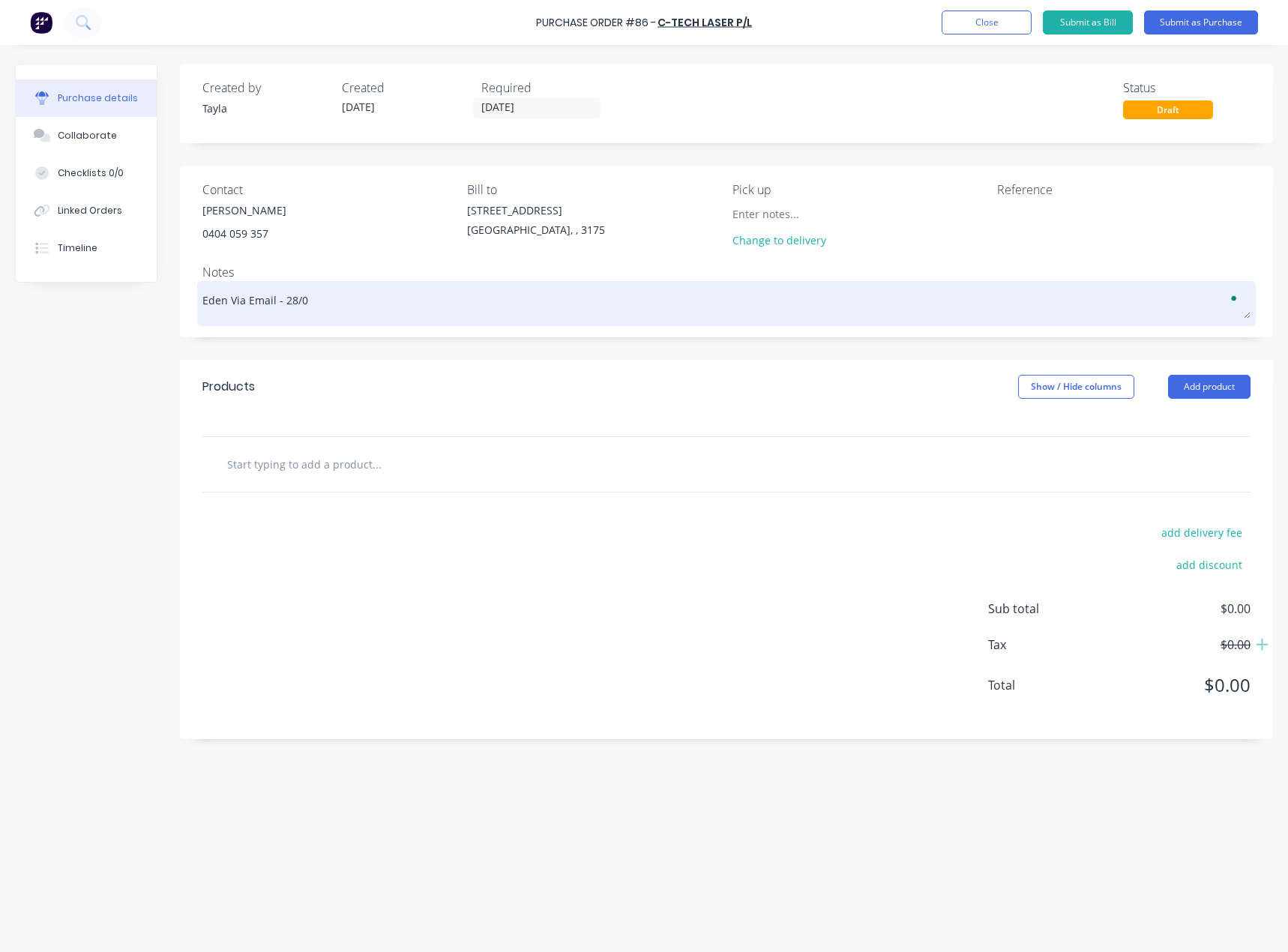
type textarea "x"
type textarea "Eden Via Email - 28/08"
type textarea "x"
type textarea "Eden Via Email - 28/08/"
type textarea "x"
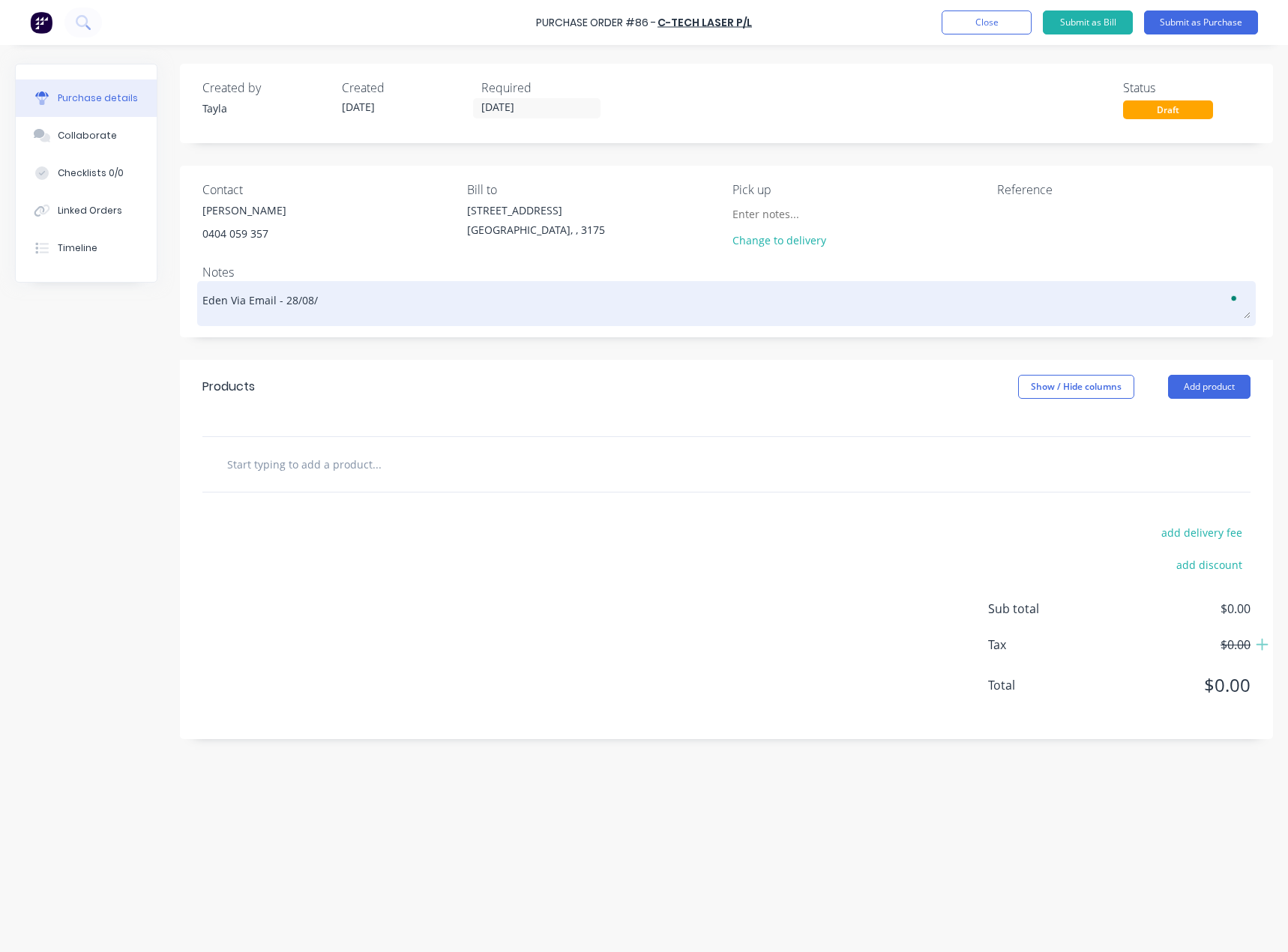
type textarea "Eden Via Email - 28/08/2"
type textarea "x"
type textarea "Eden Via Email - 28/08/20"
type textarea "x"
type textarea "Eden Via Email - 28/08/202"
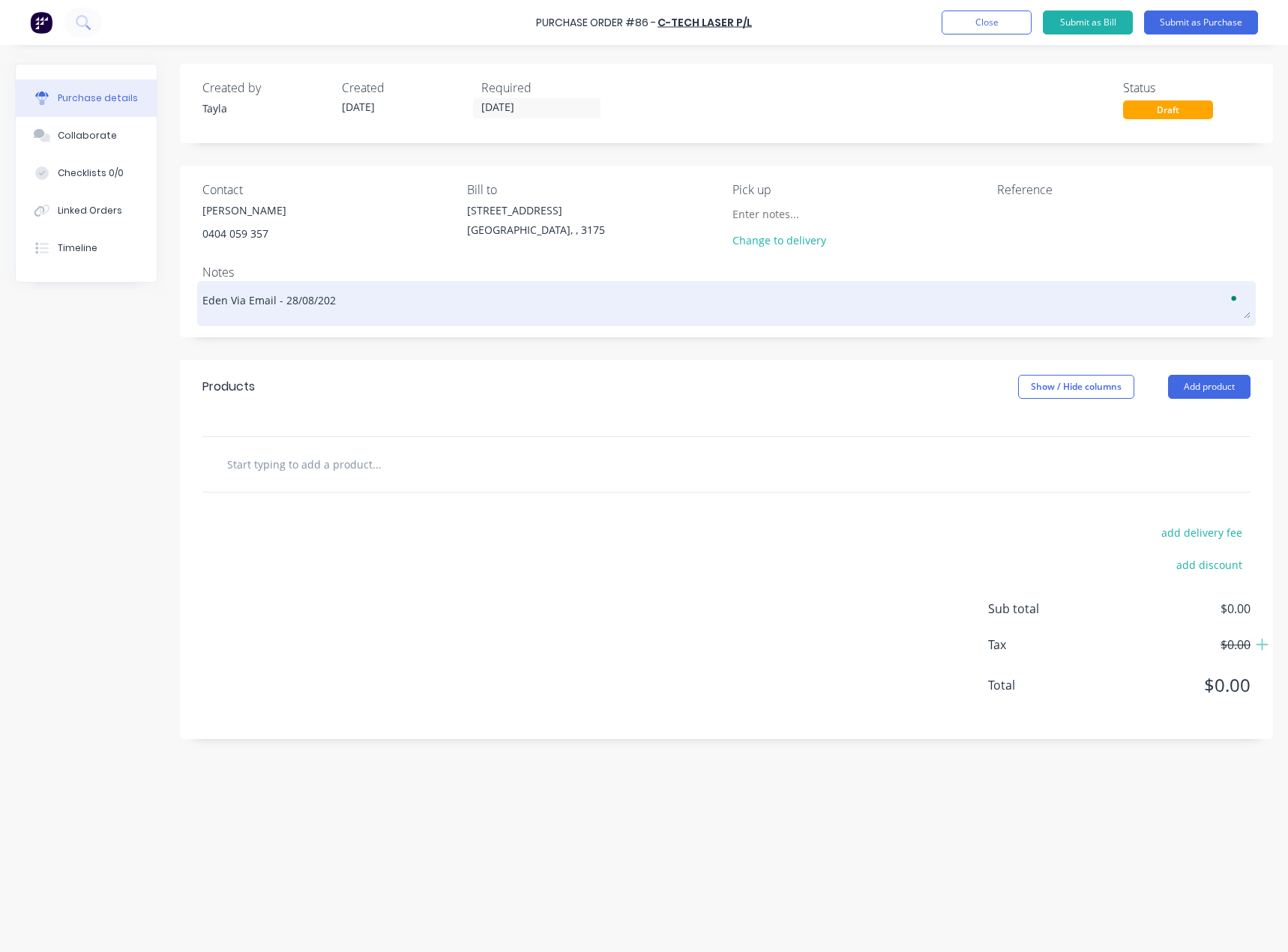
type textarea "x"
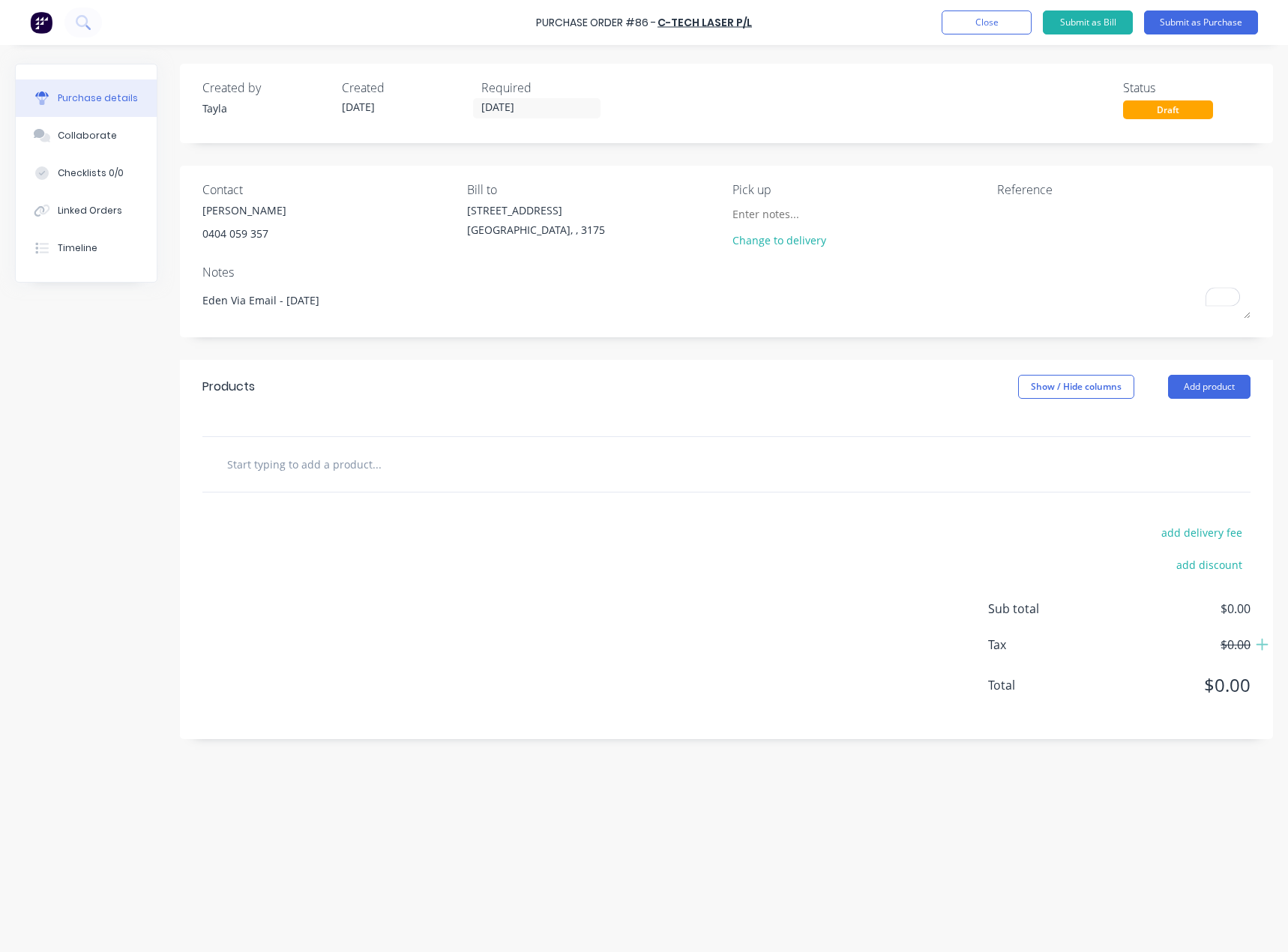
type textarea "Eden Via Email - 28/08/2025"
type textarea "x"
type textarea "Eden Via Email - 28/08/2025"
click at [1072, 226] on textarea at bounding box center [1090, 218] width 188 height 33
type textarea "x"
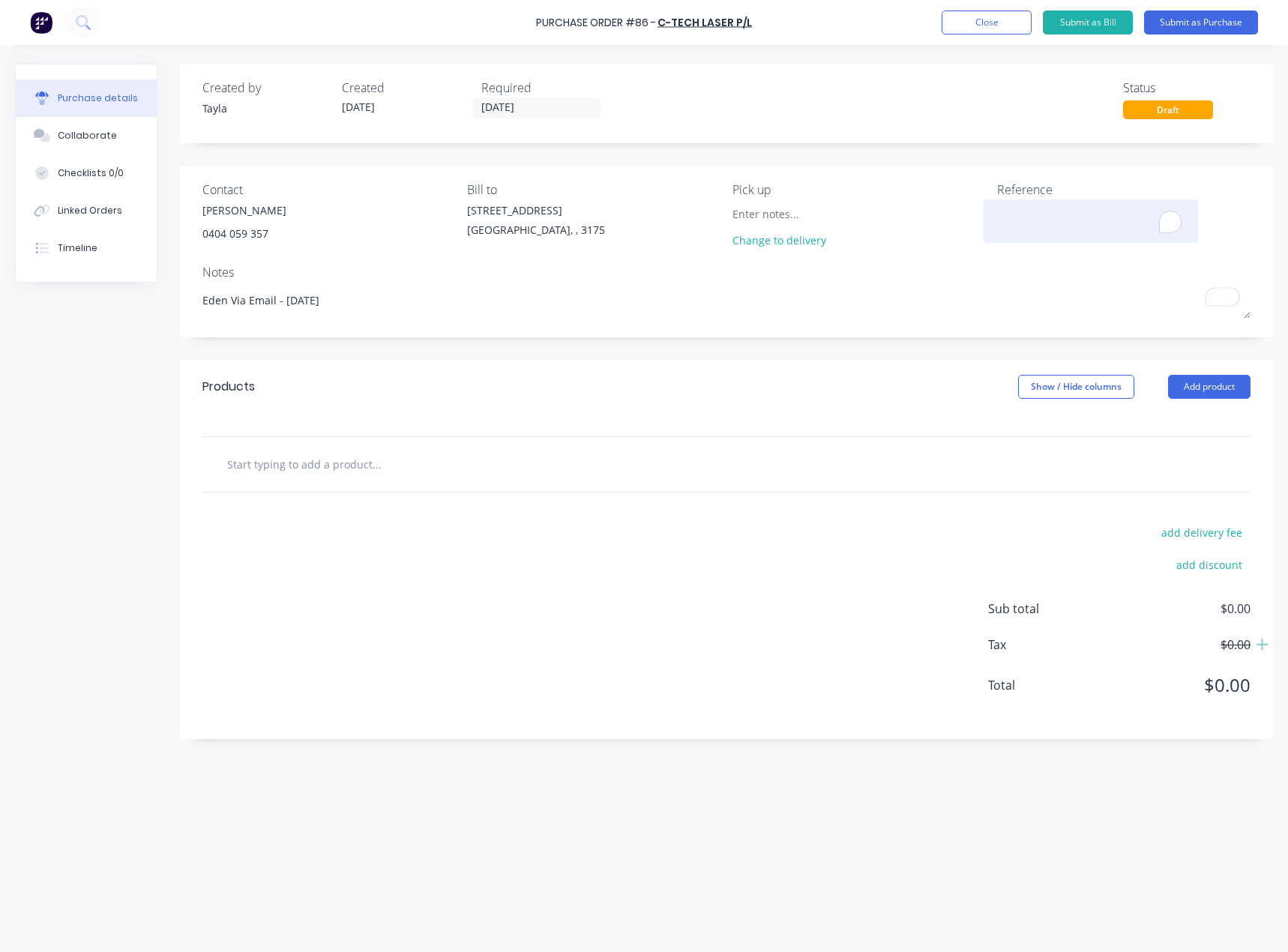
type textarea "D"
click at [1072, 226] on textarea "D" at bounding box center [1090, 218] width 188 height 33
paste textarea "40784"
type textarea "x"
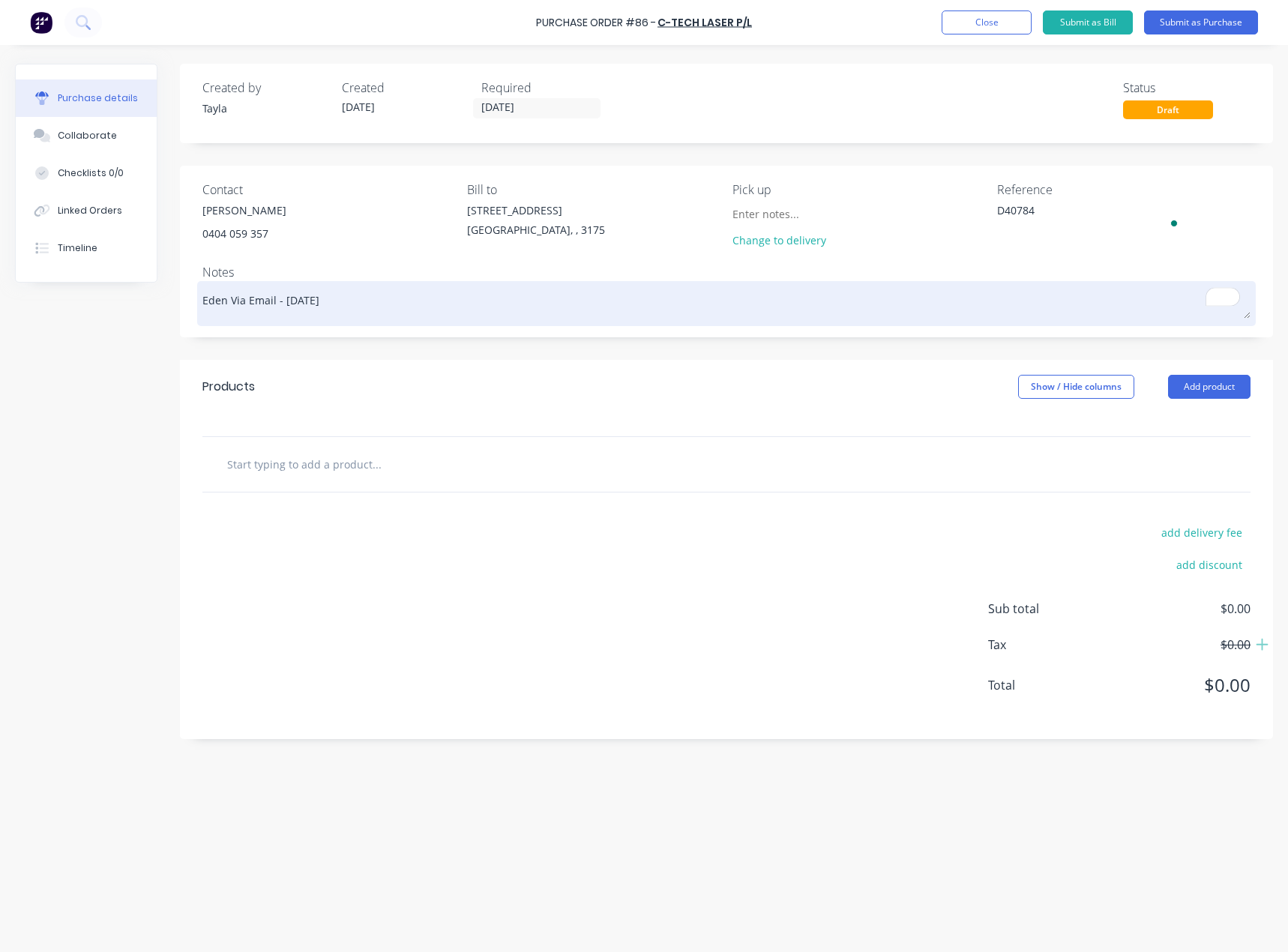
type textarea "D40784"
type textarea "x"
type textarea "D40784"
click at [1027, 287] on textarea "Eden Via Email - 28/08/2025" at bounding box center [726, 301] width 1048 height 33
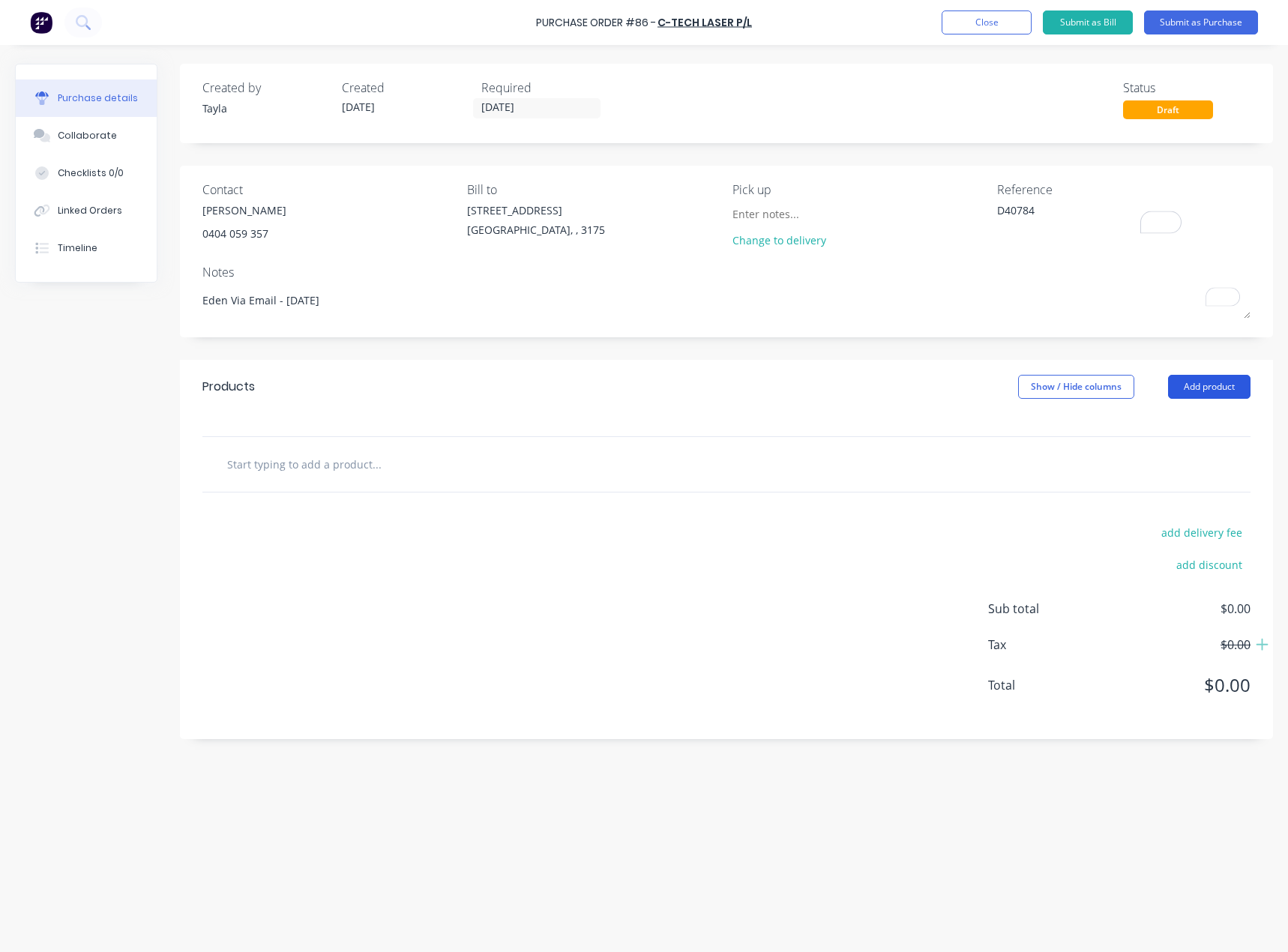
click at [1231, 381] on button "Add product" at bounding box center [1209, 387] width 82 height 24
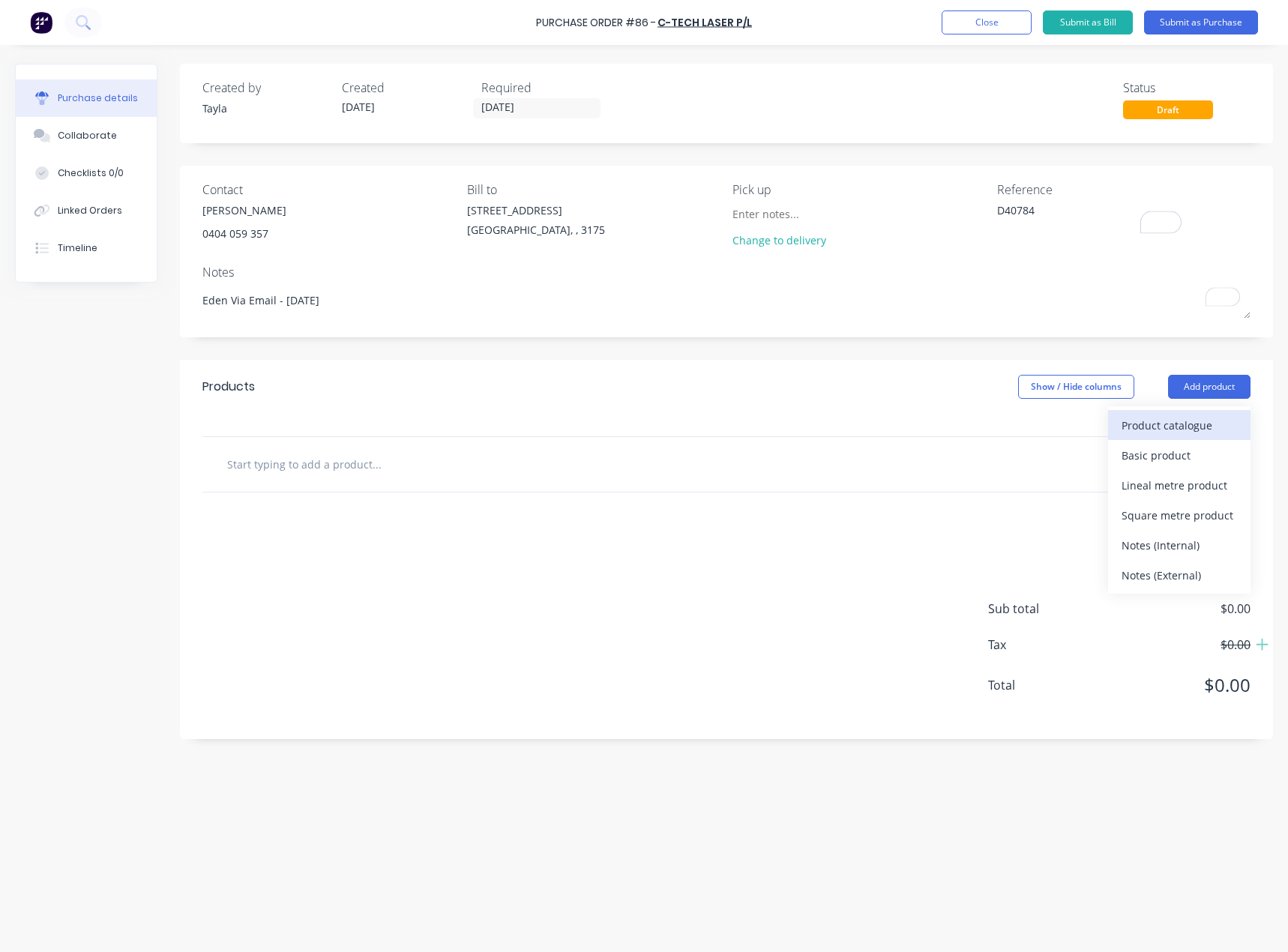
click at [1146, 435] on div "Product catalogue" at bounding box center [1179, 426] width 115 height 22
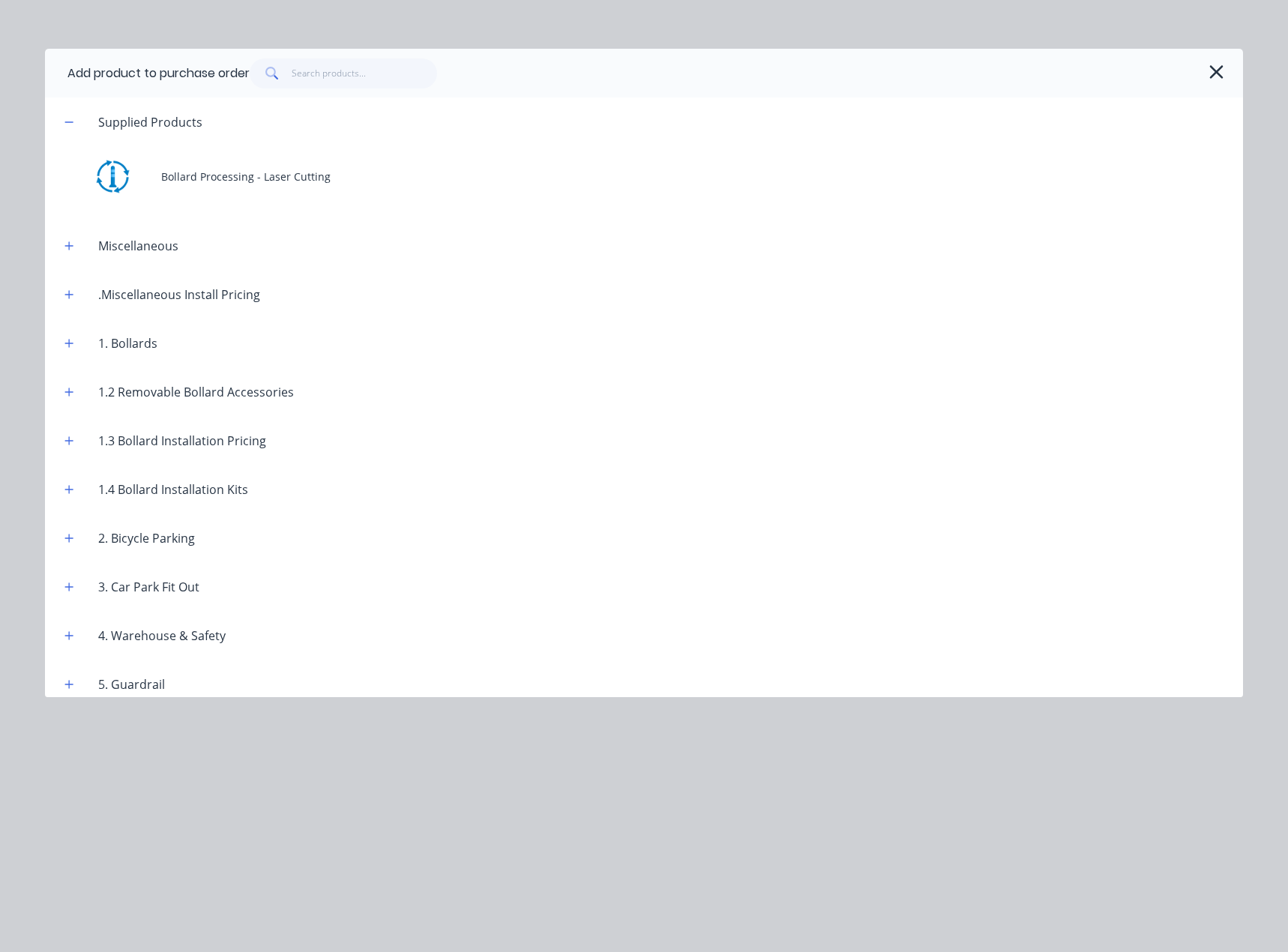
click at [164, 176] on div "Bollard Processing - Laser Cutting" at bounding box center [644, 176] width 1198 height 60
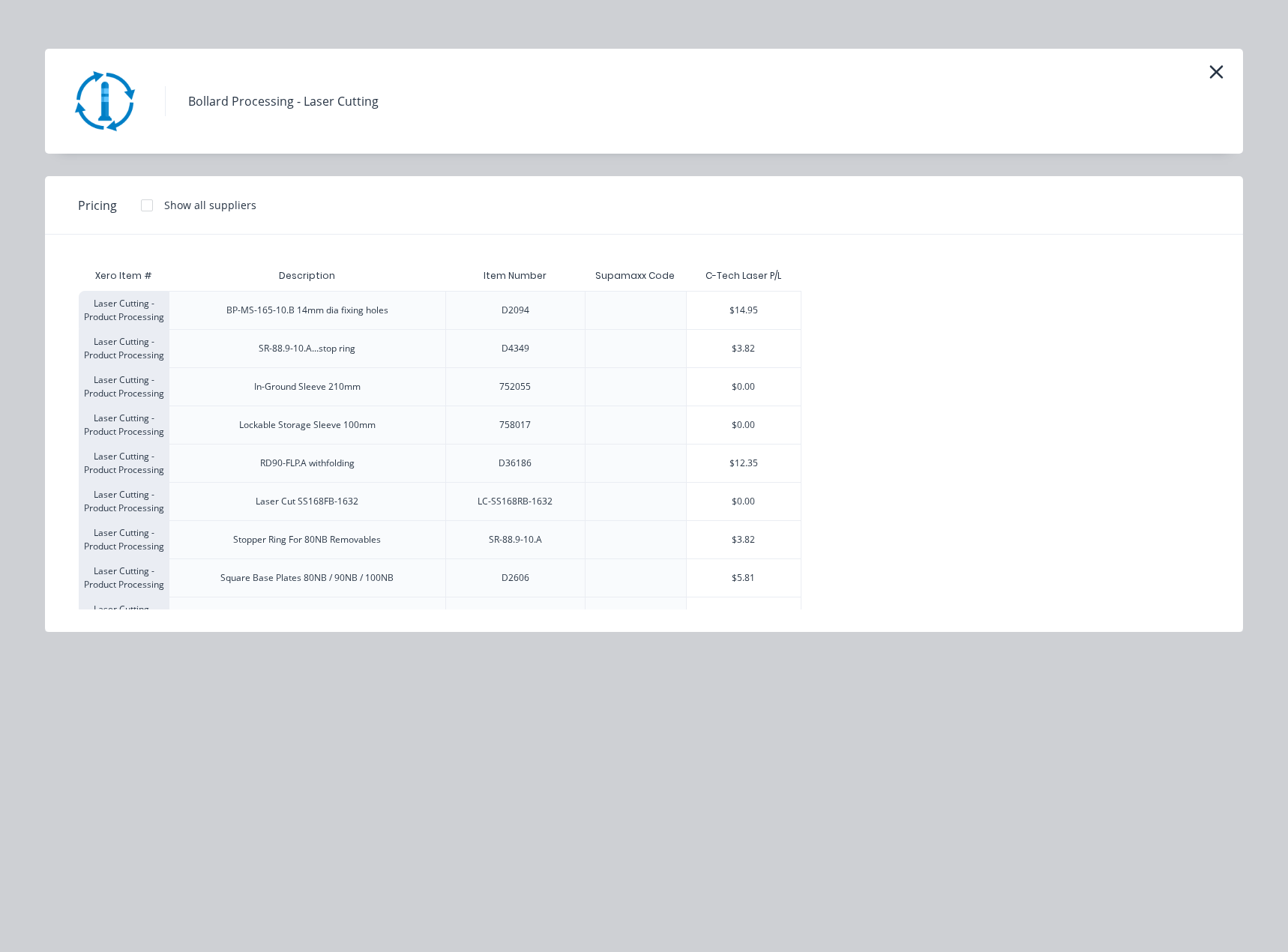
scroll to position [600, 0]
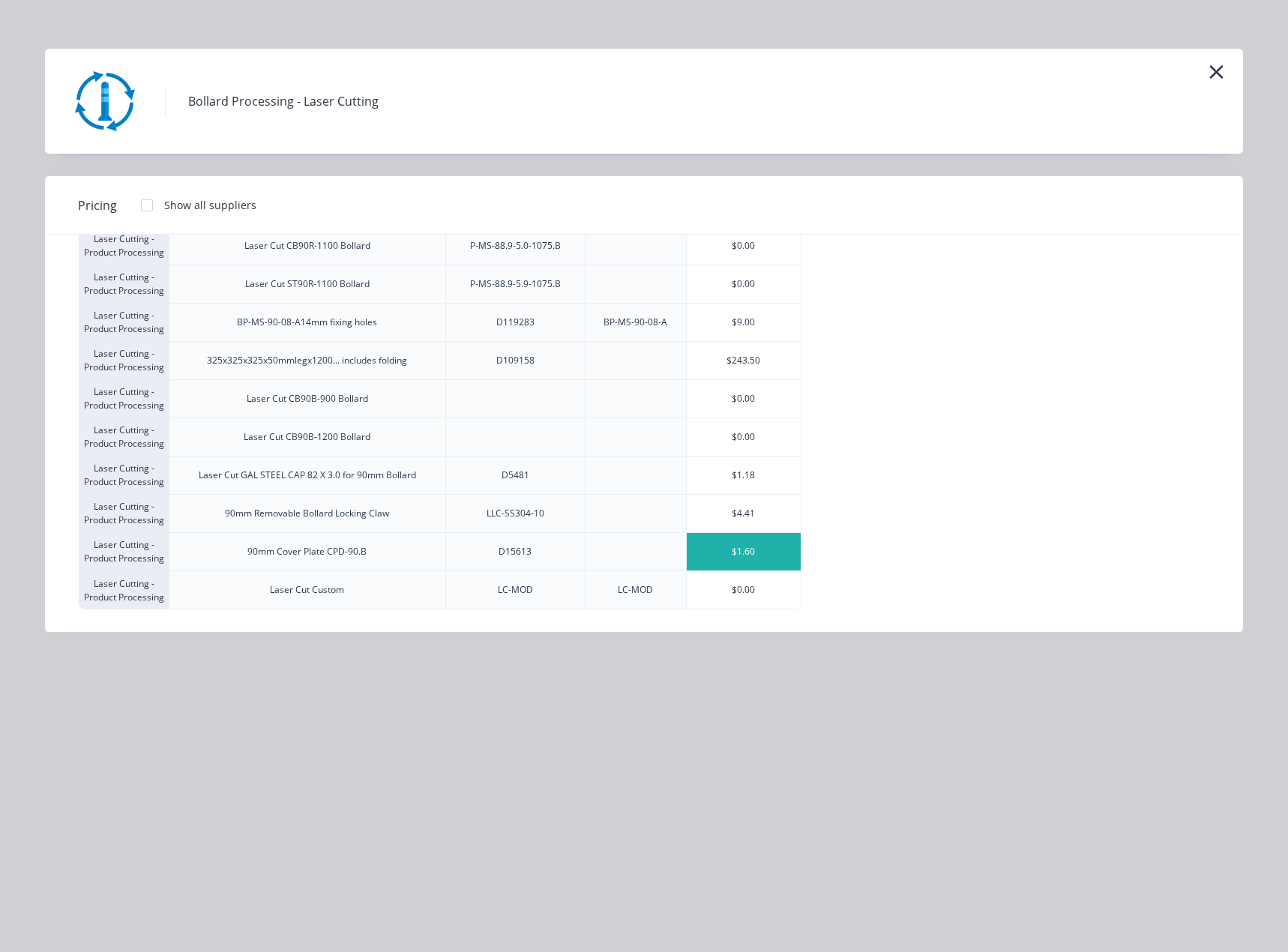
click at [768, 562] on div "$1.60" at bounding box center [743, 552] width 114 height 38
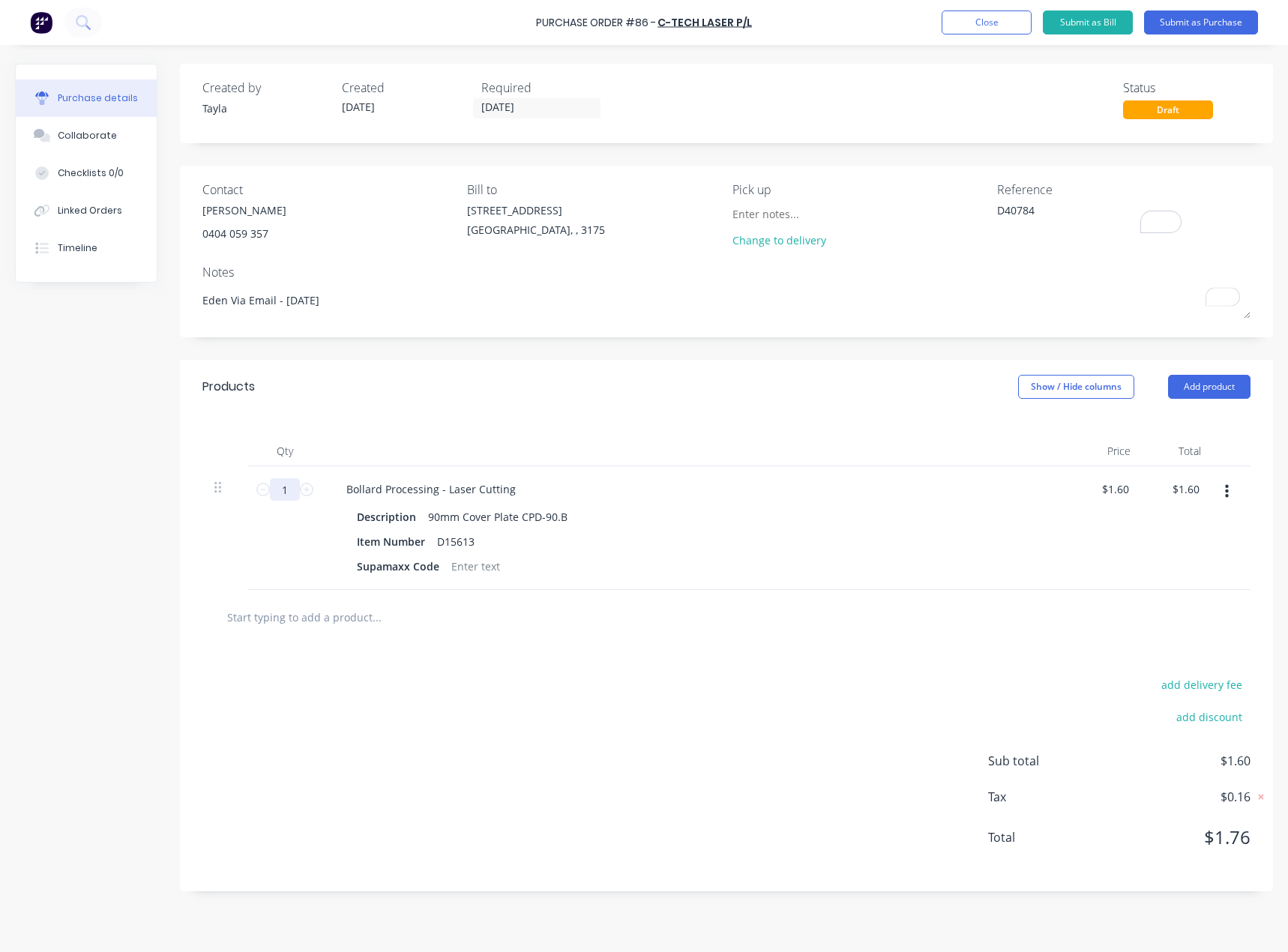
click at [272, 483] on input "1" at bounding box center [284, 489] width 30 height 23
type textarea "x"
type input "3"
type input "$4.80"
type textarea "x"
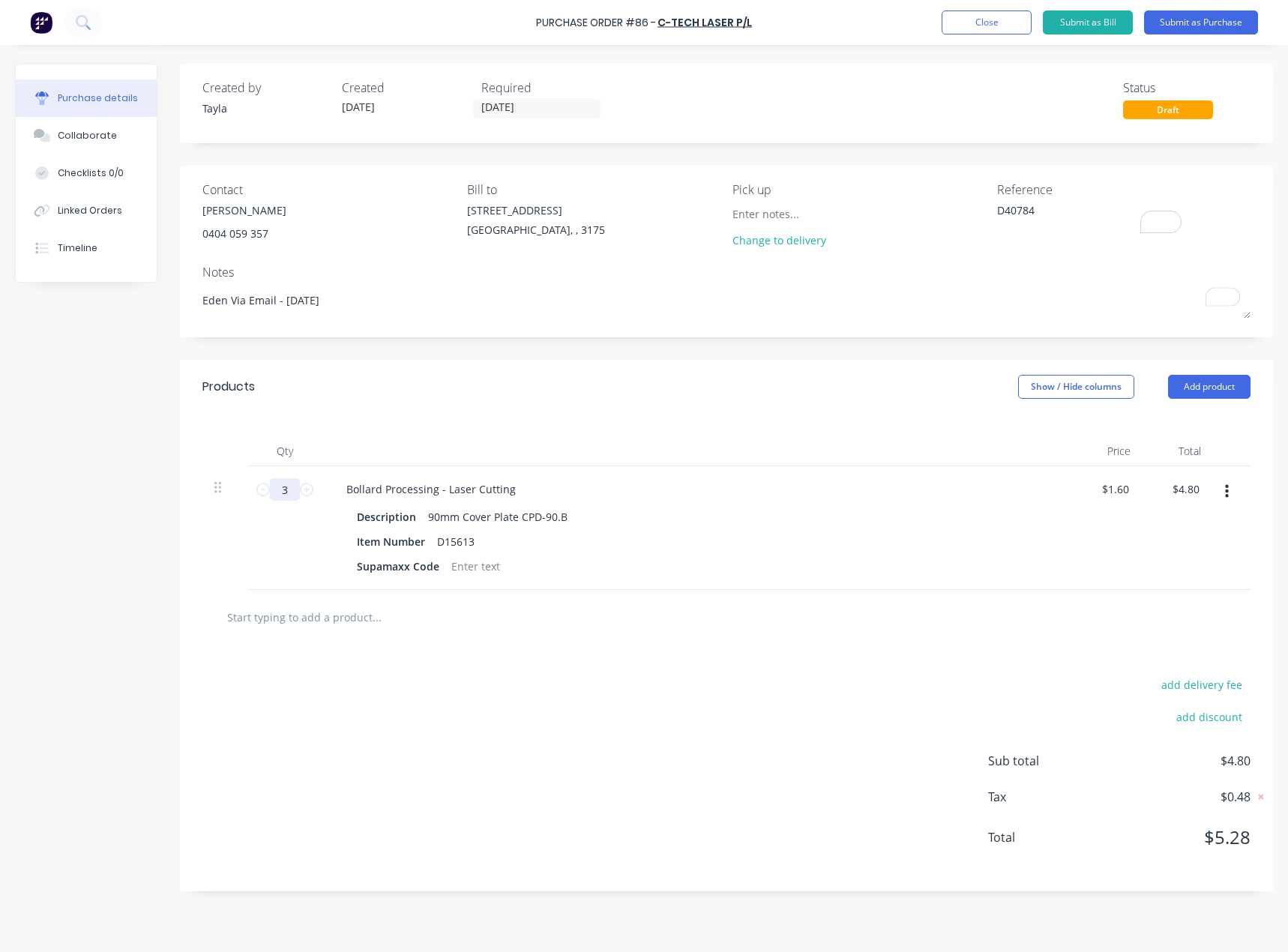
type input "30"
type input "$48.00"
type textarea "x"
type input "300"
type input "$480.00"
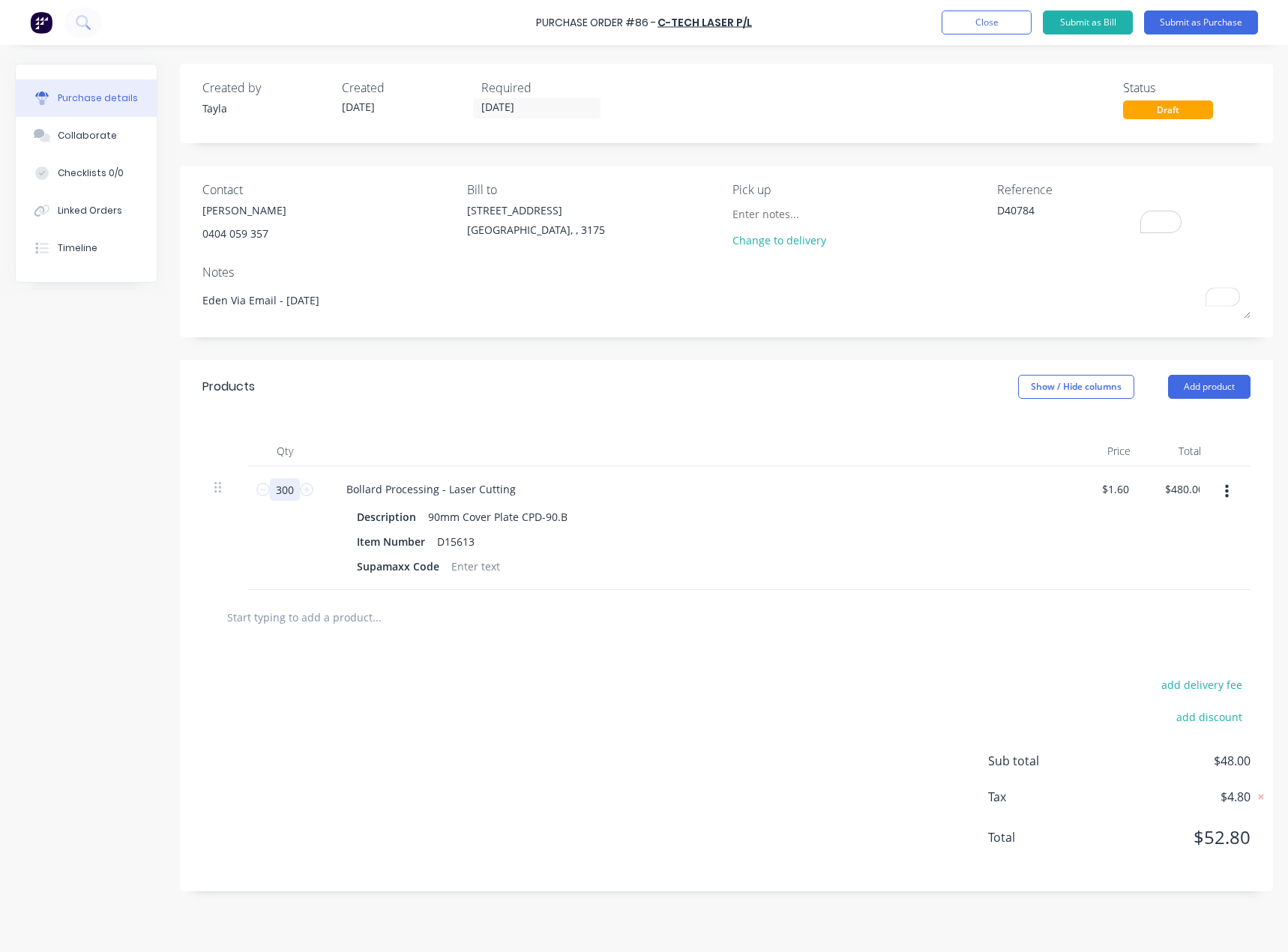
type textarea "x"
type input "300"
click at [336, 675] on div "add delivery fee add discount Sub total $480.00 Tax $48.00 Total $528.00" at bounding box center [726, 767] width 1093 height 246
click at [373, 571] on div "Supamaxx Code" at bounding box center [398, 566] width 95 height 22
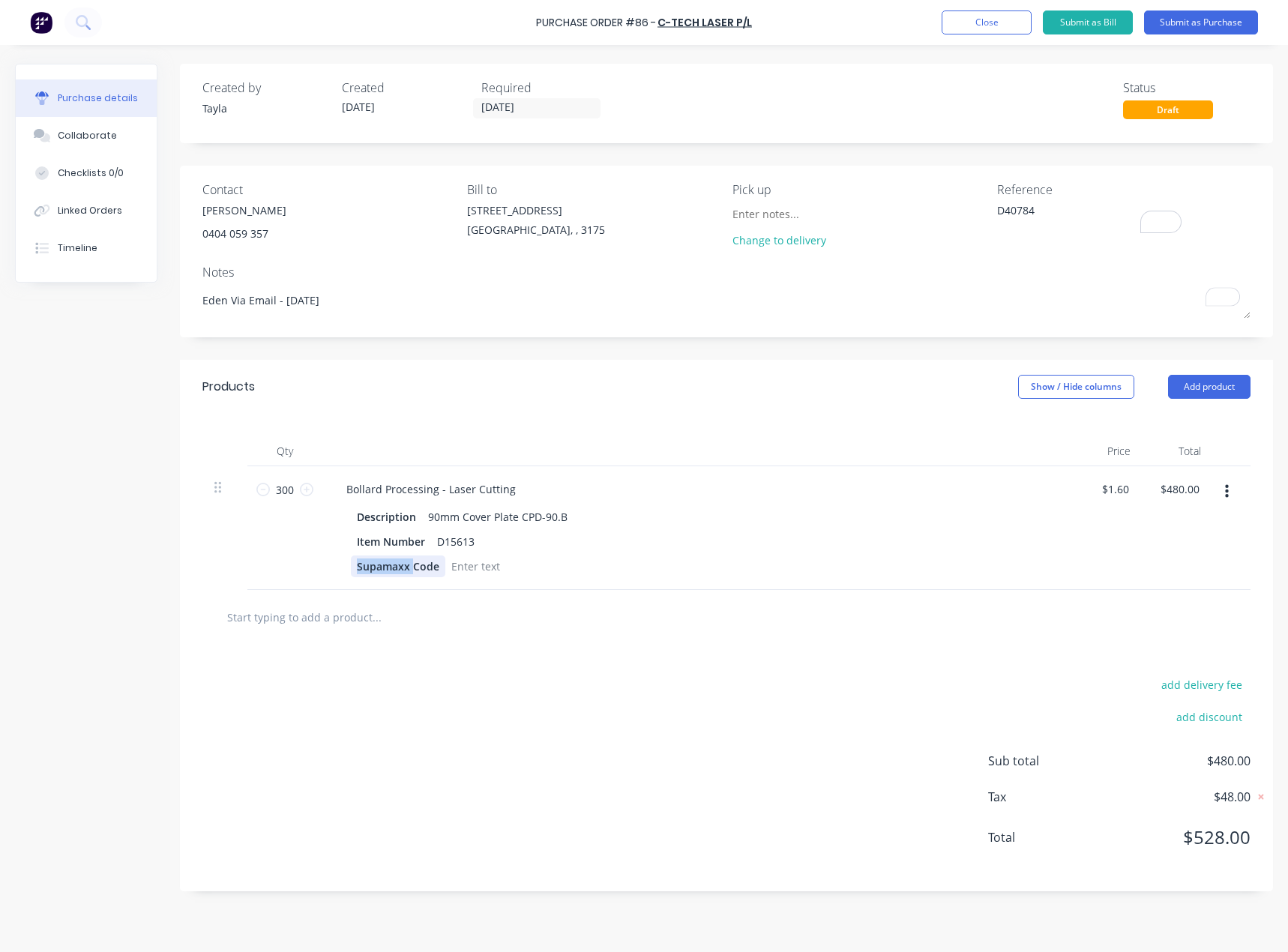
type textarea "x"
click at [373, 571] on div "Supamaxx Code" at bounding box center [398, 566] width 95 height 22
click at [482, 672] on div "add delivery fee add discount Sub total $480.00 Tax $48.00 Total $528.00" at bounding box center [726, 767] width 1093 height 246
click at [397, 564] on div at bounding box center [403, 566] width 60 height 22
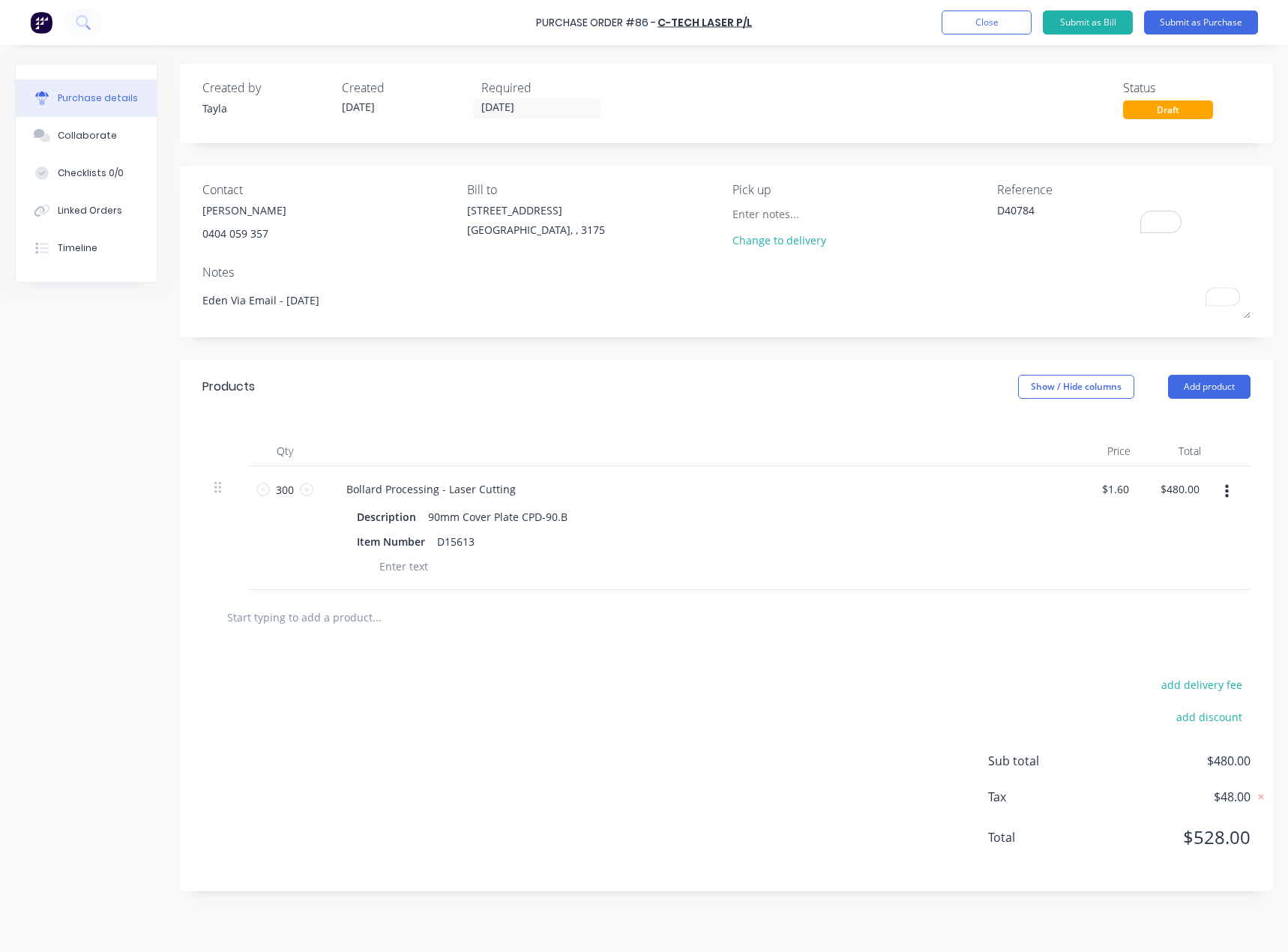
click at [446, 691] on div "add delivery fee add discount Sub total $480.00 Tax $48.00 Total $528.00" at bounding box center [726, 767] width 1093 height 246
click at [1195, 27] on button "Submit as Purchase" at bounding box center [1201, 23] width 114 height 24
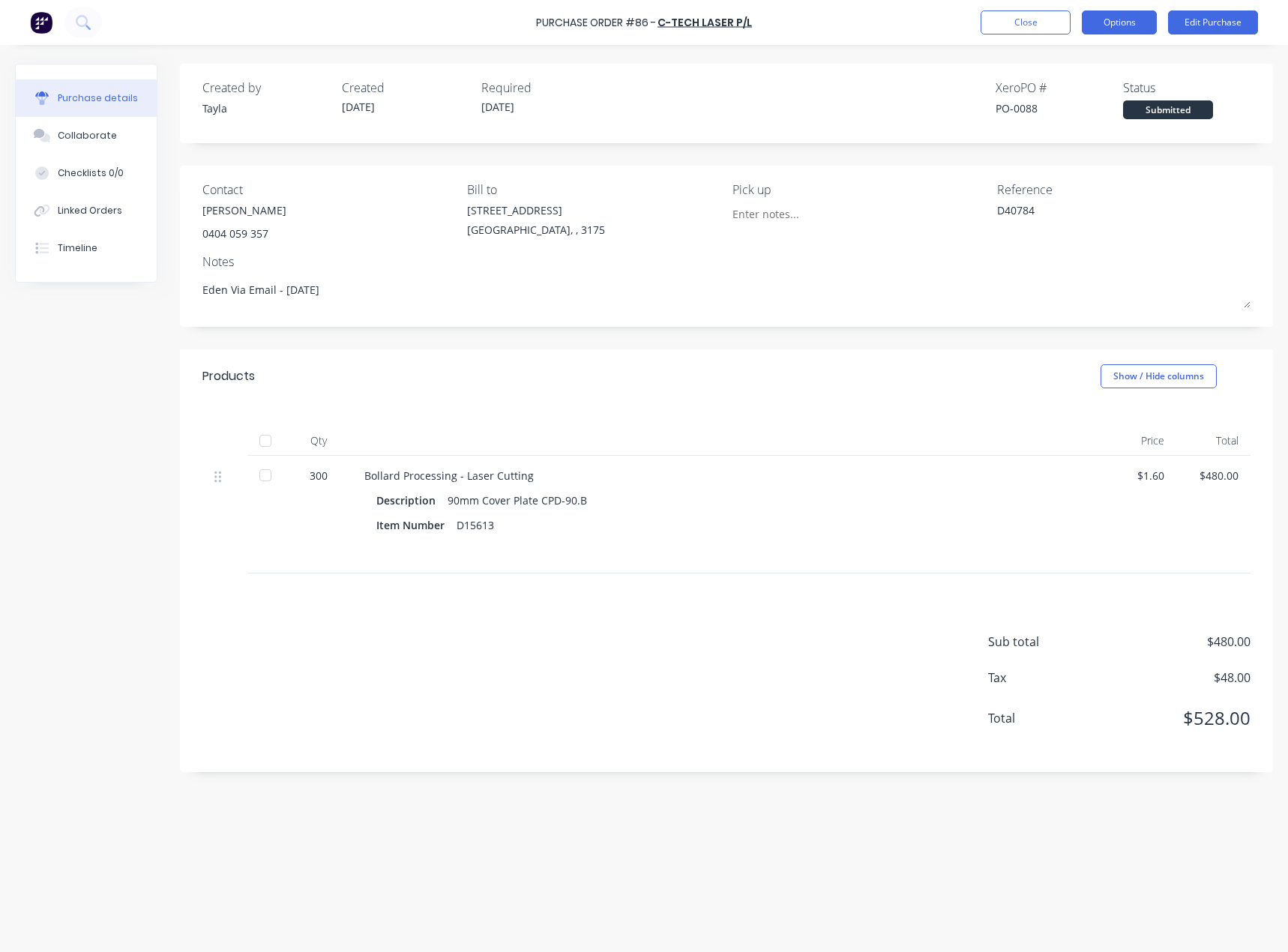
click at [1142, 20] on button "Options" at bounding box center [1118, 23] width 75 height 24
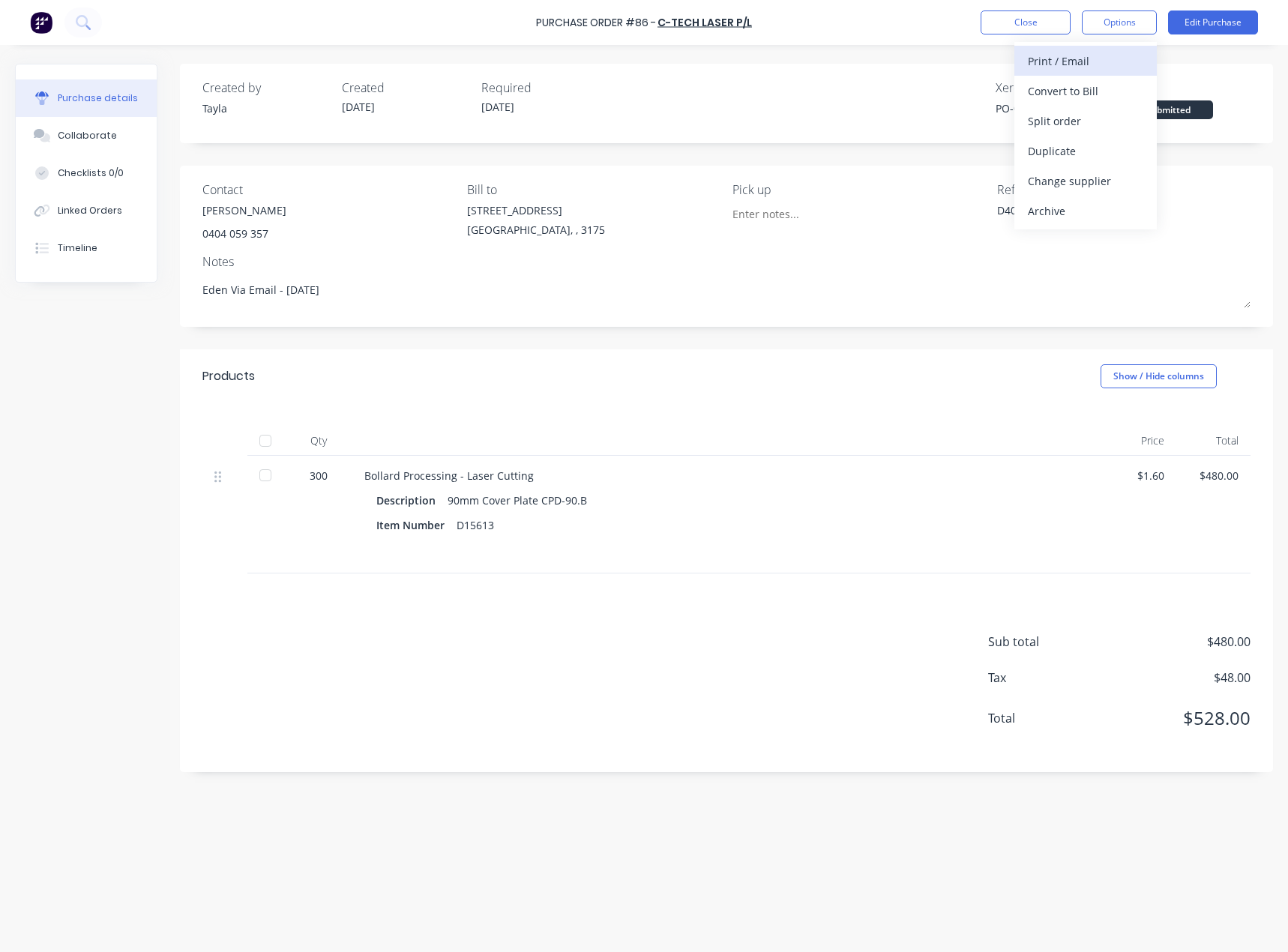
click at [1113, 67] on div "Print / Email" at bounding box center [1086, 61] width 115 height 22
click at [1095, 86] on div "With pricing" at bounding box center [1086, 91] width 115 height 22
type textarea "x"
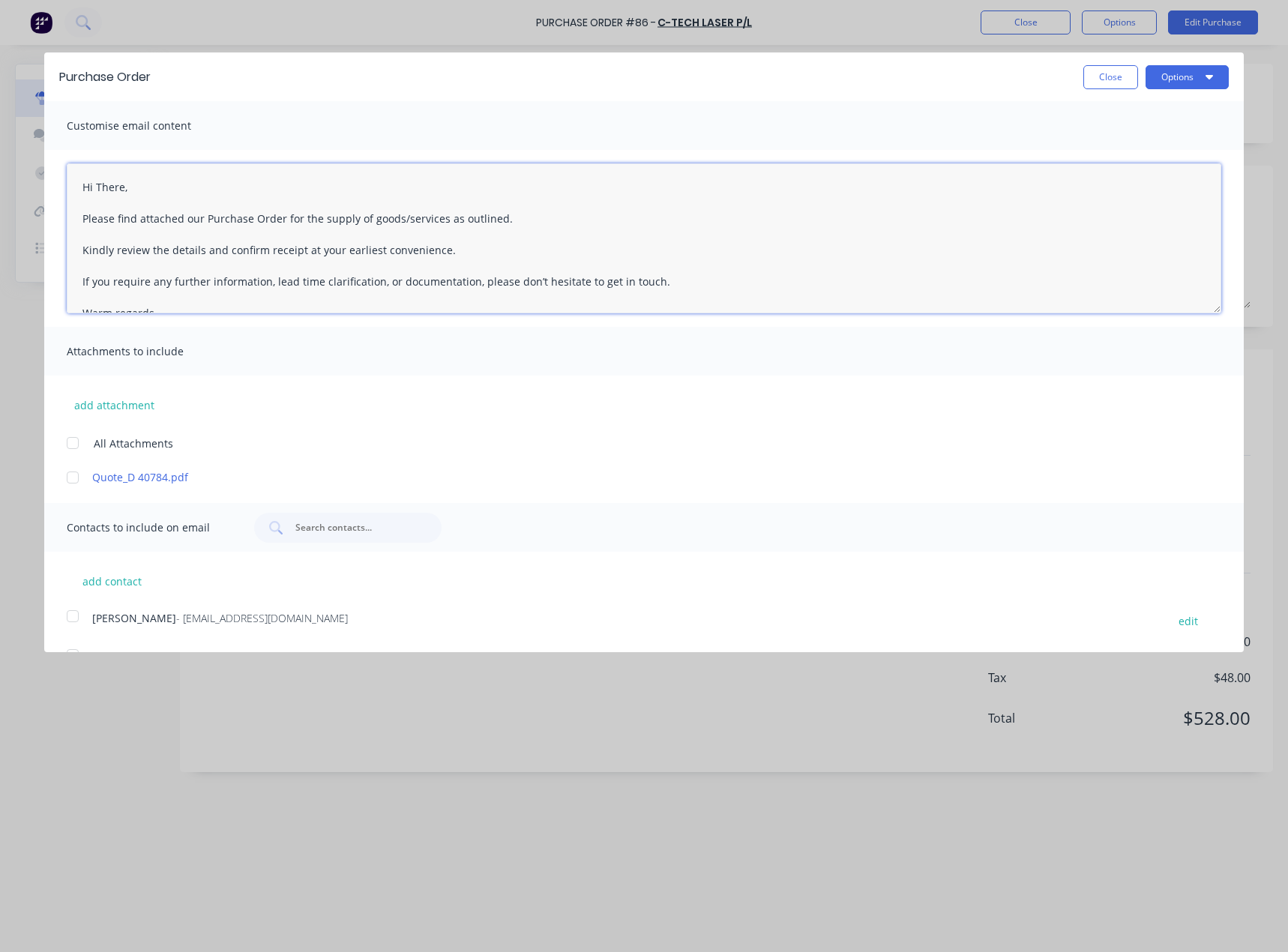
click at [119, 185] on textarea "Hi There, Please find attached our Purchase Order for the supply of goods/servi…" at bounding box center [644, 238] width 1155 height 150
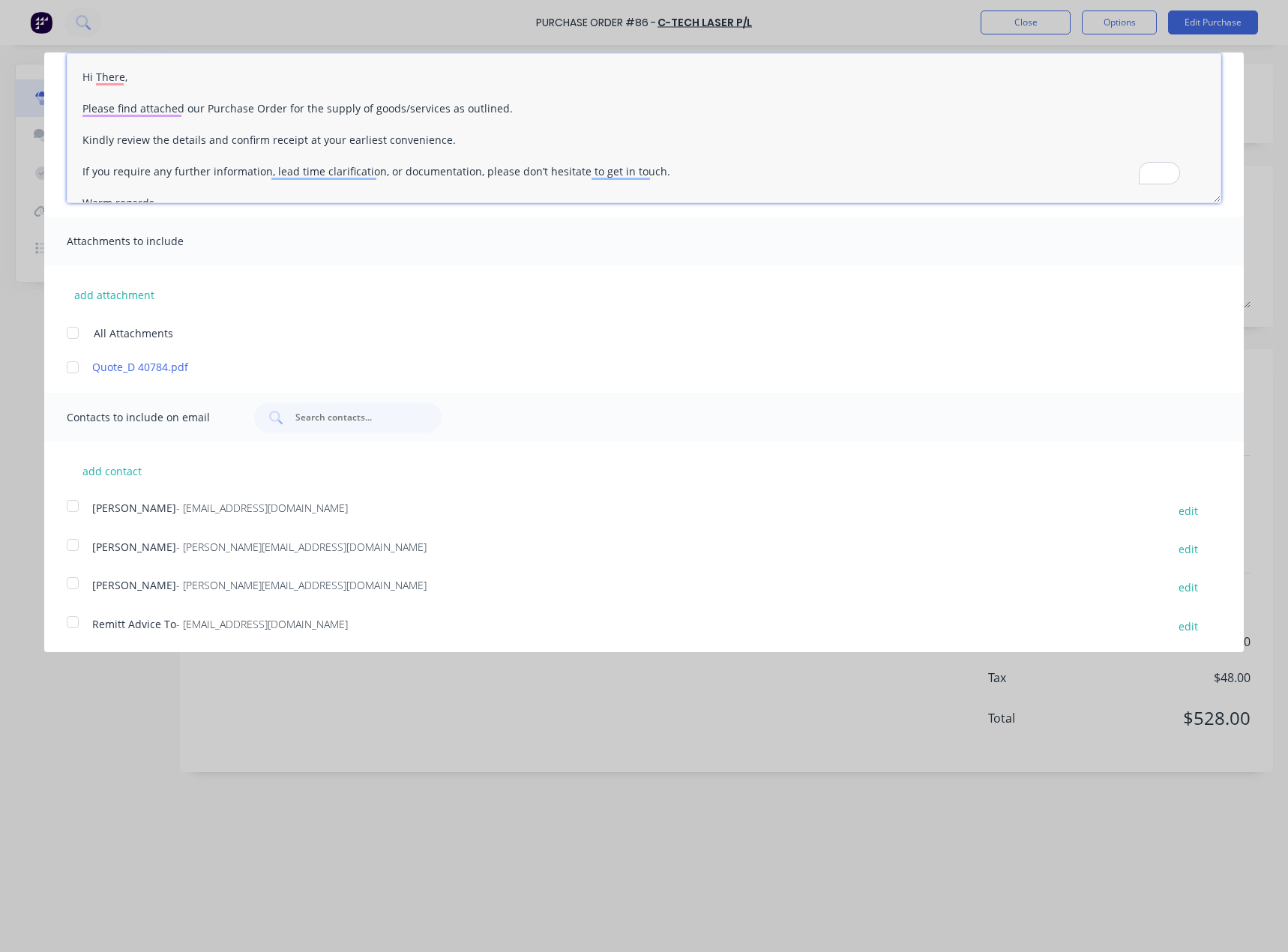
scroll to position [113, 0]
click at [185, 546] on span "- liem@ctechlaser.com.au" at bounding box center [301, 545] width 251 height 14
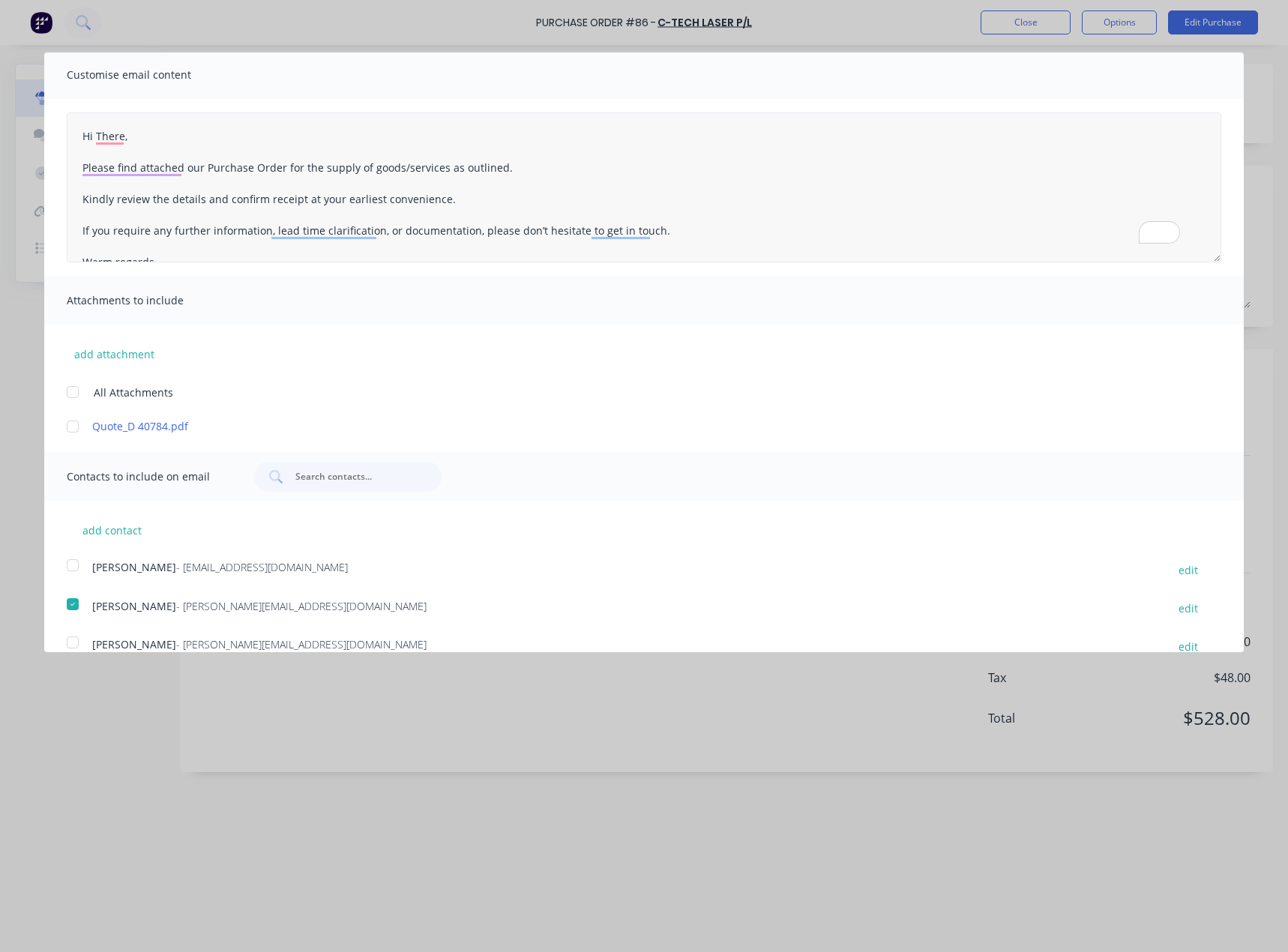
scroll to position [0, 0]
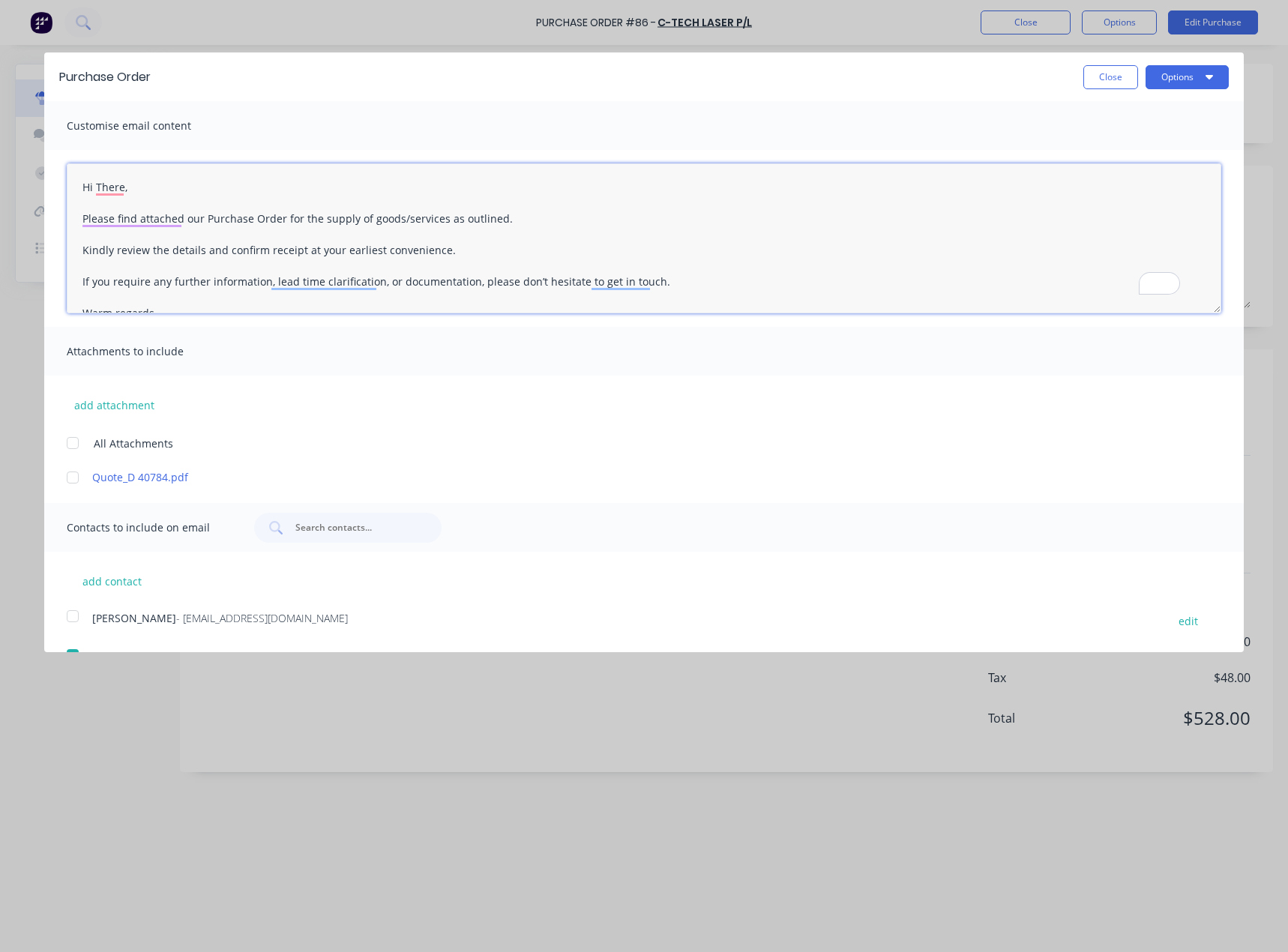
click at [115, 195] on textarea "Hi There, Please find attached our Purchase Order for the supply of goods/servi…" at bounding box center [644, 238] width 1155 height 150
type textarea "Hi Liem, Please find attached our Purchase Order for the supply of goods/servic…"
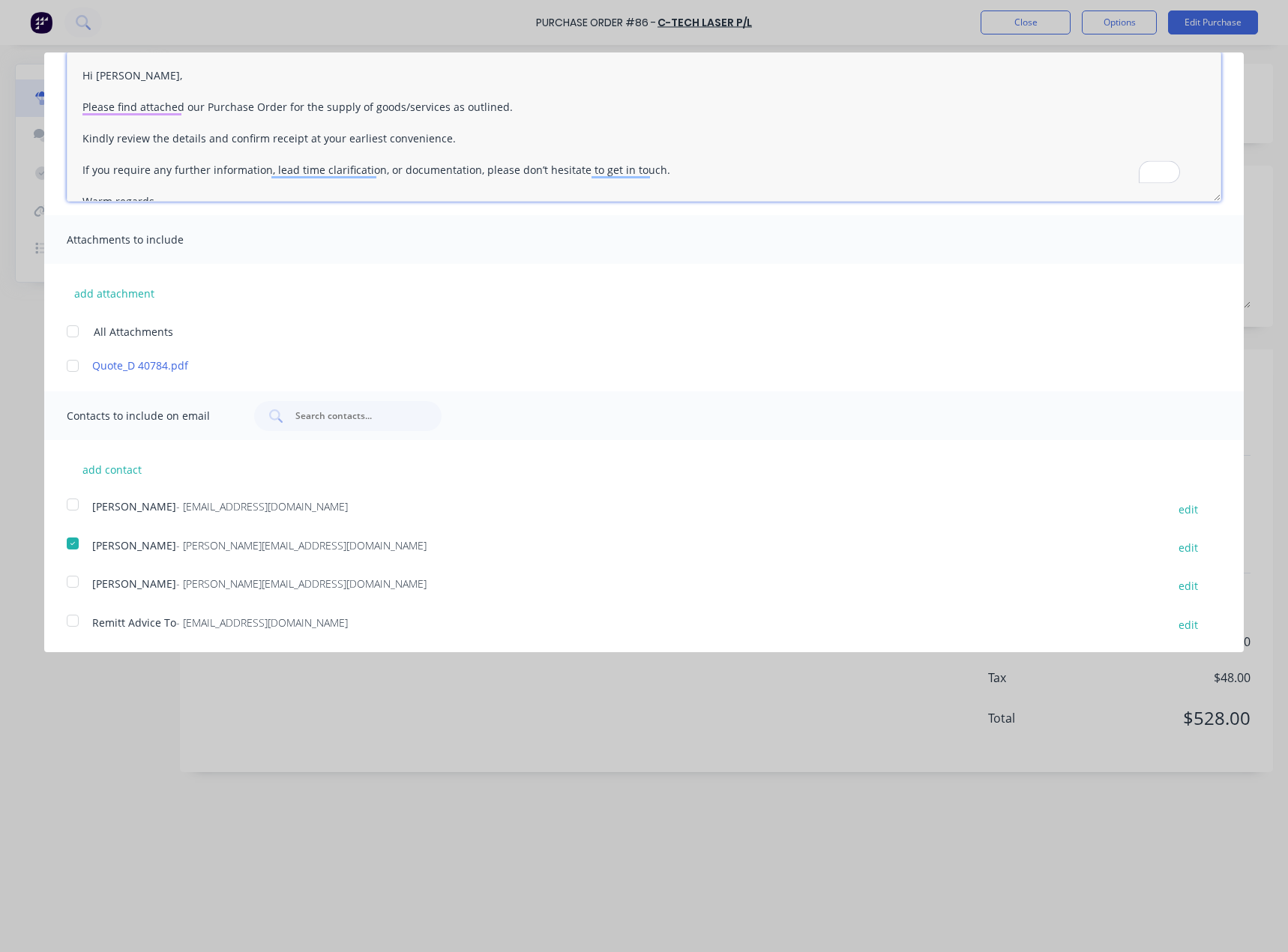
scroll to position [113, 0]
click at [76, 368] on div at bounding box center [72, 364] width 30 height 30
type textarea "x"
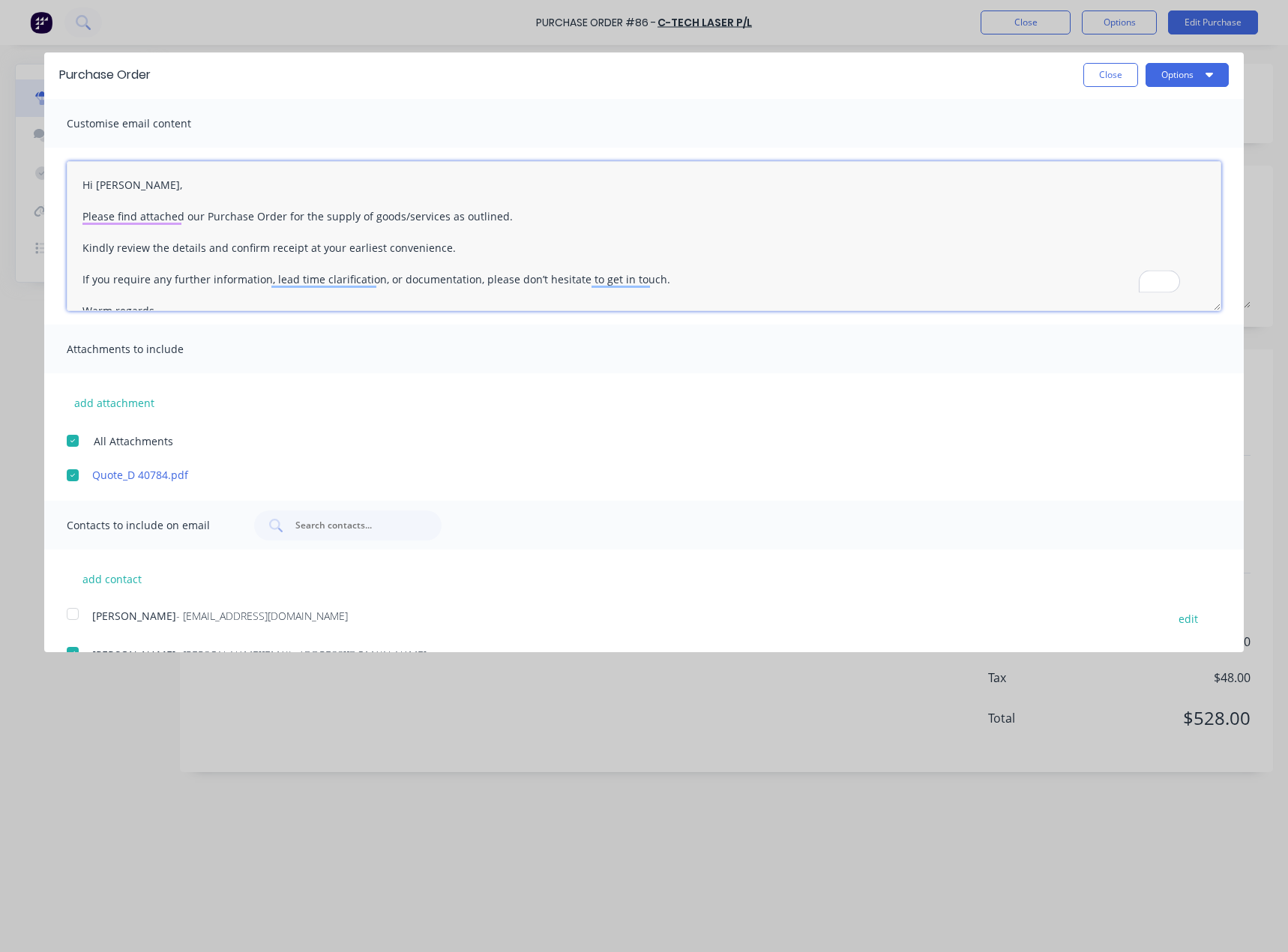
scroll to position [0, 0]
type textarea "Hi Liem, Please find attached our Purchase Order for the supply of goods/servic…"
click at [1190, 72] on button "Options" at bounding box center [1187, 77] width 83 height 24
click at [1160, 140] on div "Email" at bounding box center [1157, 145] width 115 height 22
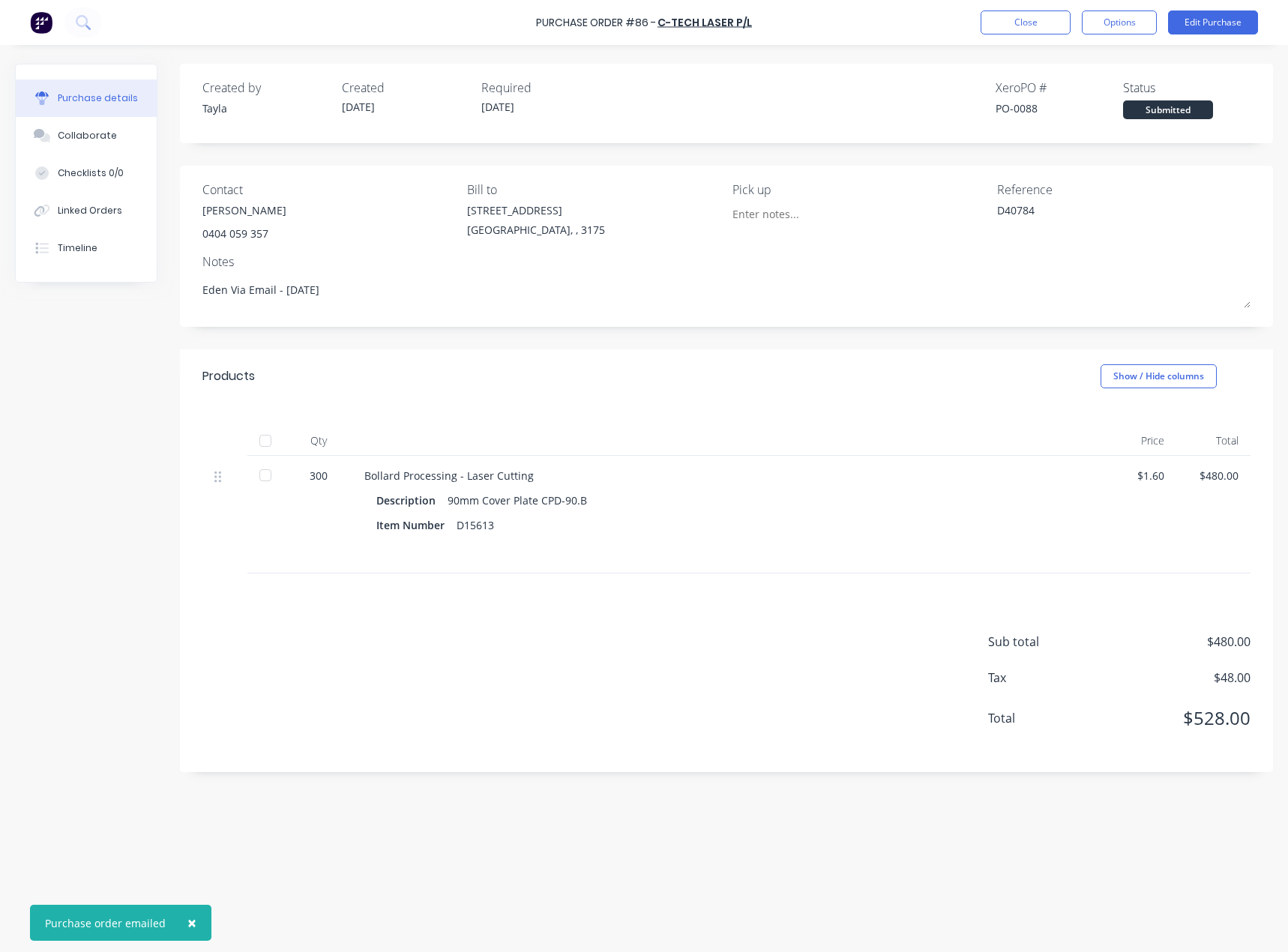
type textarea "x"
